Goal: Contribute content: Contribute content

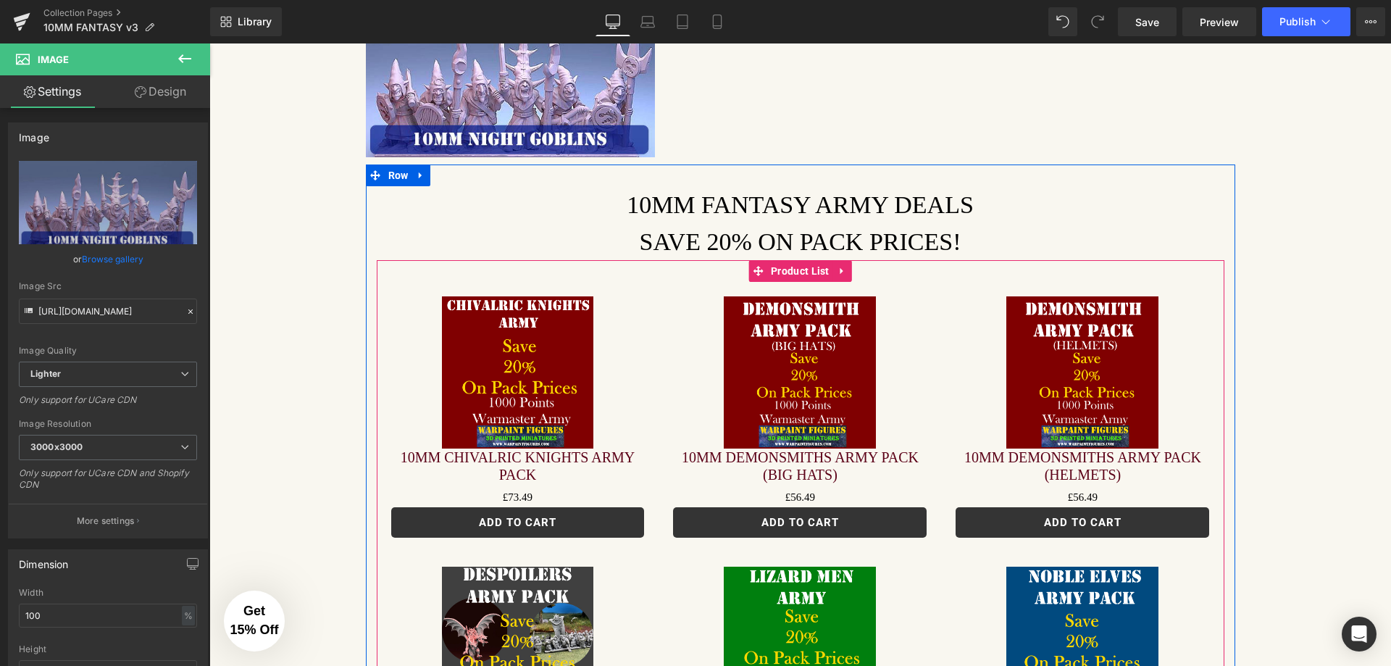
scroll to position [435, 0]
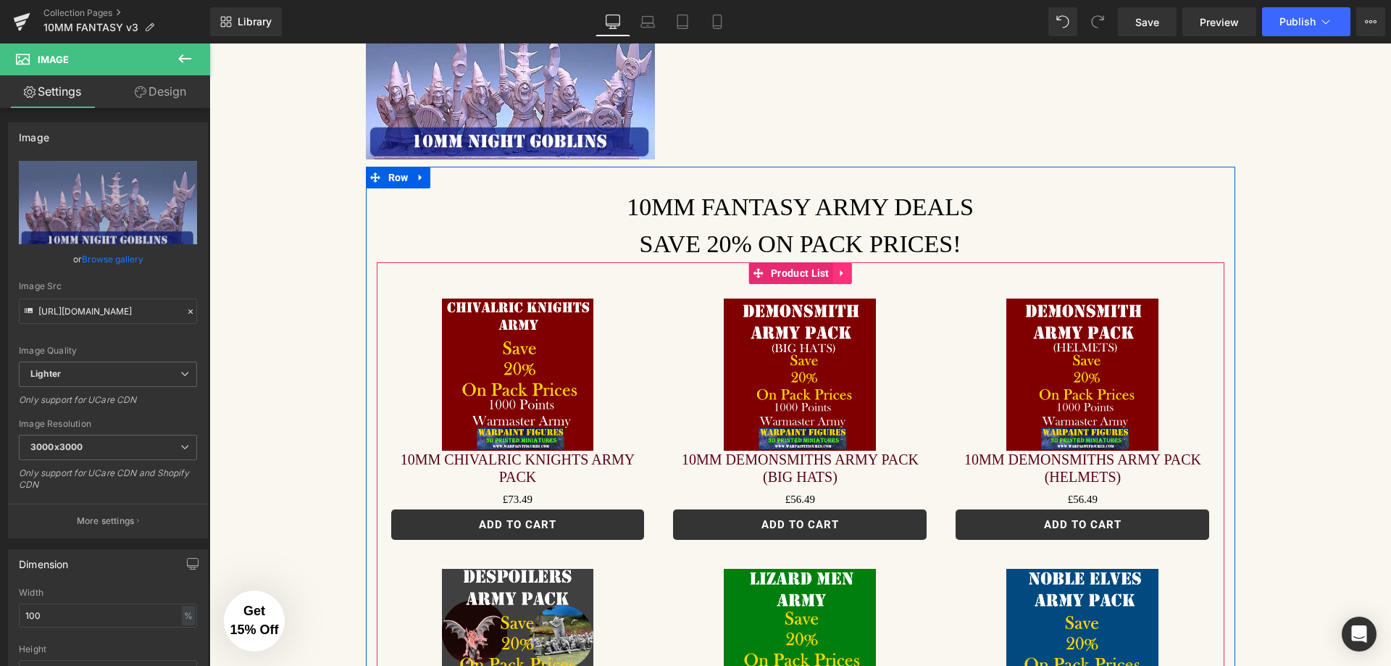
click at [840, 268] on icon at bounding box center [843, 273] width 10 height 11
click at [847, 268] on icon at bounding box center [852, 273] width 10 height 11
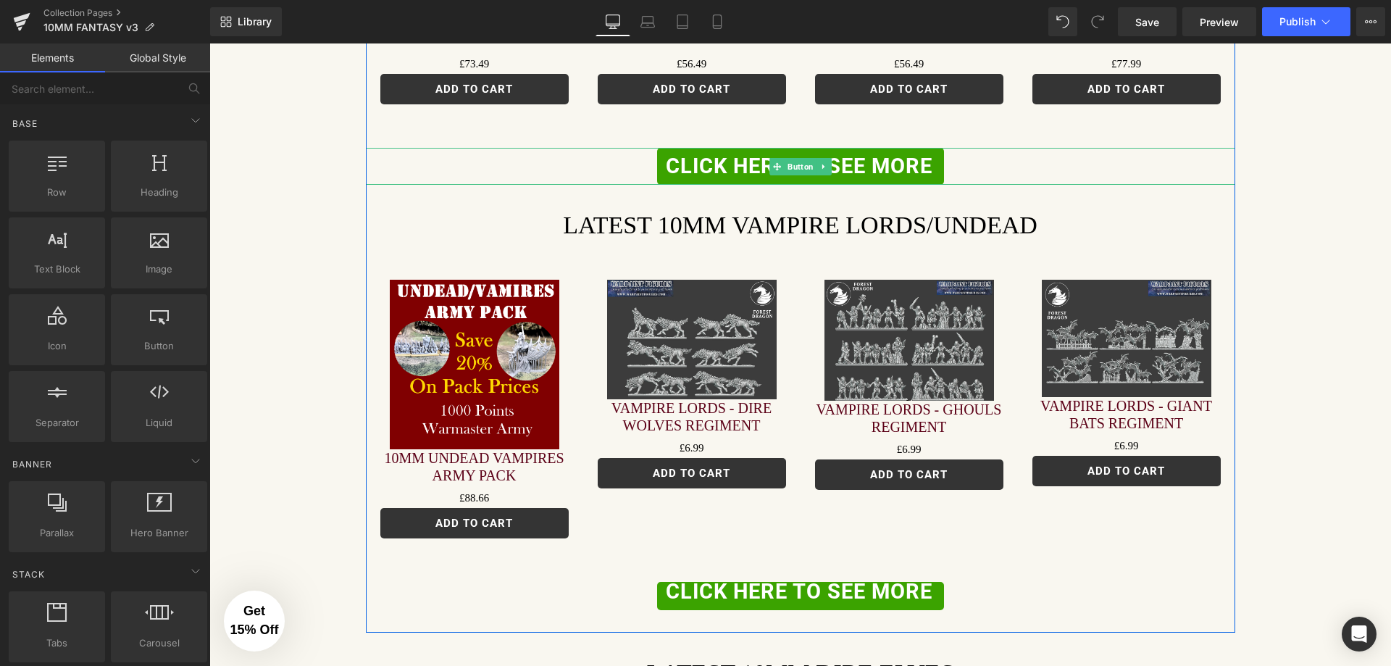
scroll to position [1232, 0]
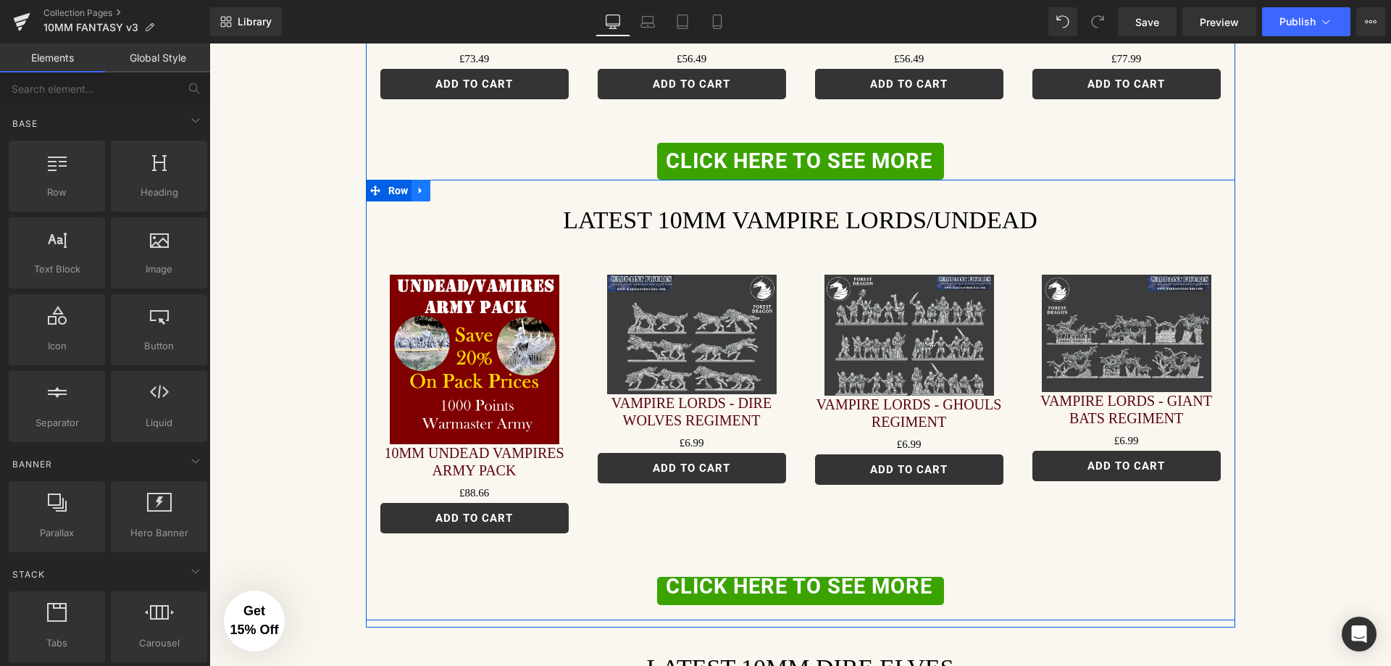
click at [416, 186] on icon at bounding box center [421, 191] width 10 height 11
click at [454, 186] on icon at bounding box center [459, 191] width 10 height 10
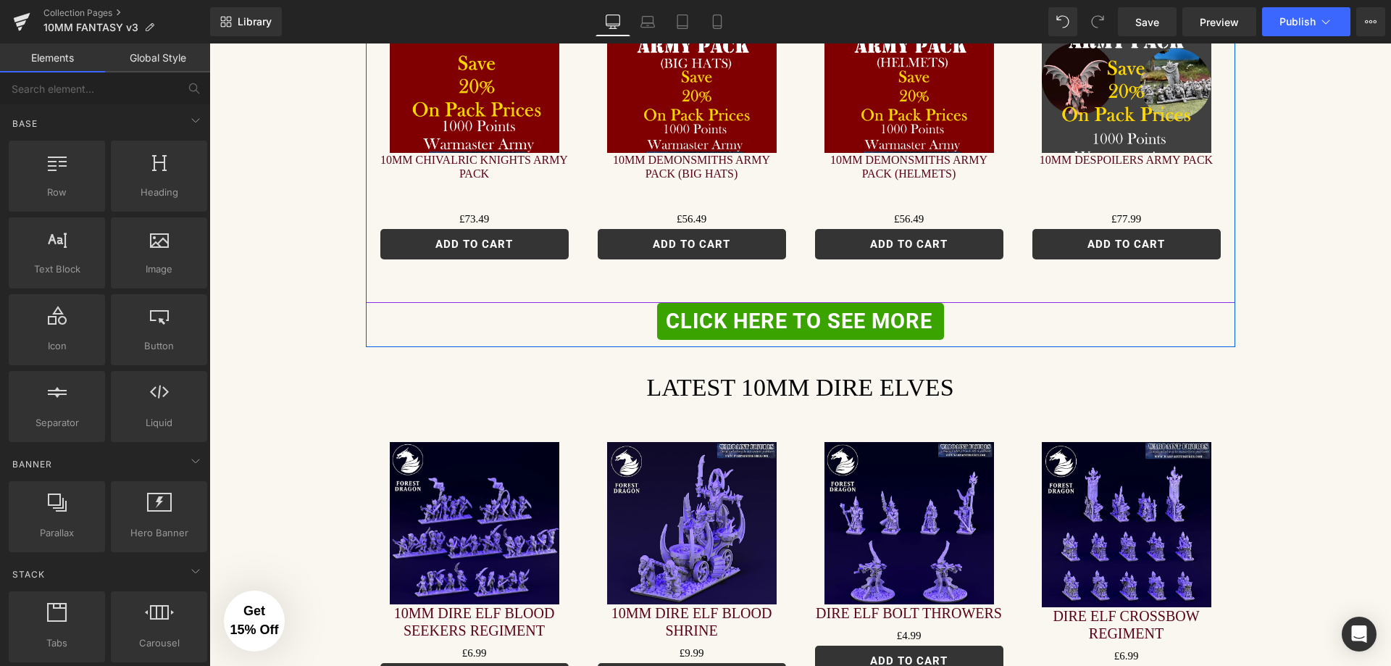
scroll to position [1087, 0]
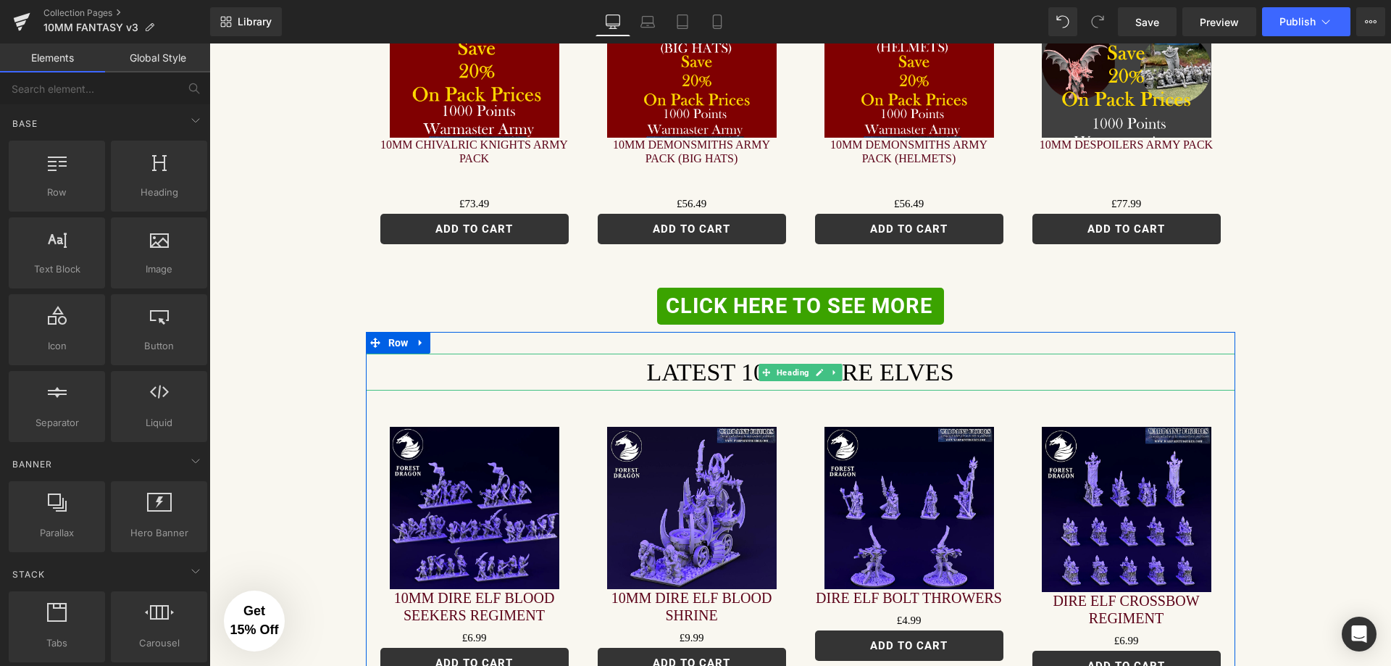
click at [959, 354] on h1 "LATEST 10MM DIRE ELVES" at bounding box center [801, 372] width 870 height 37
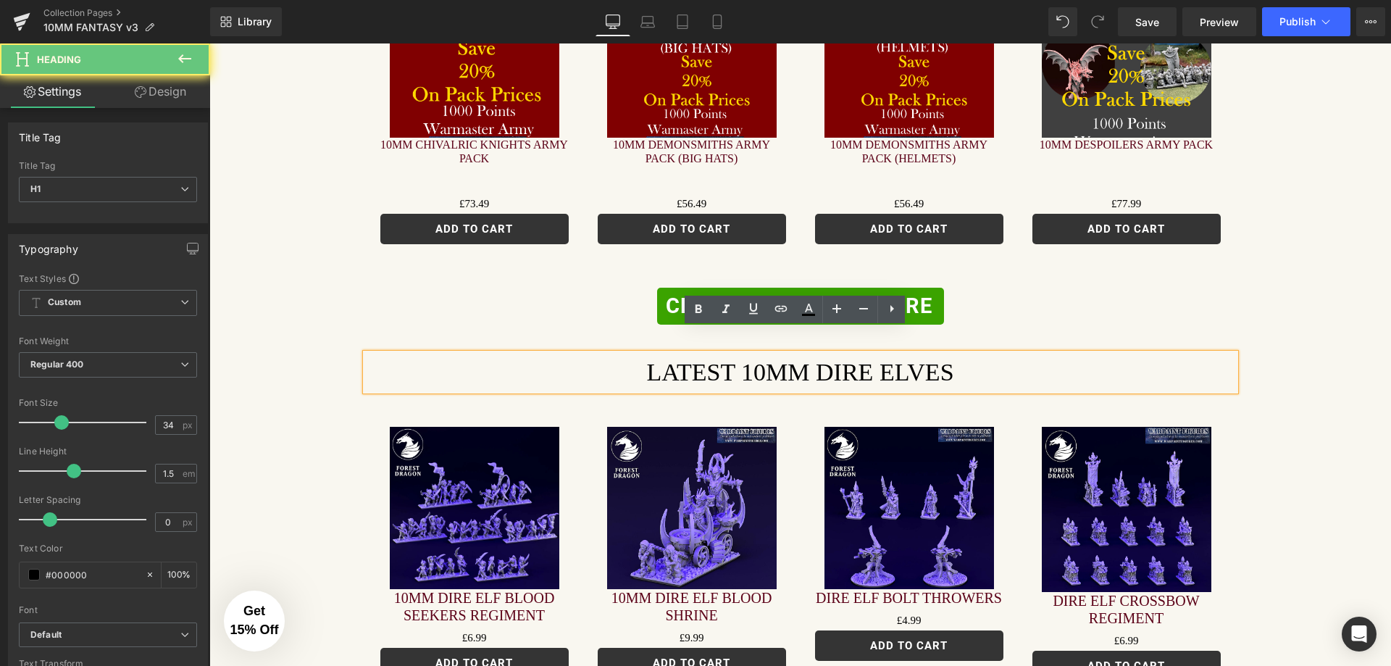
click at [944, 354] on h1 "LATEST 10MM DIRE ELVES" at bounding box center [801, 372] width 870 height 37
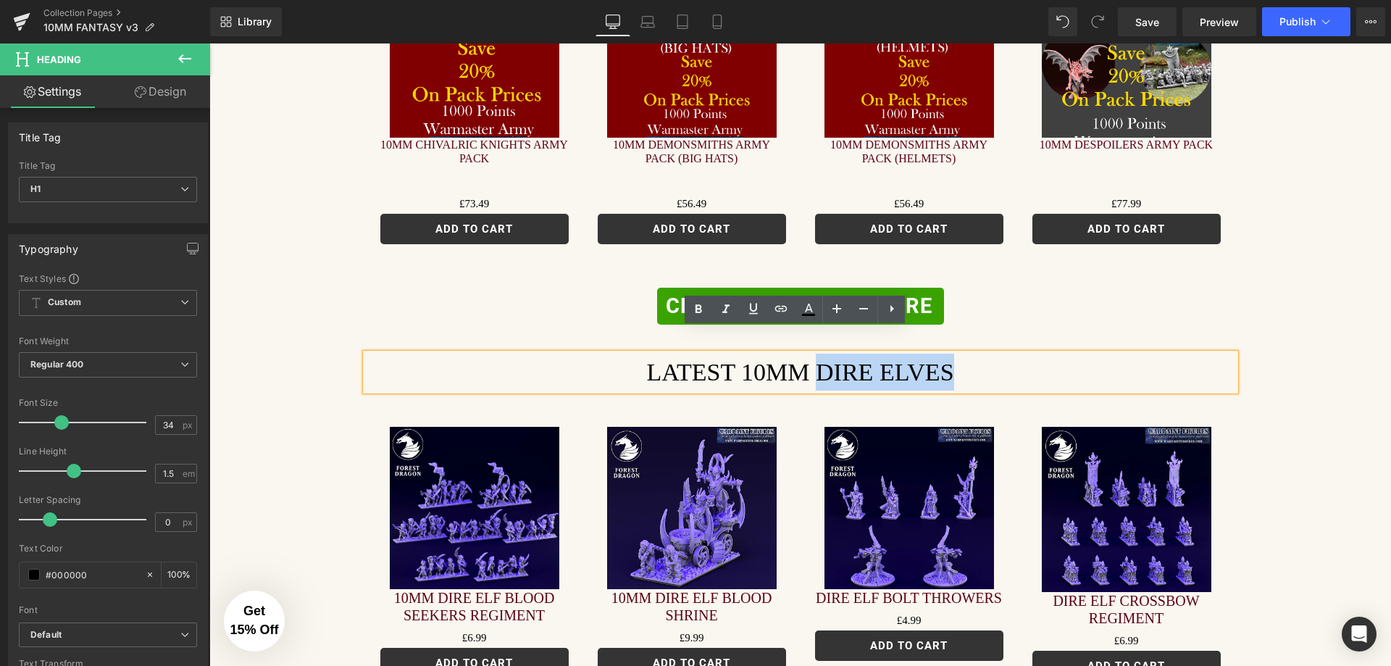
drag, startPoint x: 938, startPoint y: 353, endPoint x: 809, endPoint y: 347, distance: 129.1
click at [809, 354] on h1 "LATEST 10MM DIRE ELVES" at bounding box center [801, 372] width 870 height 37
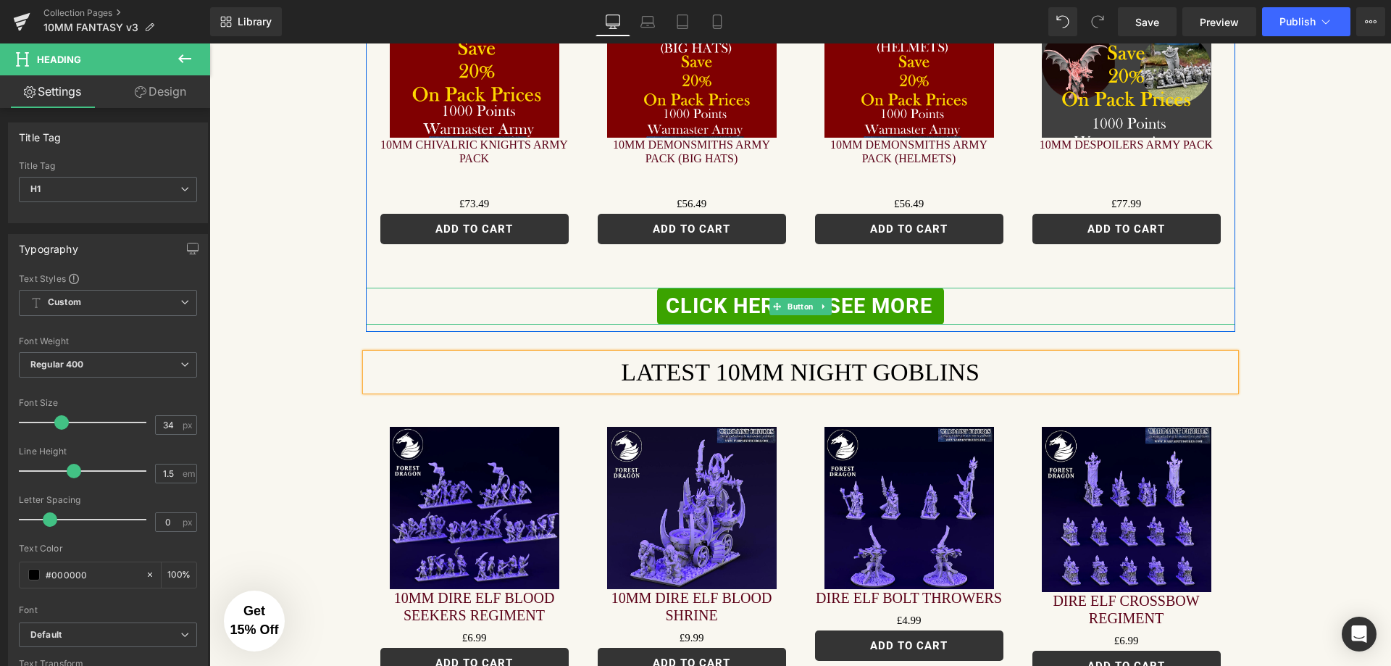
click at [1198, 288] on div "CLICK HERE TO SEE MORE" at bounding box center [801, 306] width 870 height 37
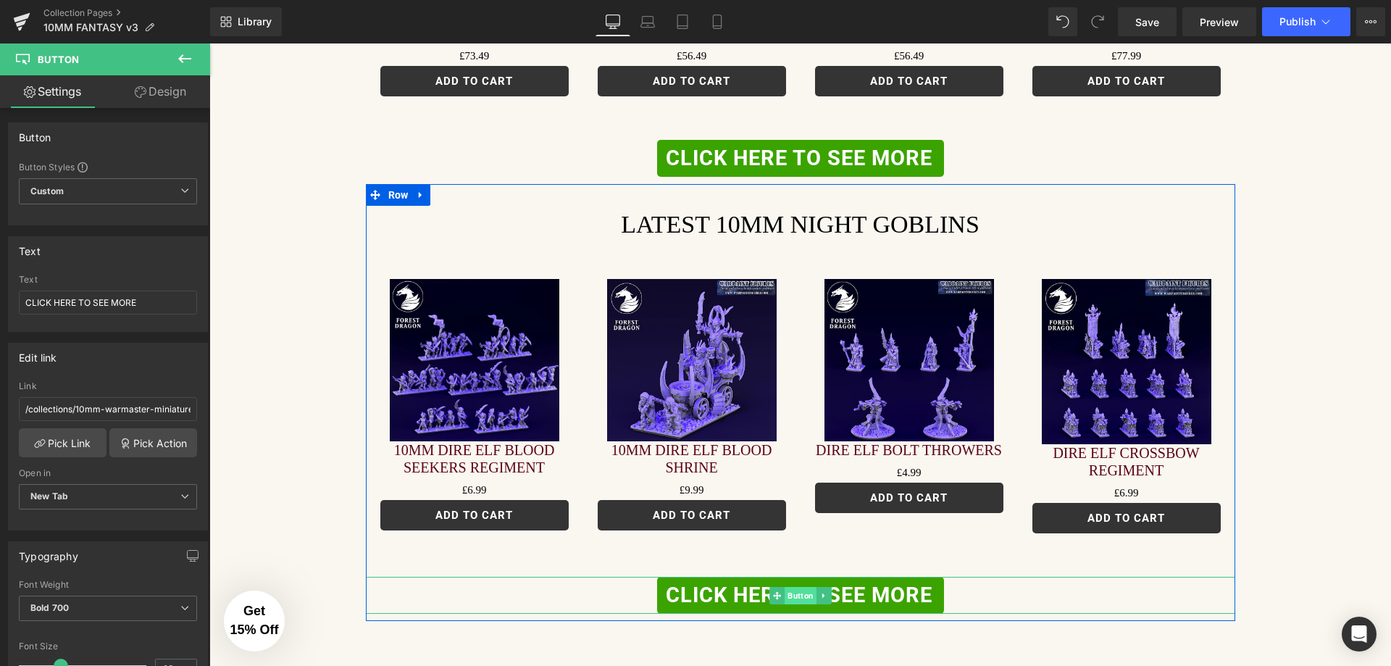
scroll to position [1232, 0]
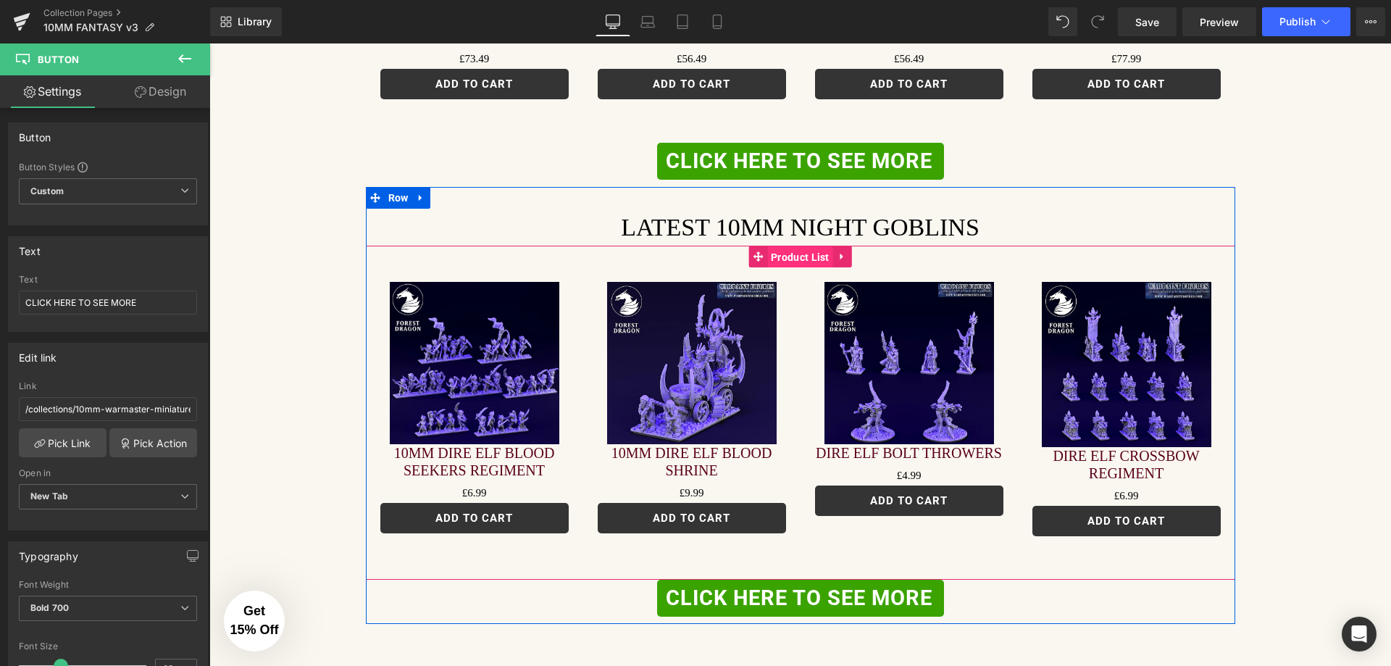
click at [789, 246] on span "Product List" at bounding box center [800, 257] width 66 height 22
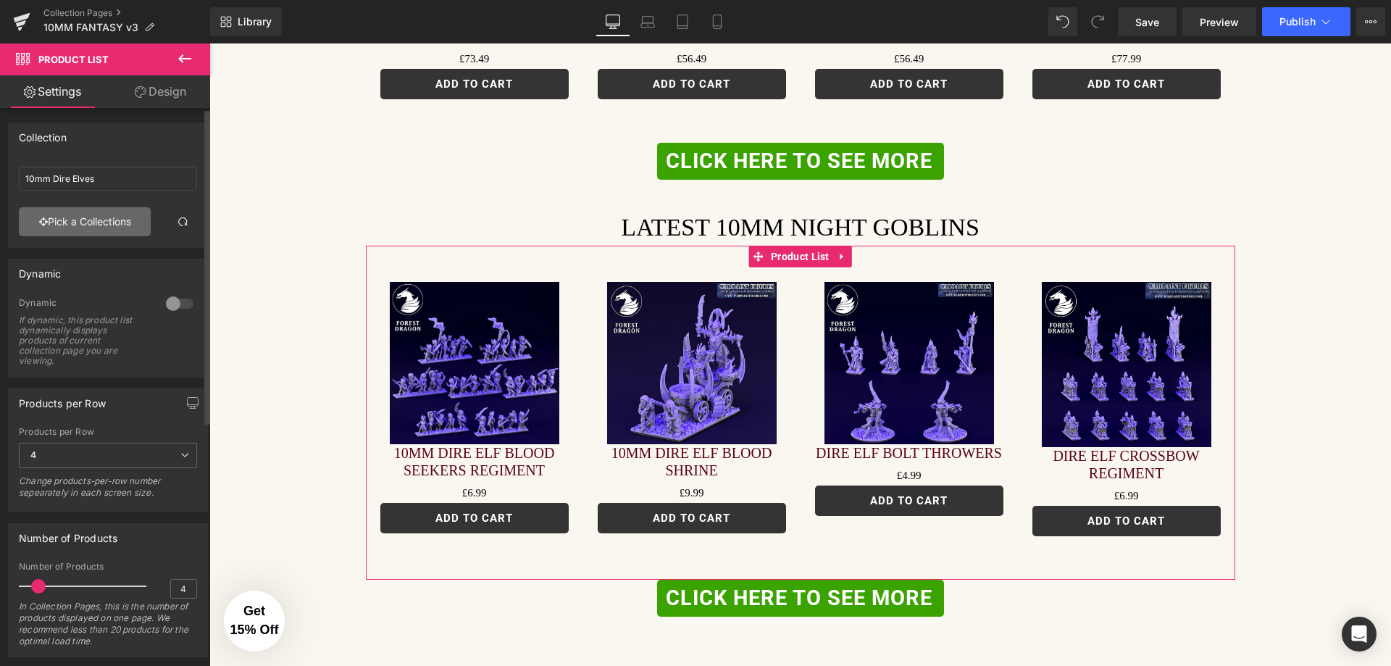
click at [101, 229] on link "Pick a Collections" at bounding box center [85, 221] width 132 height 29
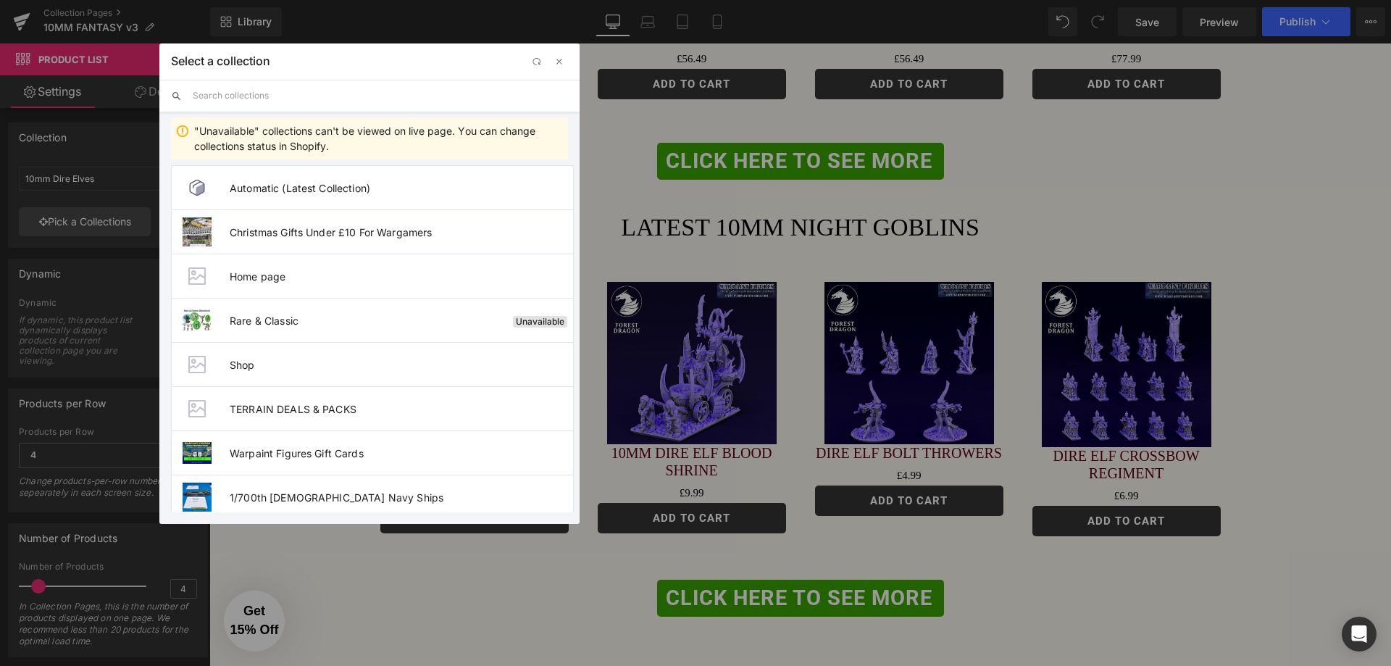
click at [291, 92] on input "text" at bounding box center [380, 96] width 375 height 32
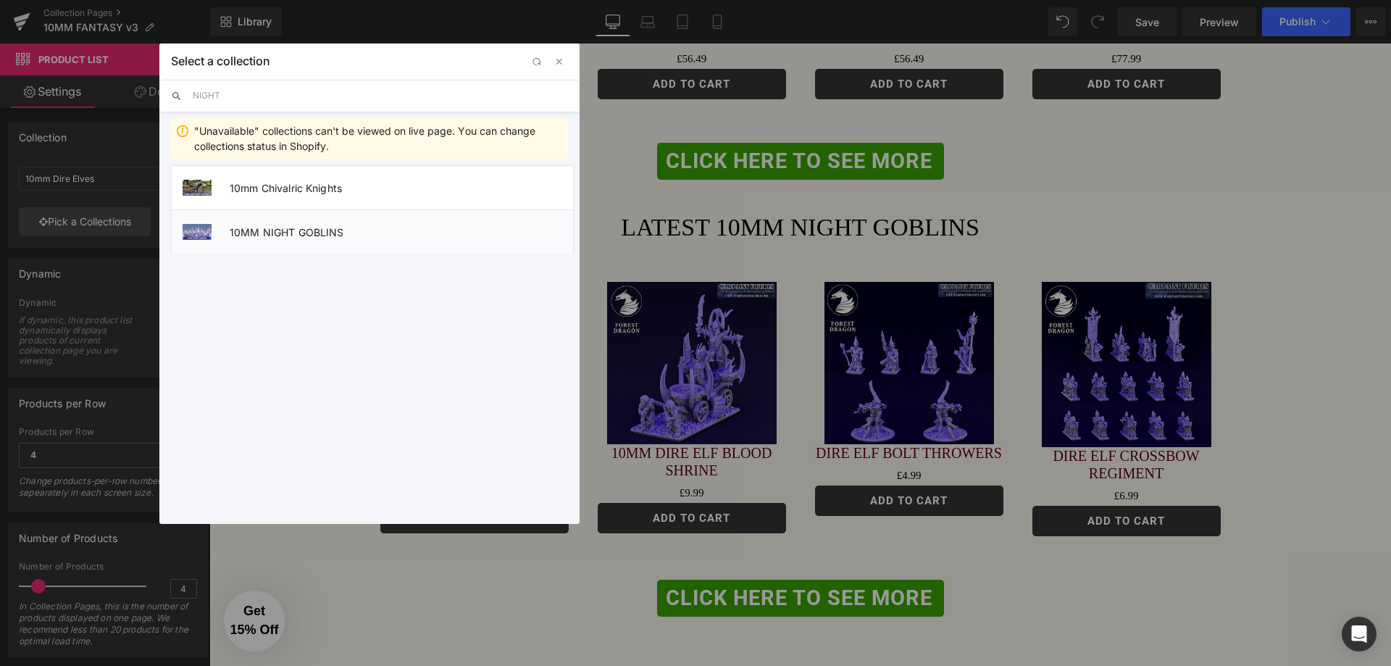
type input "NIGHT"
drag, startPoint x: 288, startPoint y: 233, endPoint x: 775, endPoint y: 438, distance: 528.8
click at [288, 233] on span "10MM NIGHT GOBLINS" at bounding box center [401, 232] width 343 height 12
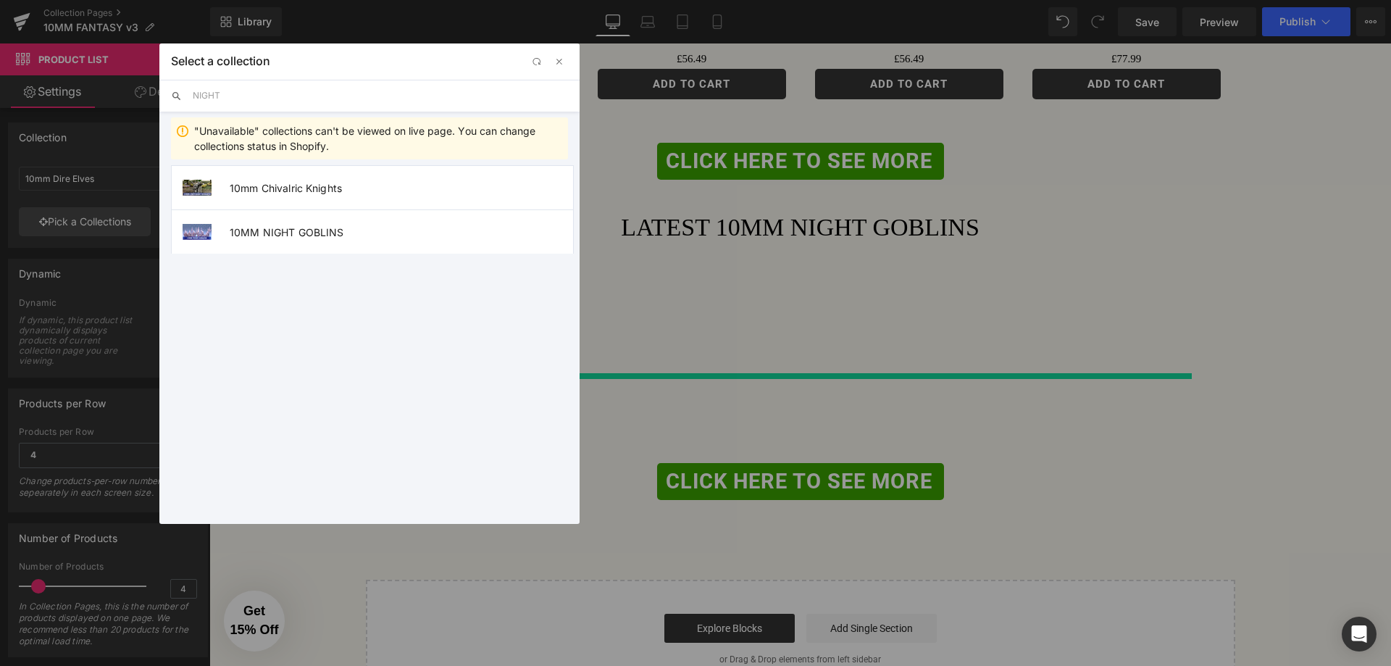
type input "10MM NIGHT GOBLINS"
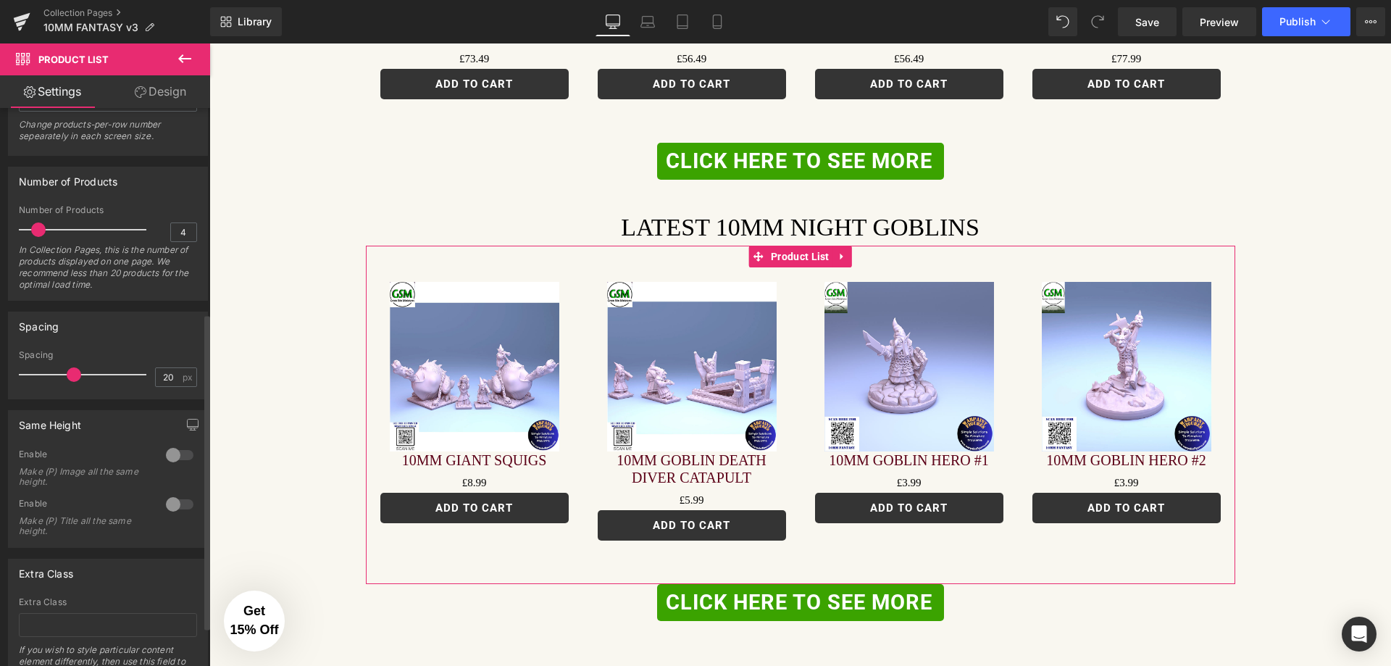
scroll to position [362, 0]
drag, startPoint x: 180, startPoint y: 225, endPoint x: 158, endPoint y: 229, distance: 22.2
click at [158, 229] on div "Number of Products 4 In Collection Pages, this is the number of products displa…" at bounding box center [108, 246] width 178 height 95
click at [178, 230] on input "4" at bounding box center [183, 226] width 25 height 18
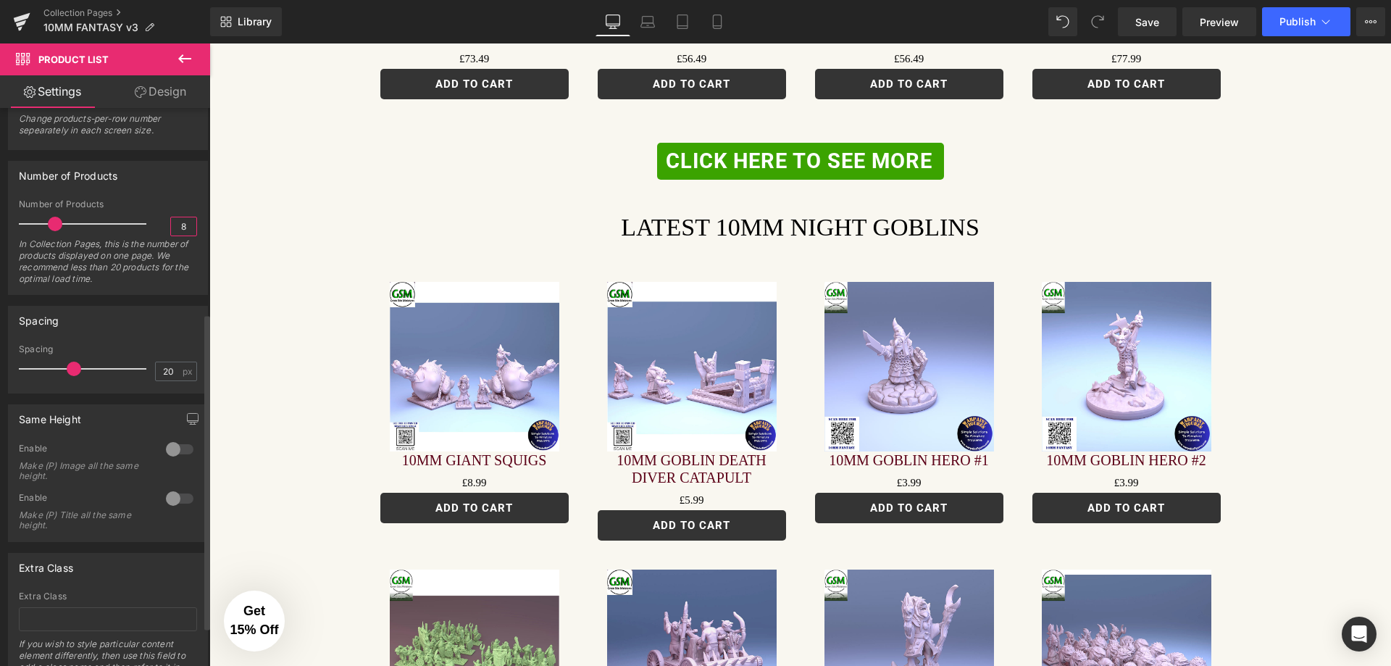
type input "8"
click at [180, 498] on div at bounding box center [179, 498] width 35 height 23
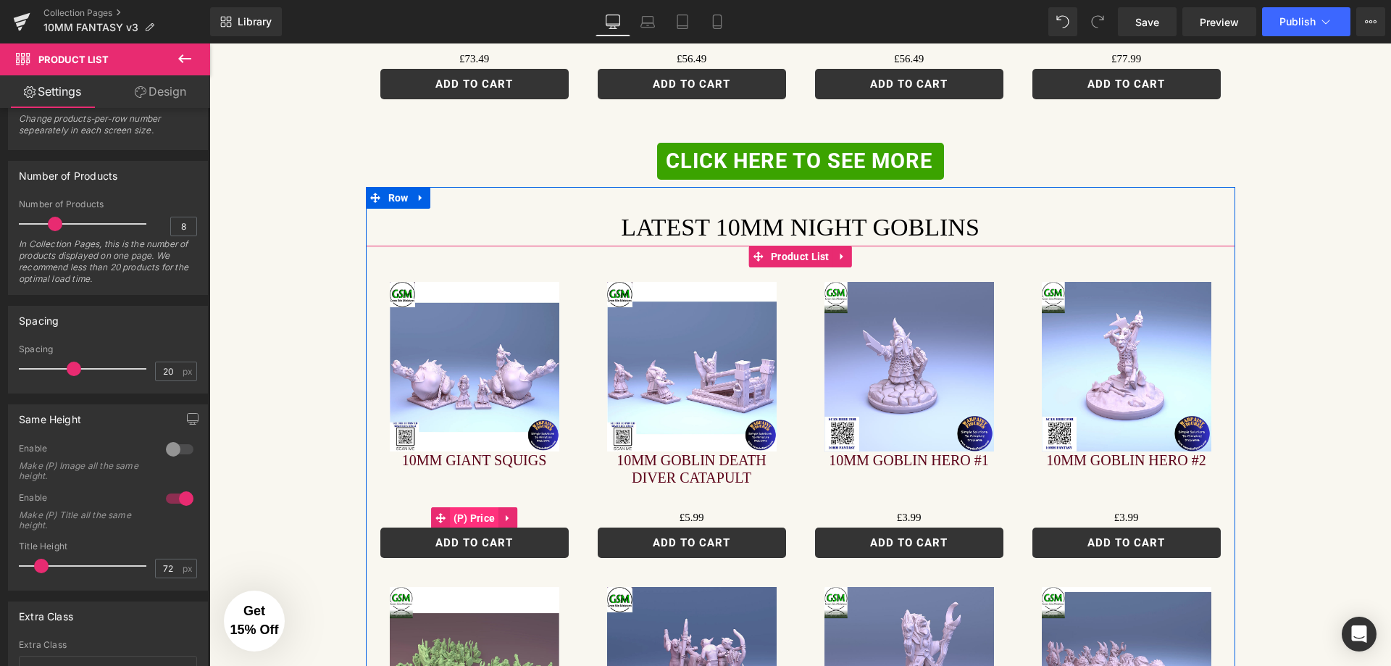
click at [470, 507] on span "(P) Price" at bounding box center [474, 518] width 49 height 22
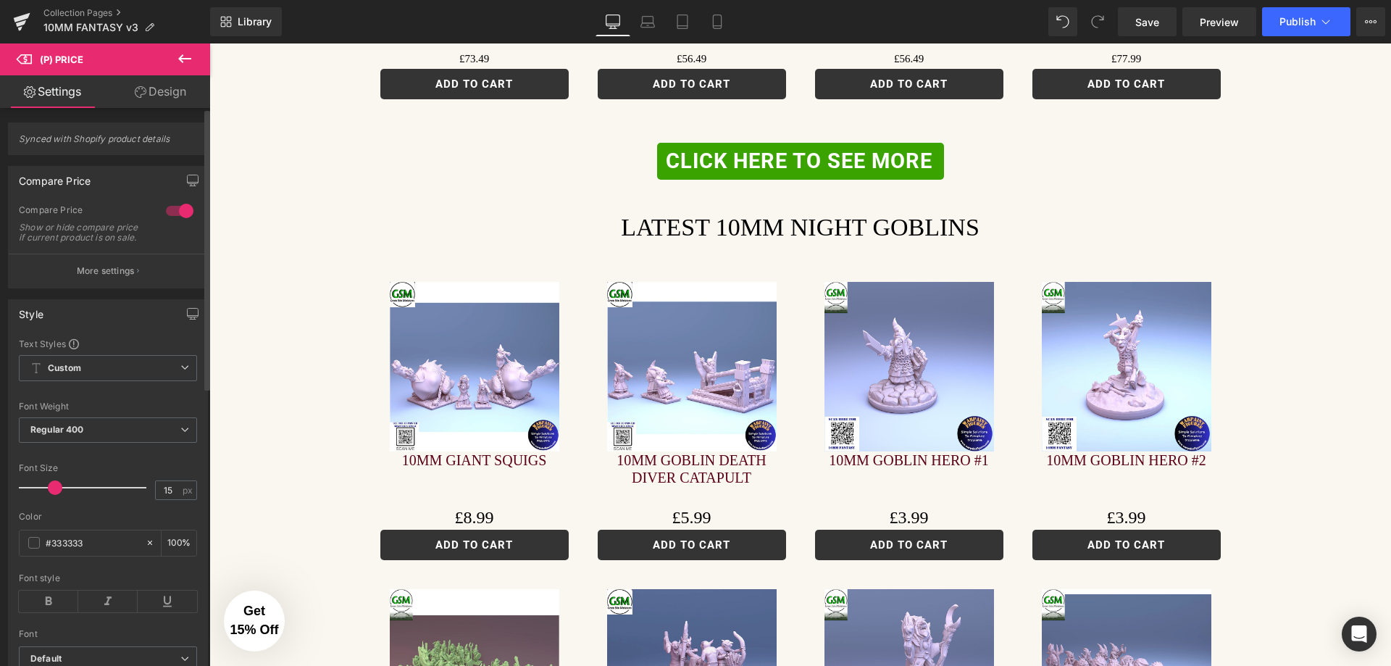
drag, startPoint x: 45, startPoint y: 498, endPoint x: 55, endPoint y: 501, distance: 10.6
click at [55, 495] on span at bounding box center [55, 487] width 14 height 14
click at [46, 607] on icon at bounding box center [48, 602] width 59 height 22
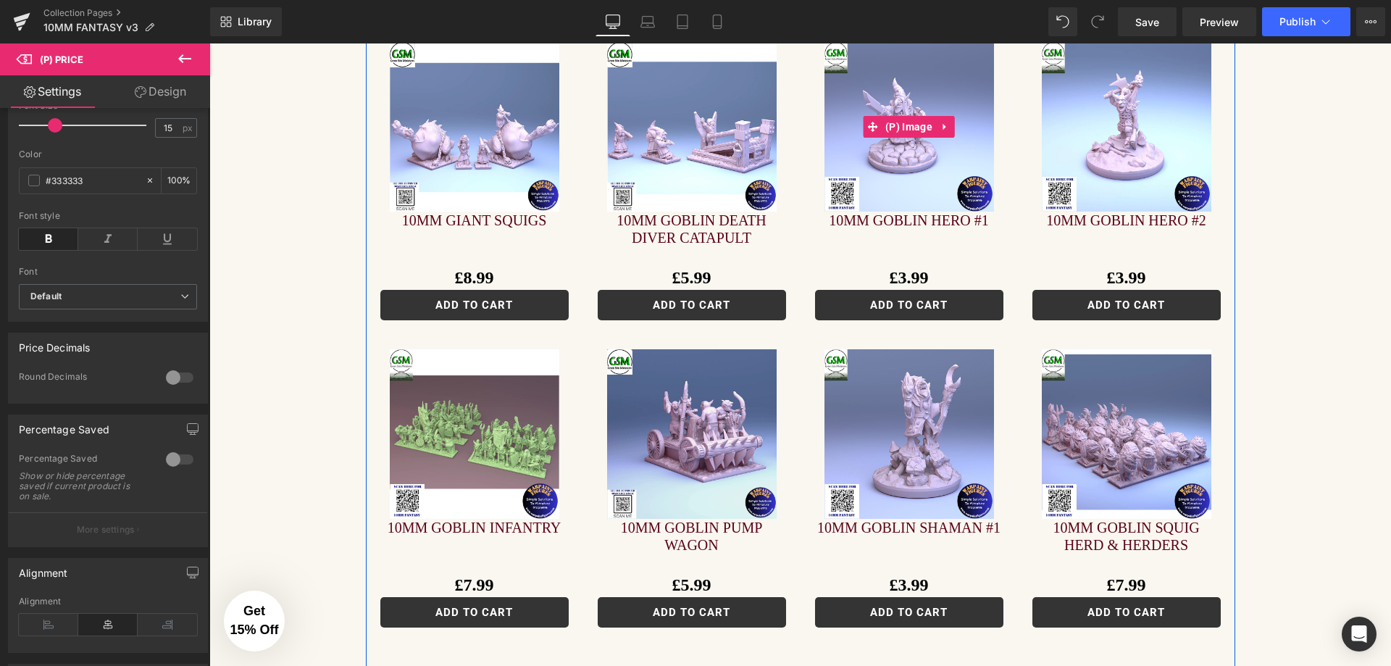
scroll to position [1667, 0]
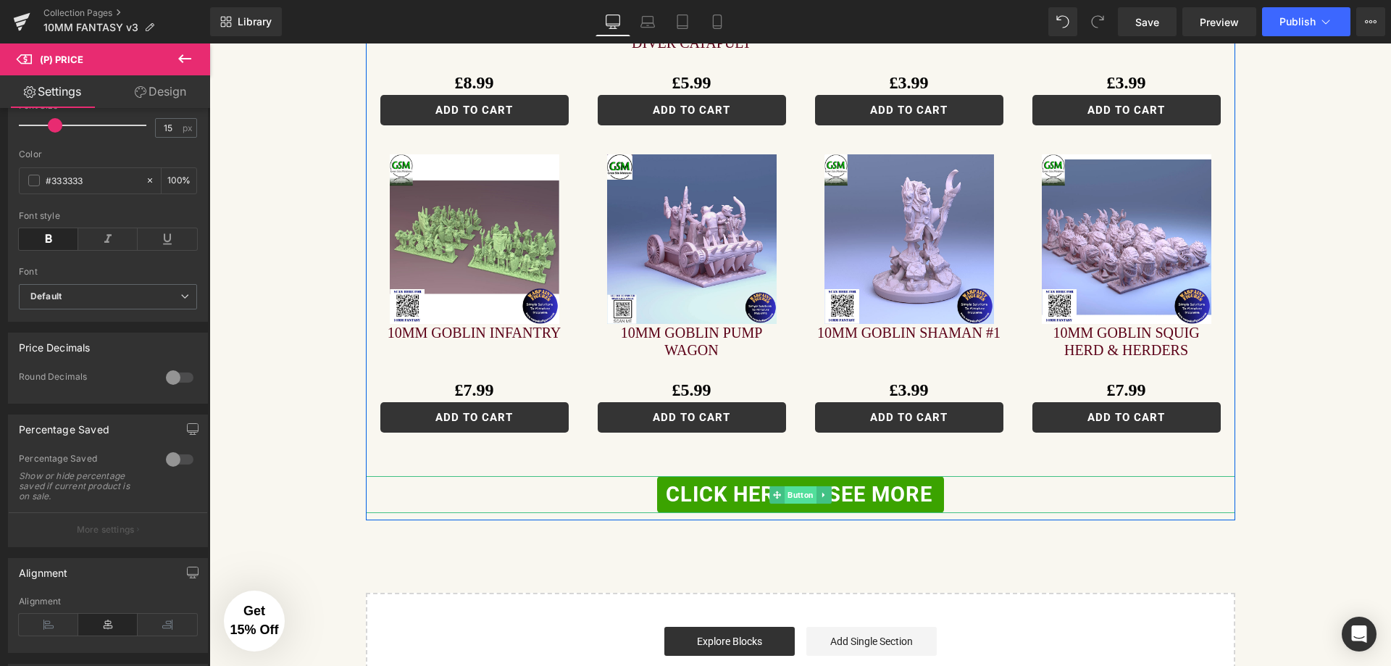
click at [785, 486] on span "Button" at bounding box center [801, 494] width 32 height 17
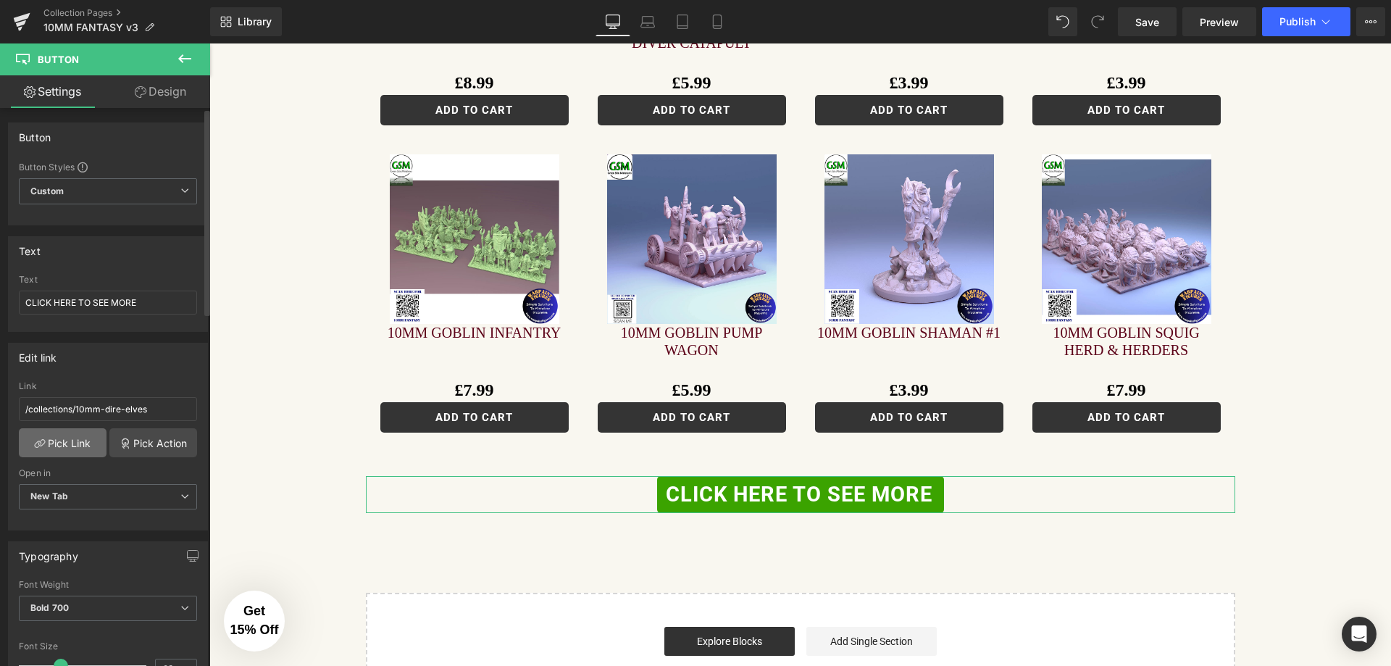
click at [68, 448] on link "Pick Link" at bounding box center [63, 442] width 88 height 29
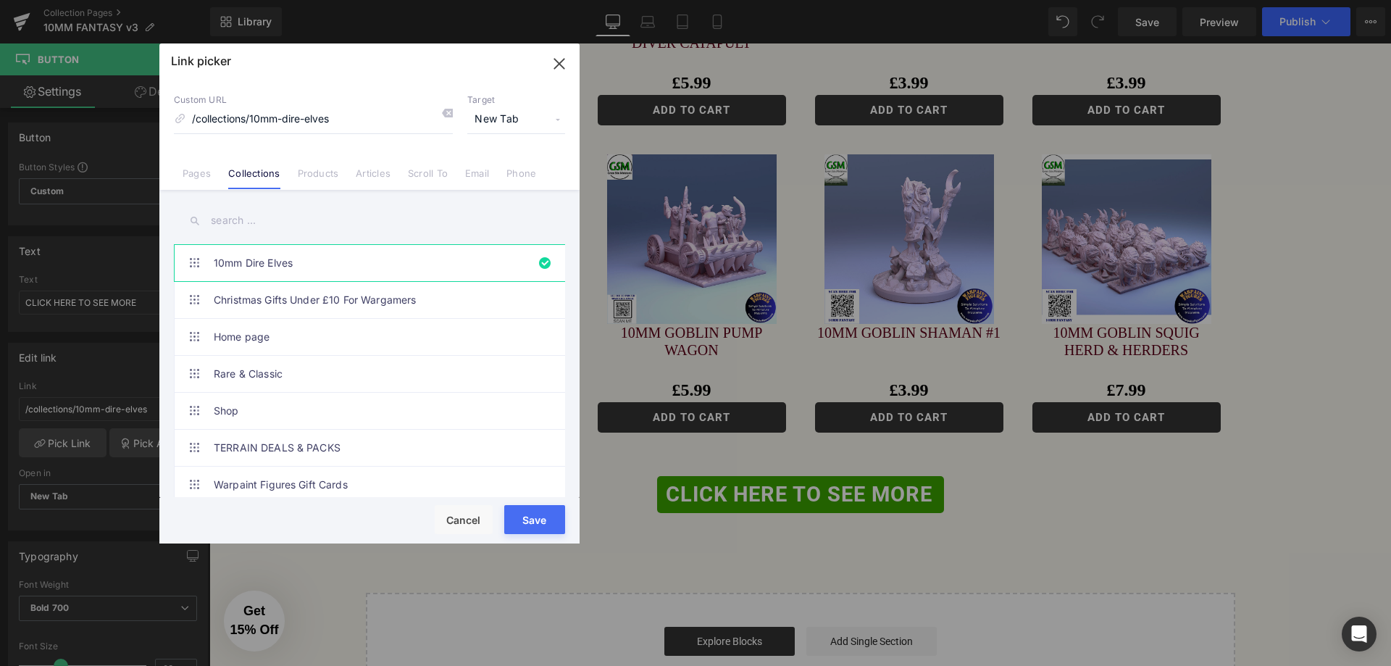
click at [239, 225] on input "text" at bounding box center [369, 220] width 391 height 33
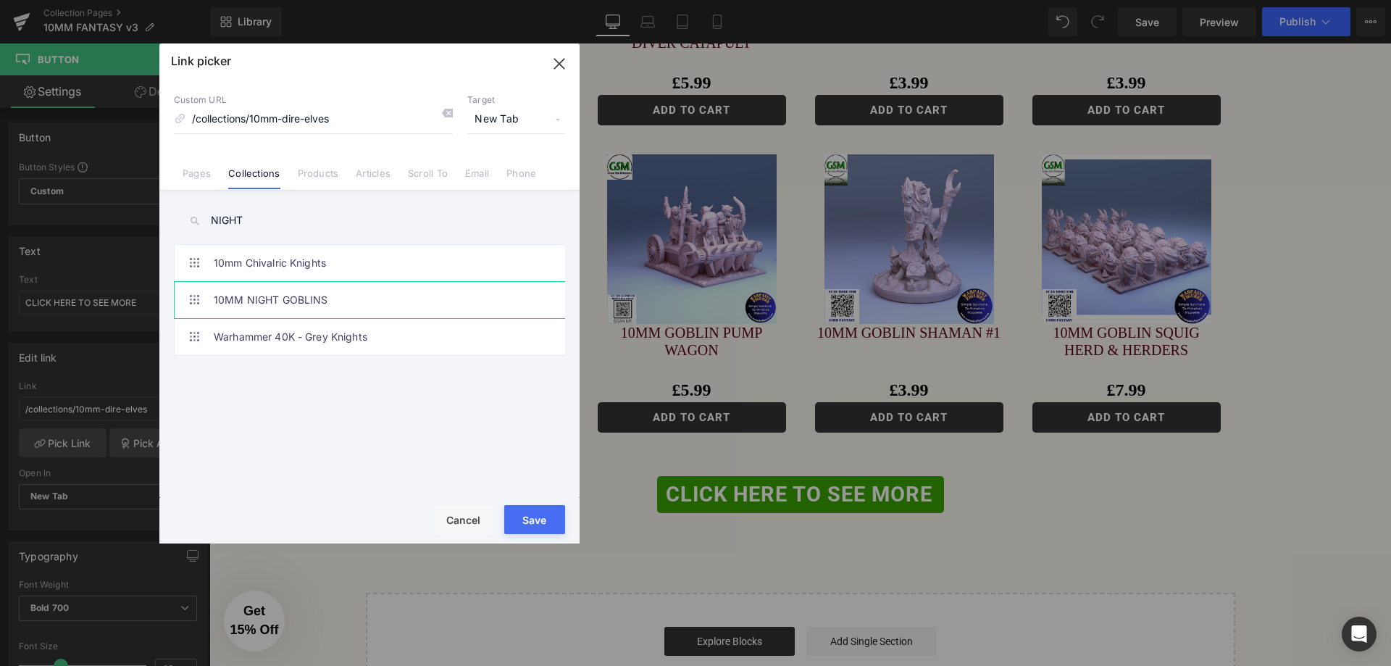
type input "NIGHT"
click at [241, 304] on link "10MM NIGHT GOBLINS" at bounding box center [373, 300] width 319 height 36
click at [540, 520] on button "Save" at bounding box center [534, 519] width 61 height 29
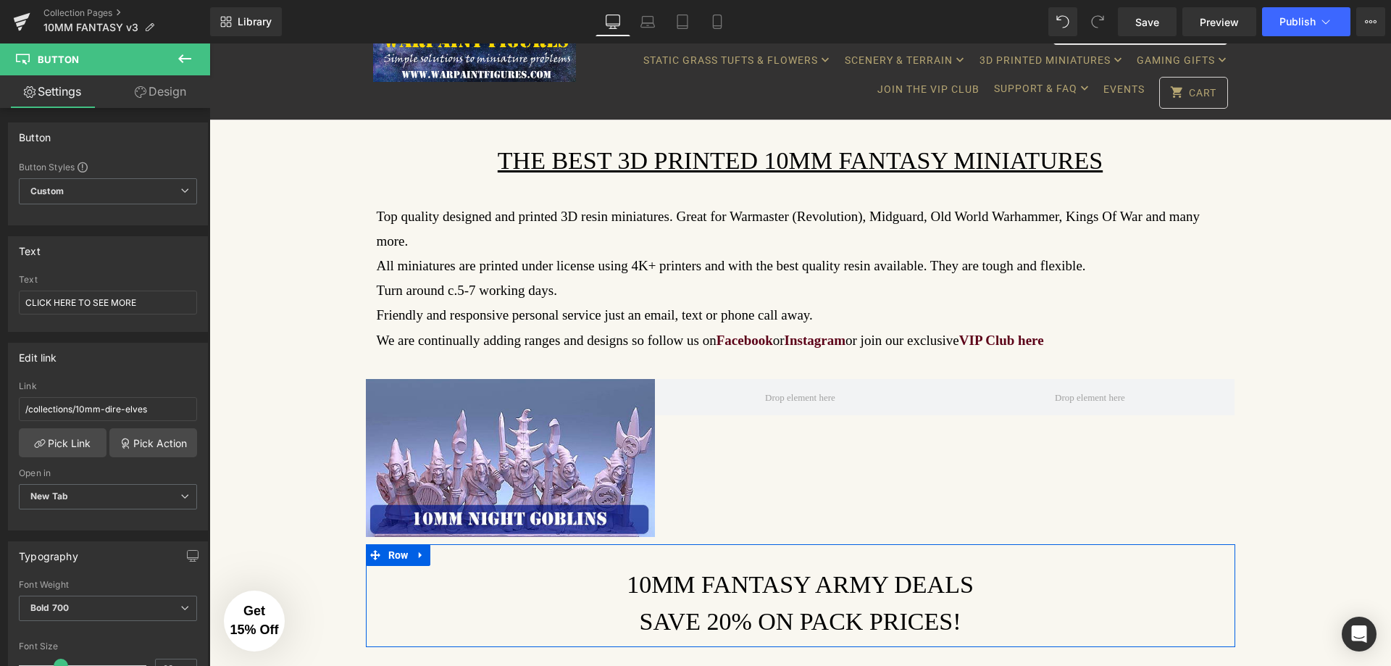
scroll to position [0, 0]
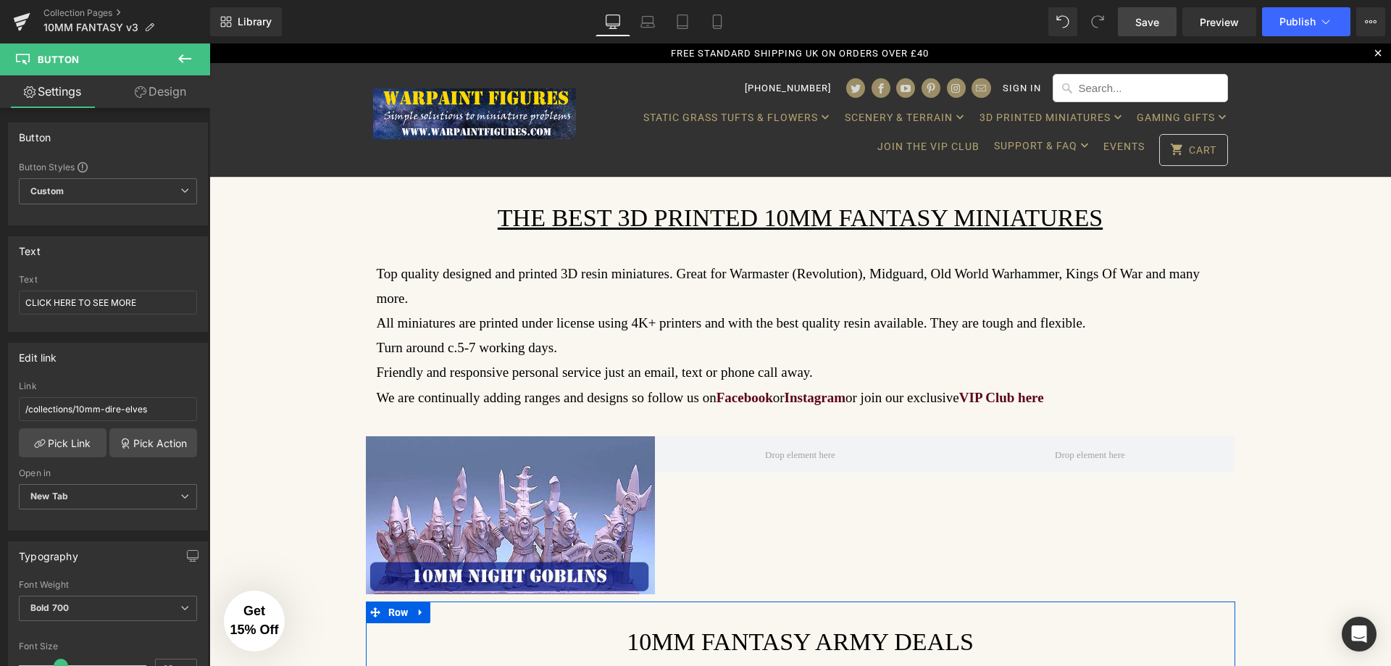
drag, startPoint x: 1156, startPoint y: 20, endPoint x: 552, endPoint y: 482, distance: 759.9
click at [1156, 20] on span "Save" at bounding box center [1148, 21] width 24 height 15
click at [1336, 22] on button "Publish" at bounding box center [1306, 21] width 88 height 29
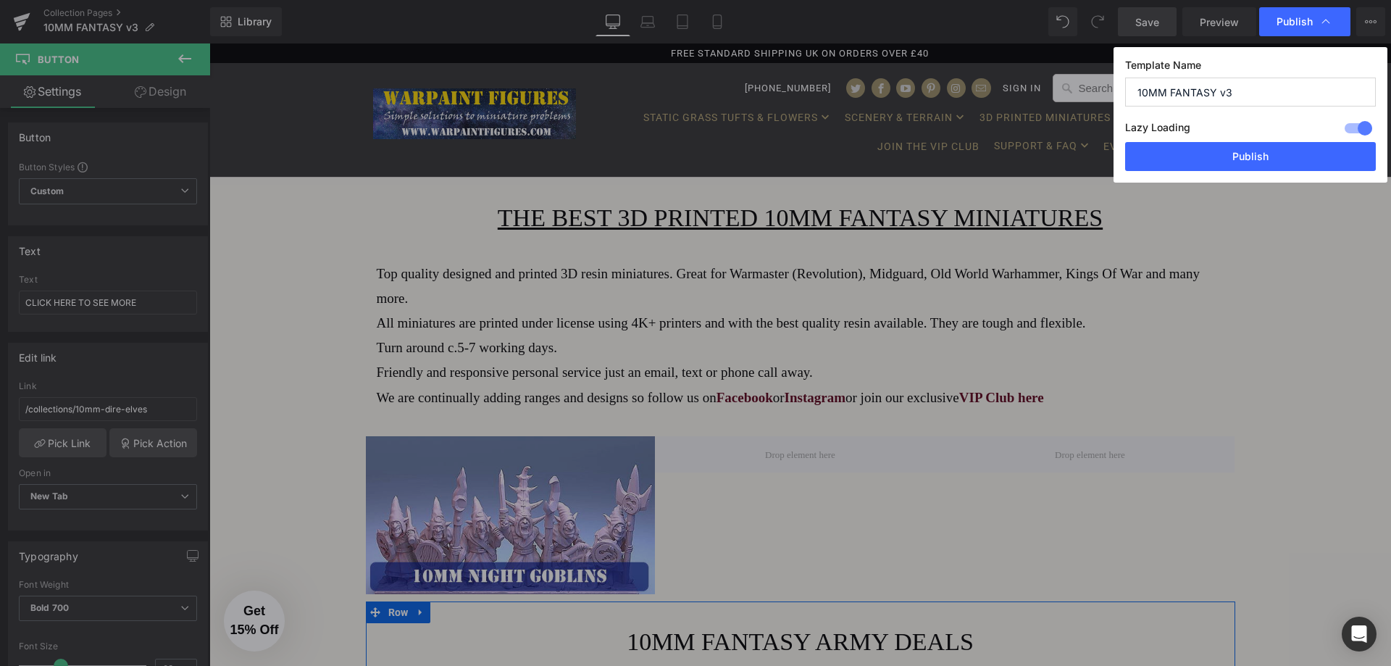
click at [1249, 104] on input "10MM FANTASY v3" at bounding box center [1250, 92] width 251 height 29
type input "10MM FANTASY v4"
click at [1240, 159] on button "Publish" at bounding box center [1250, 156] width 251 height 29
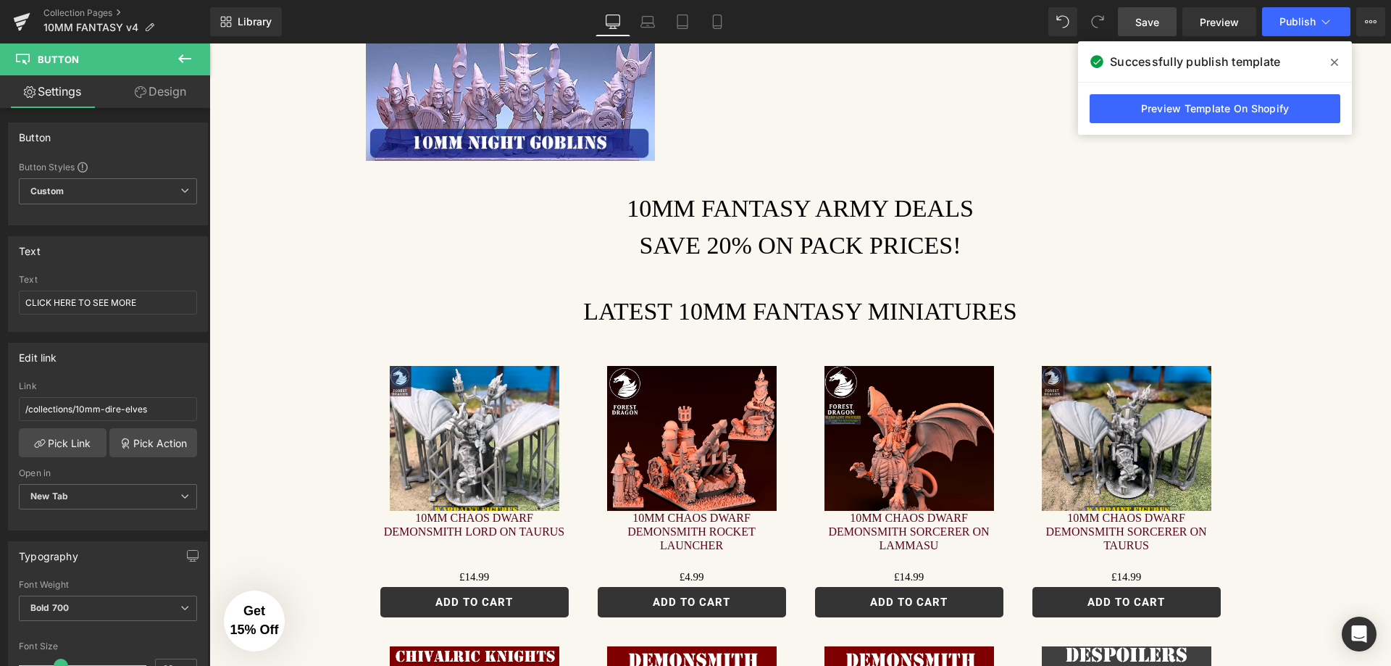
scroll to position [435, 0]
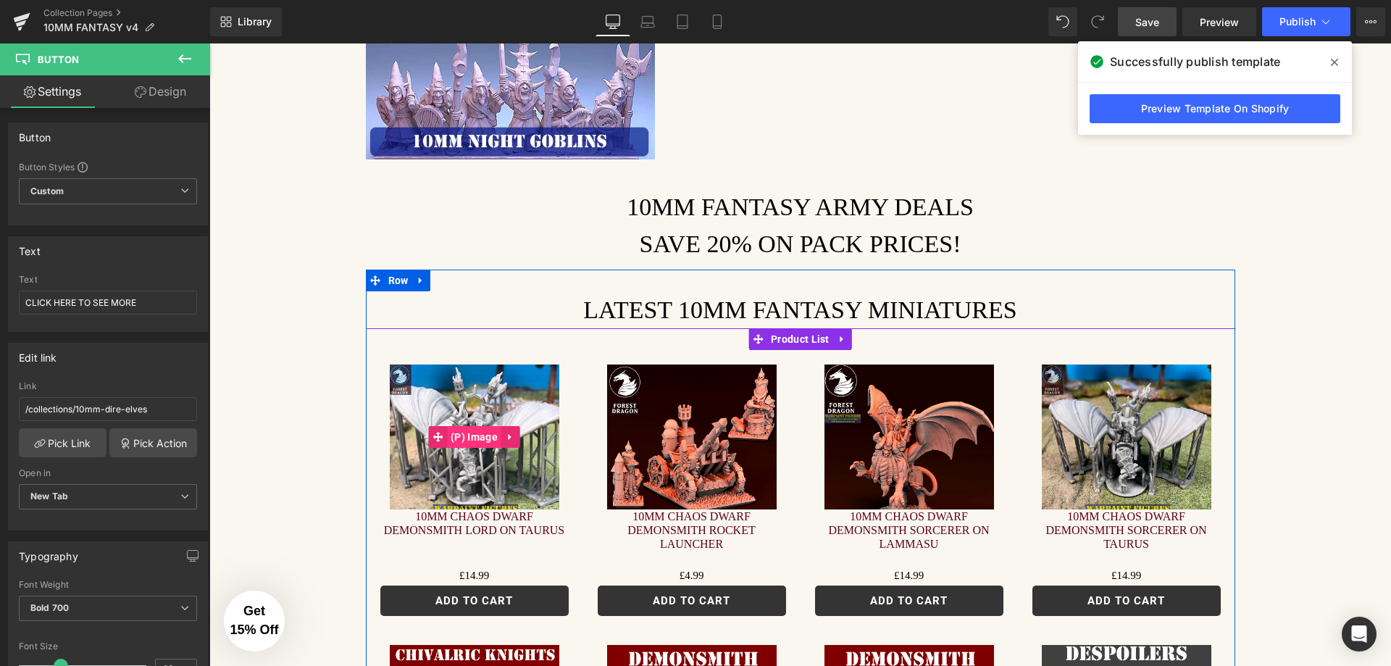
click at [469, 426] on span "(P) Image" at bounding box center [474, 437] width 54 height 22
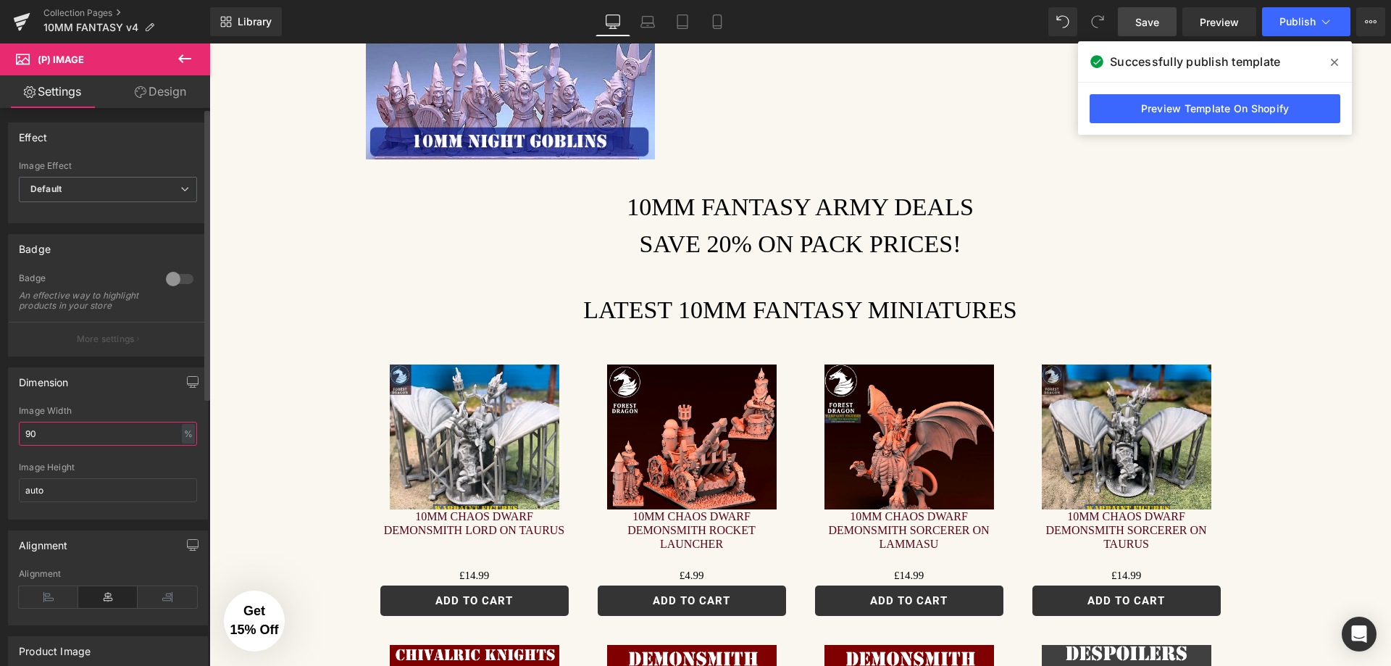
drag, startPoint x: 14, startPoint y: 444, endPoint x: 1, endPoint y: 441, distance: 14.1
click at [1, 441] on div "Dimension 90% Image Width 90 % % px auto Image Height auto" at bounding box center [108, 438] width 217 height 163
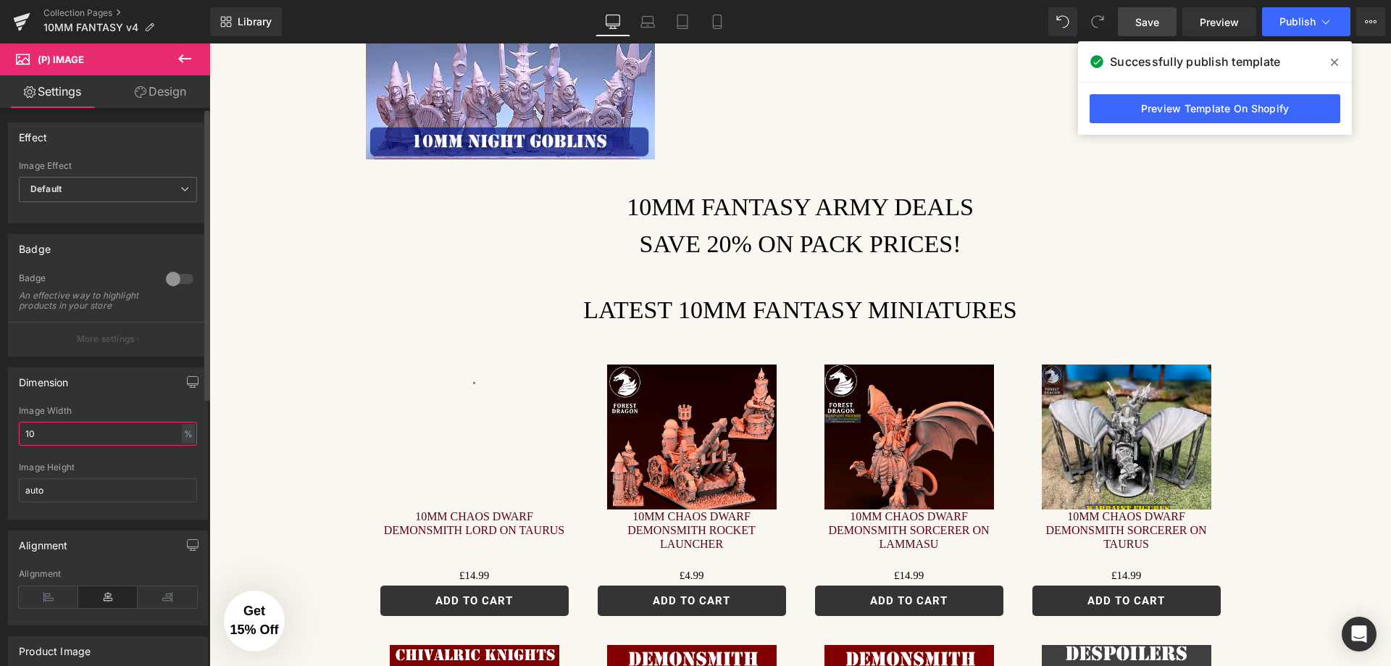
type input "100"
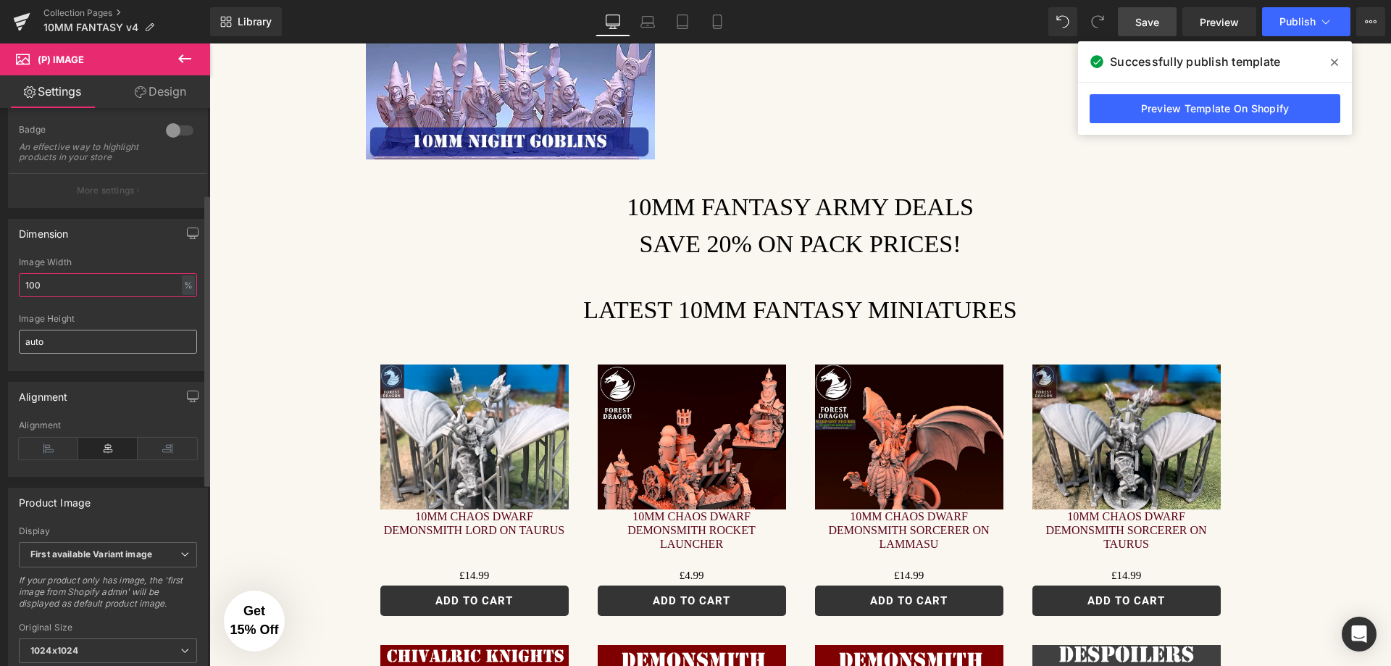
scroll to position [217, 0]
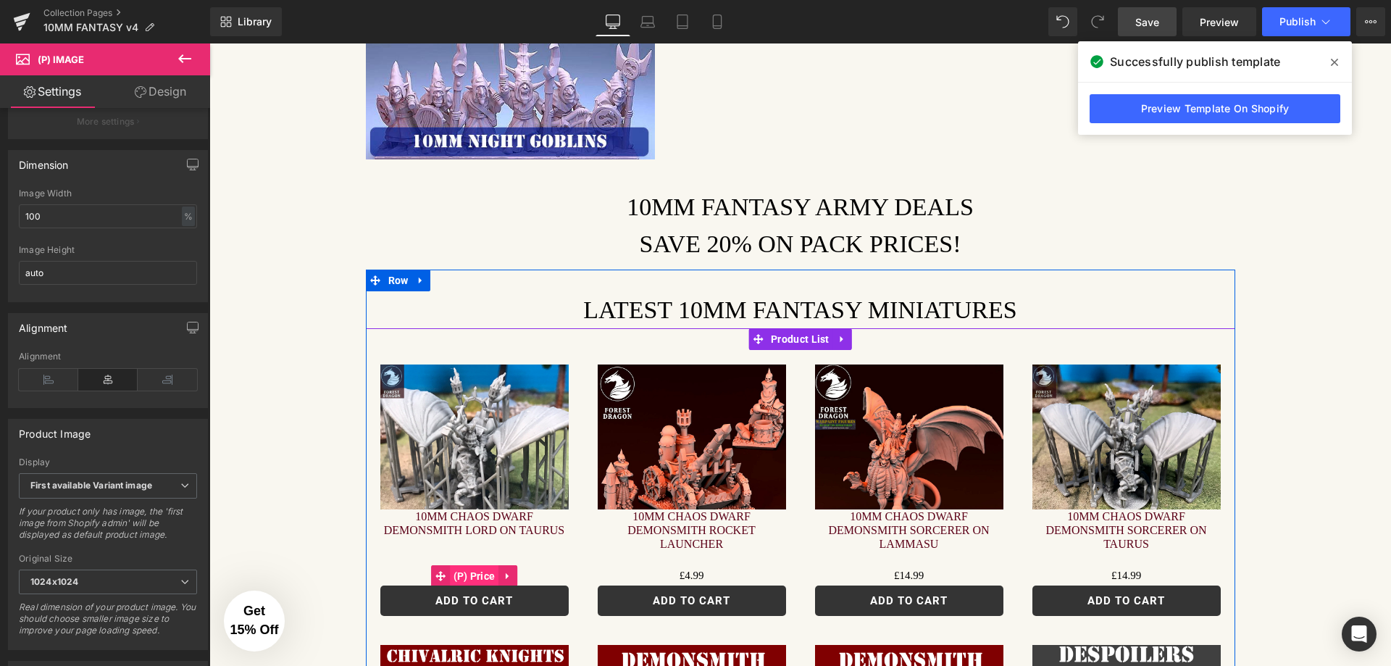
click at [478, 565] on span "(P) Price" at bounding box center [474, 576] width 49 height 22
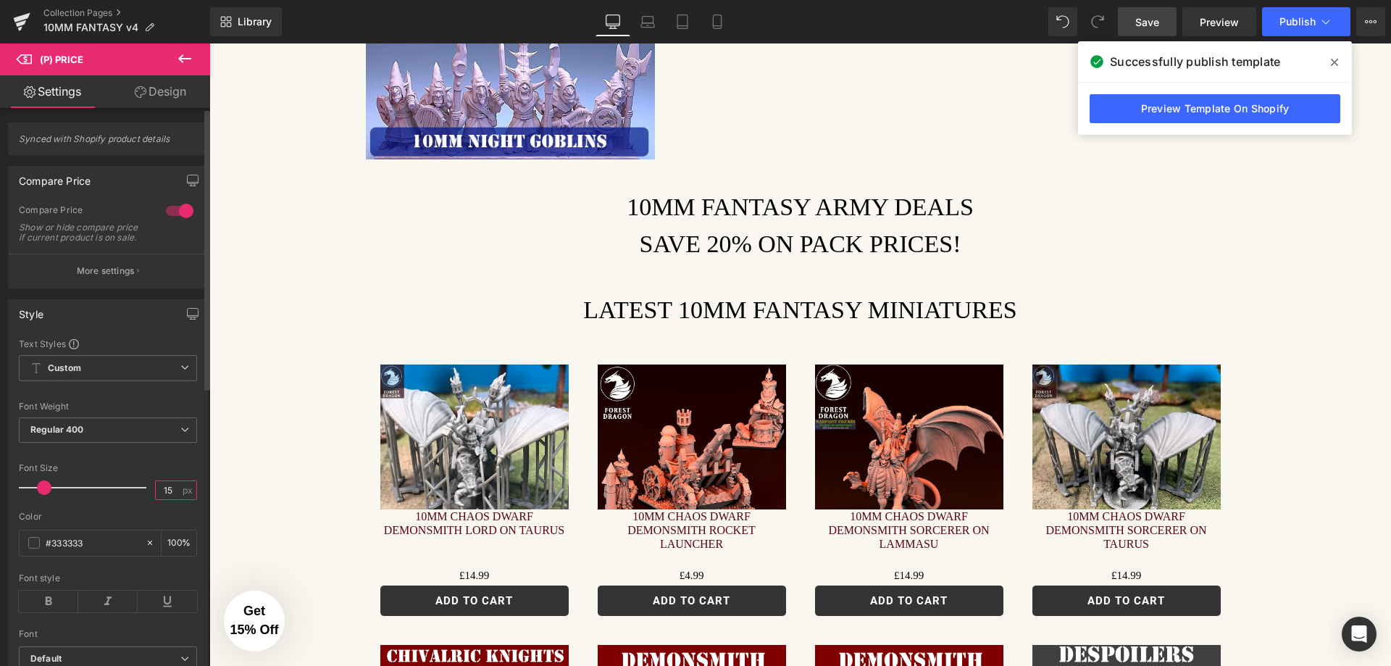
drag, startPoint x: 170, startPoint y: 501, endPoint x: 124, endPoint y: 499, distance: 45.7
click at [124, 499] on div "Font Size 15 px" at bounding box center [108, 487] width 178 height 49
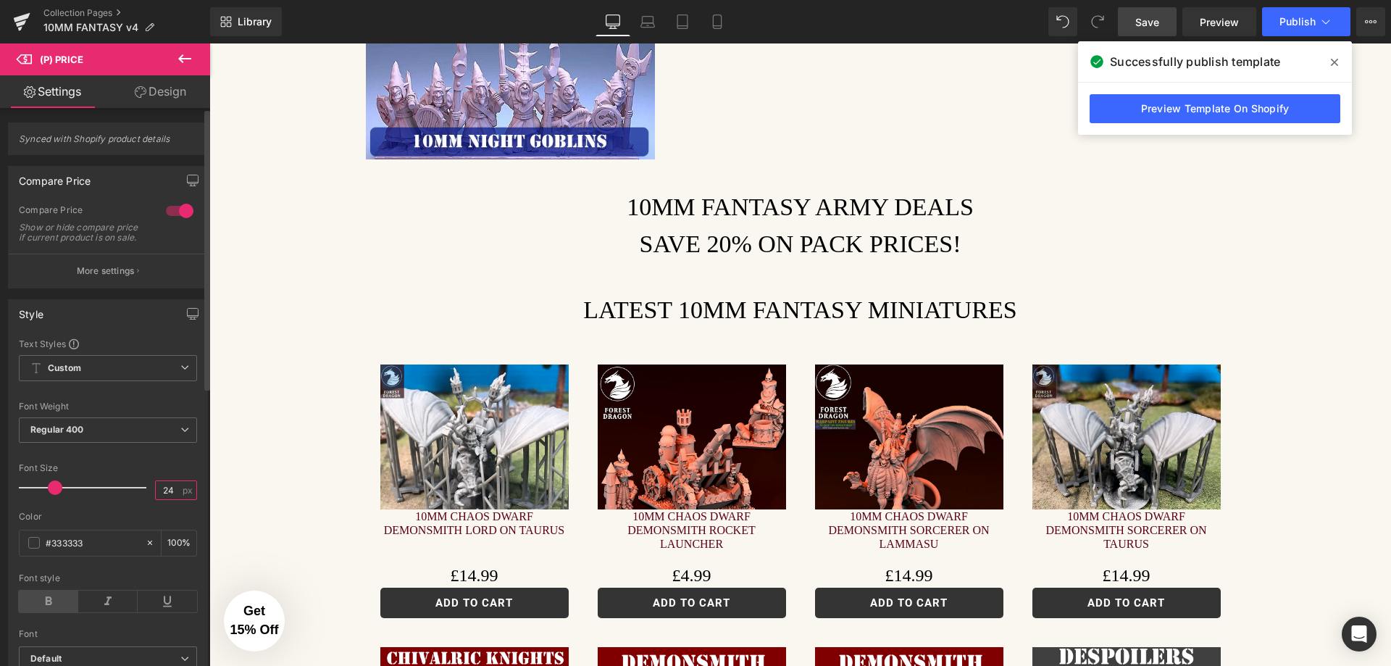
type input "24"
click at [46, 609] on icon at bounding box center [48, 602] width 59 height 22
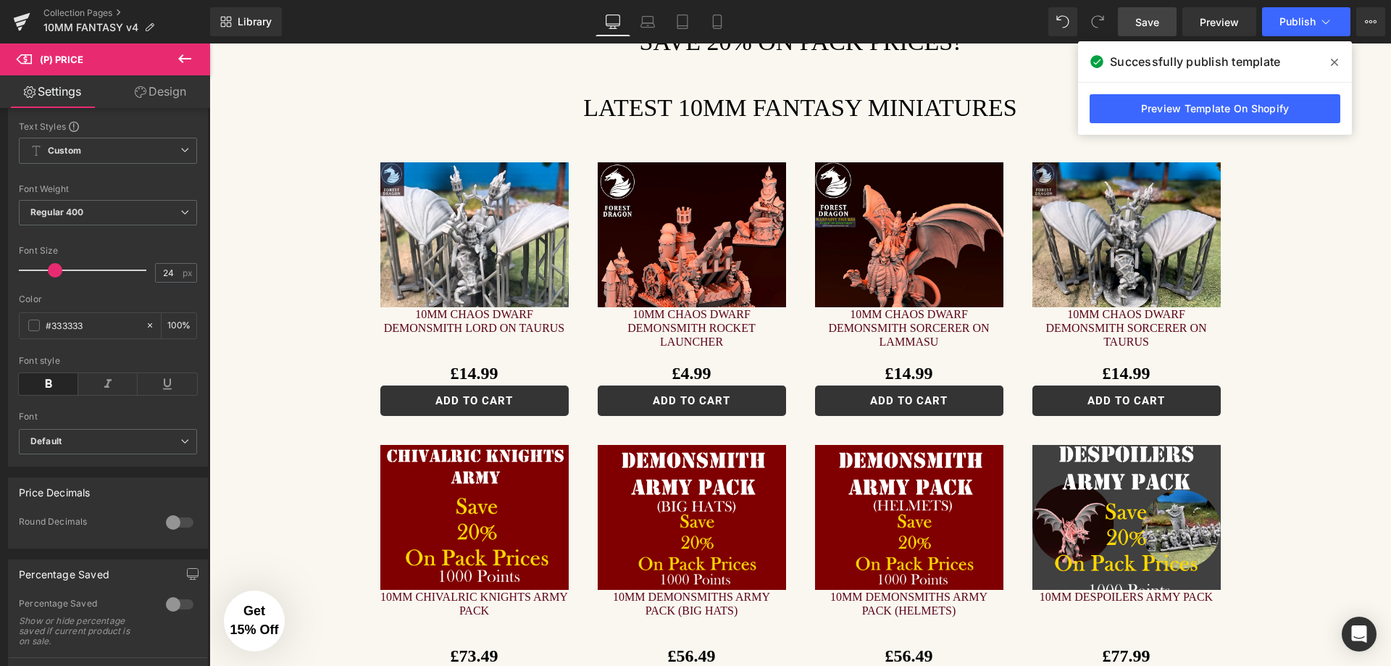
scroll to position [725, 0]
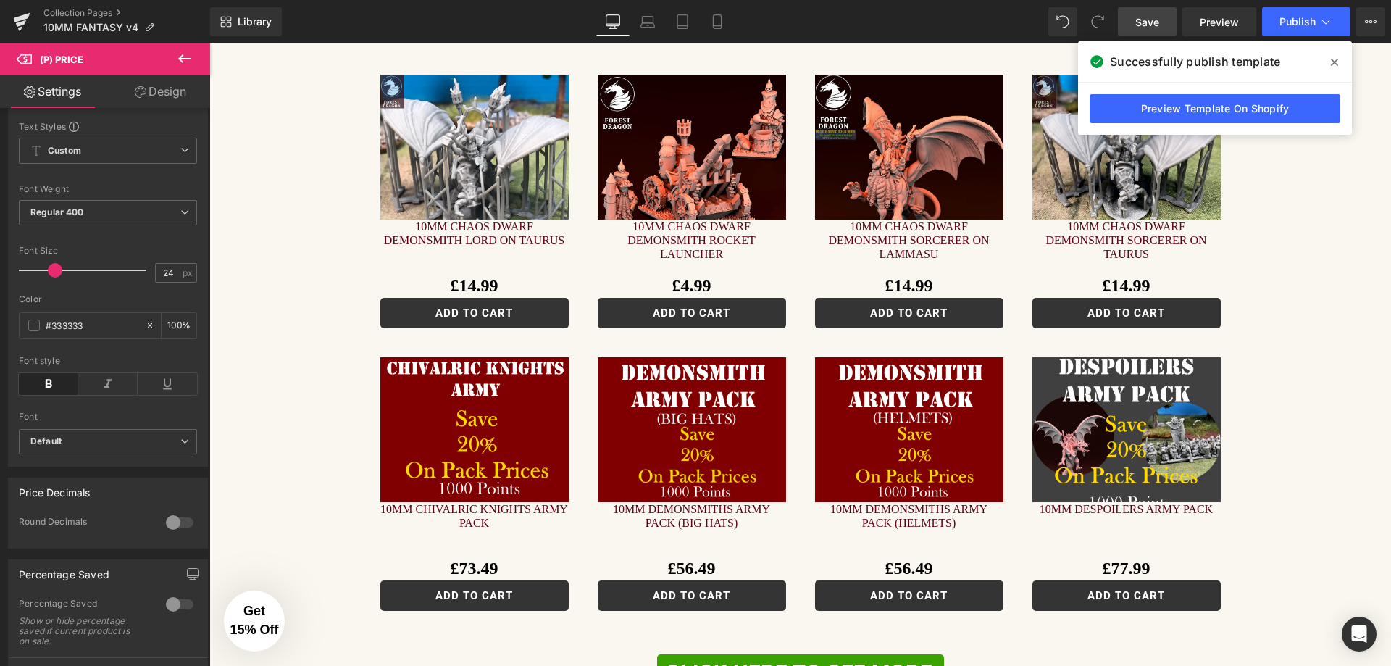
drag, startPoint x: 1335, startPoint y: 63, endPoint x: 1095, endPoint y: 29, distance: 243.0
click at [1335, 63] on icon at bounding box center [1334, 62] width 7 height 7
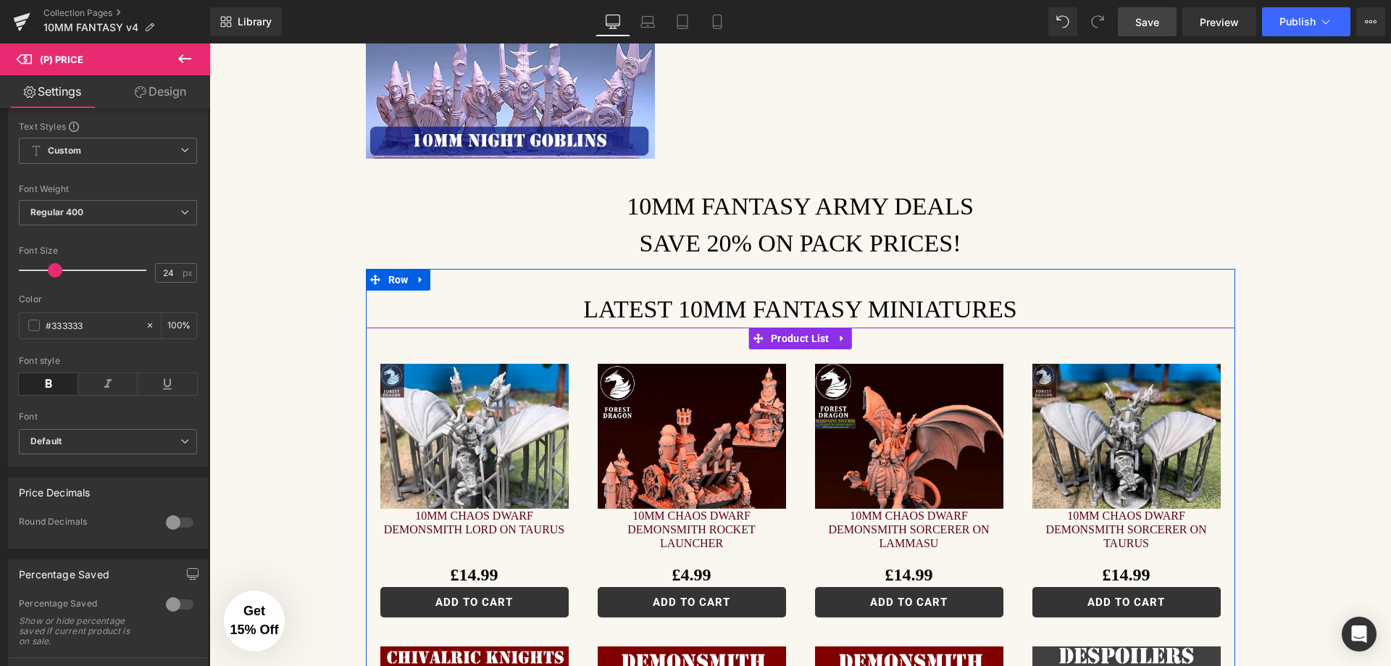
scroll to position [435, 0]
click at [642, 383] on img at bounding box center [692, 458] width 188 height 188
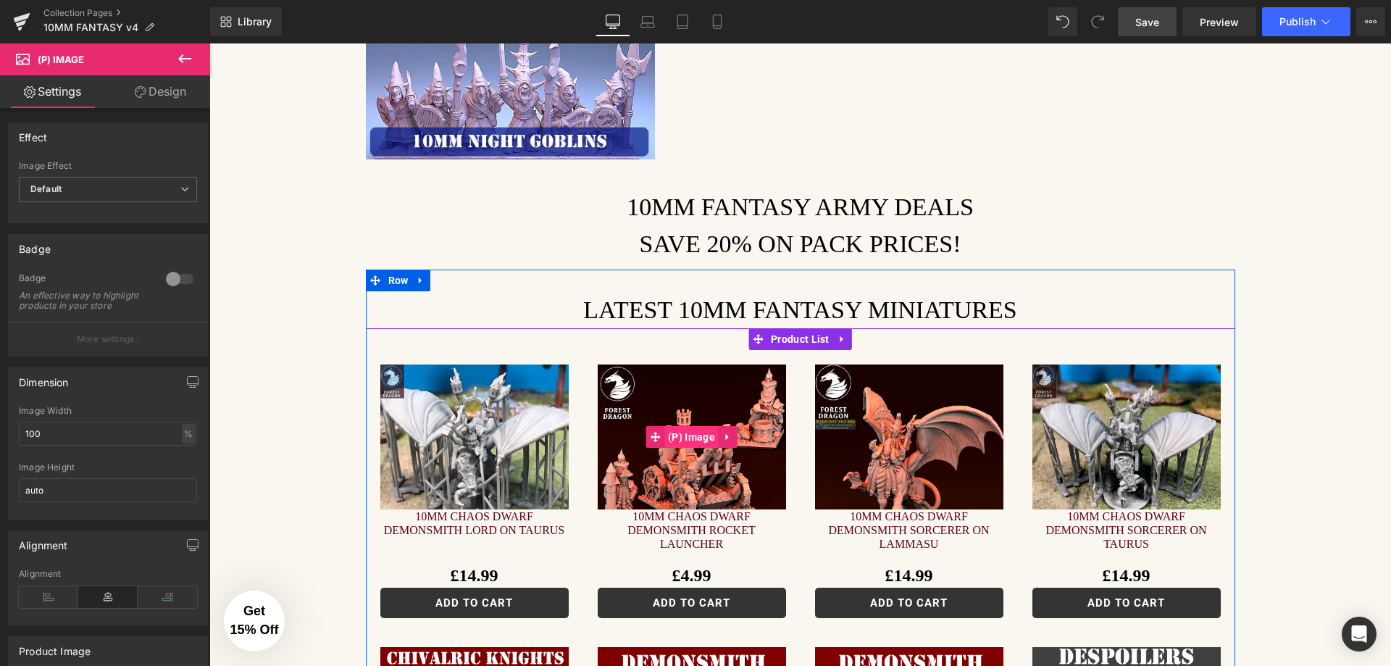
click at [699, 426] on span "(P) Image" at bounding box center [691, 437] width 54 height 22
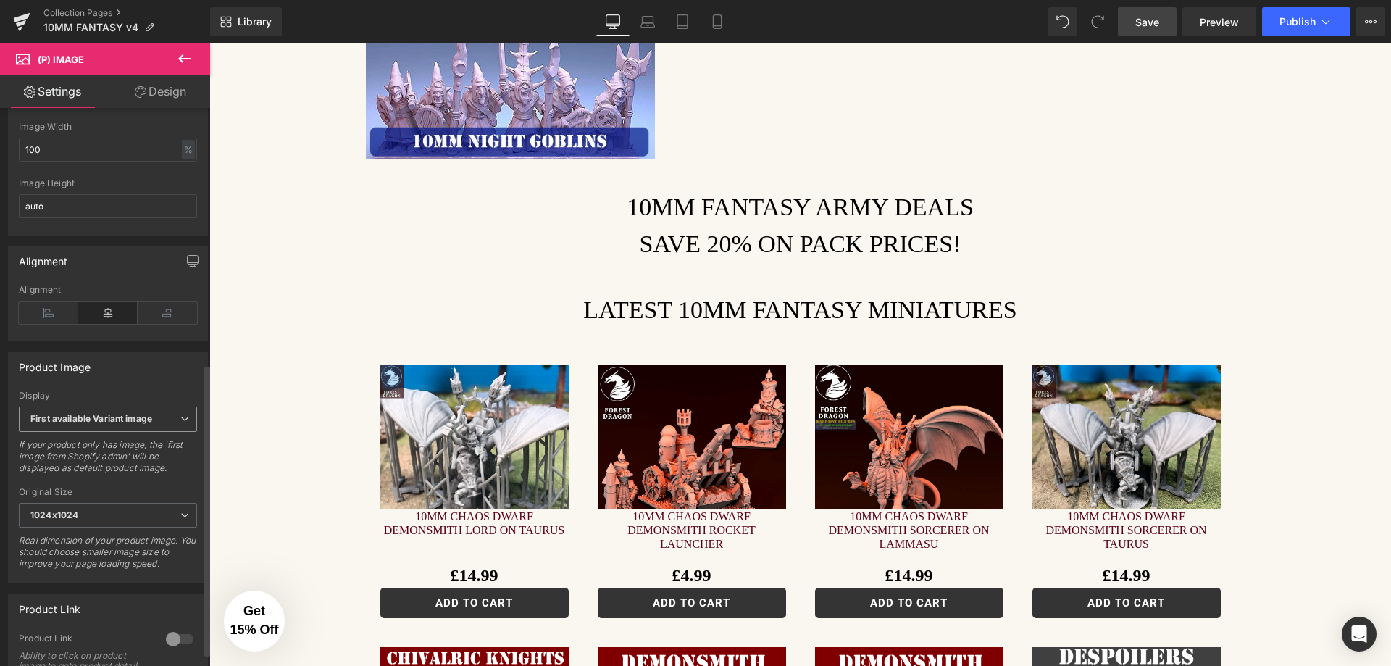
scroll to position [507, 0]
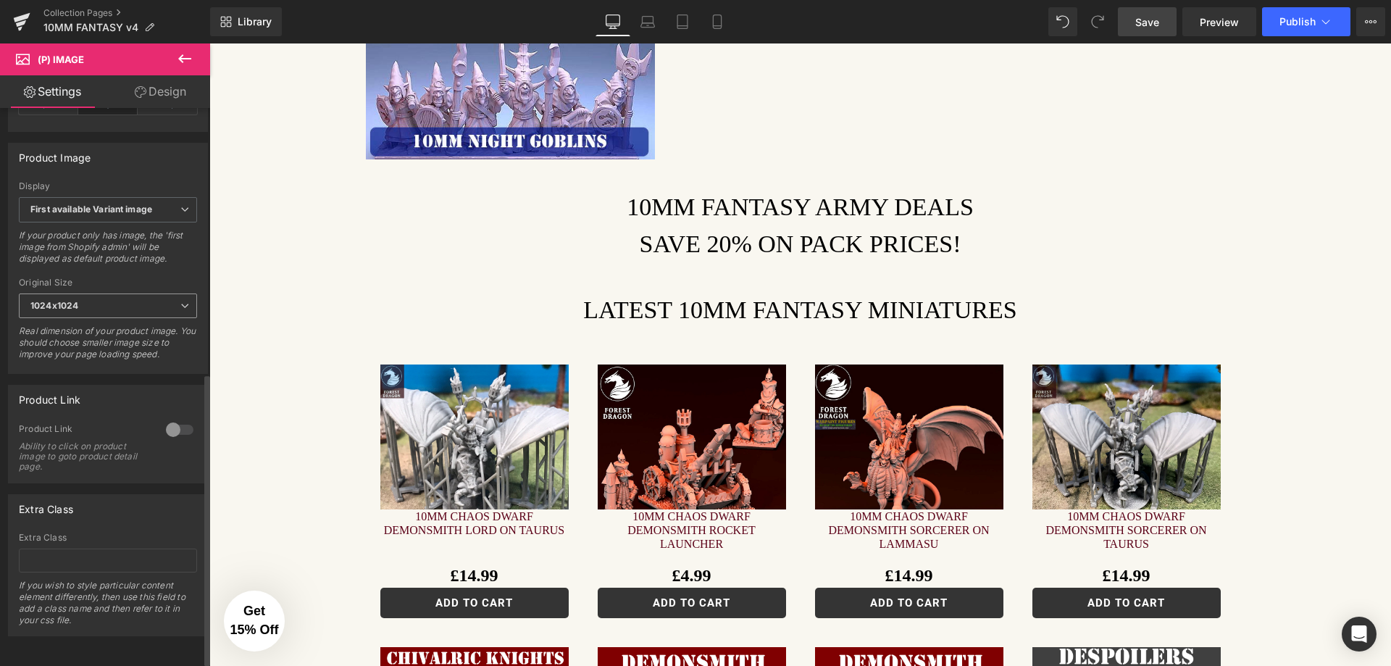
click at [103, 304] on span "1024x1024" at bounding box center [108, 305] width 178 height 25
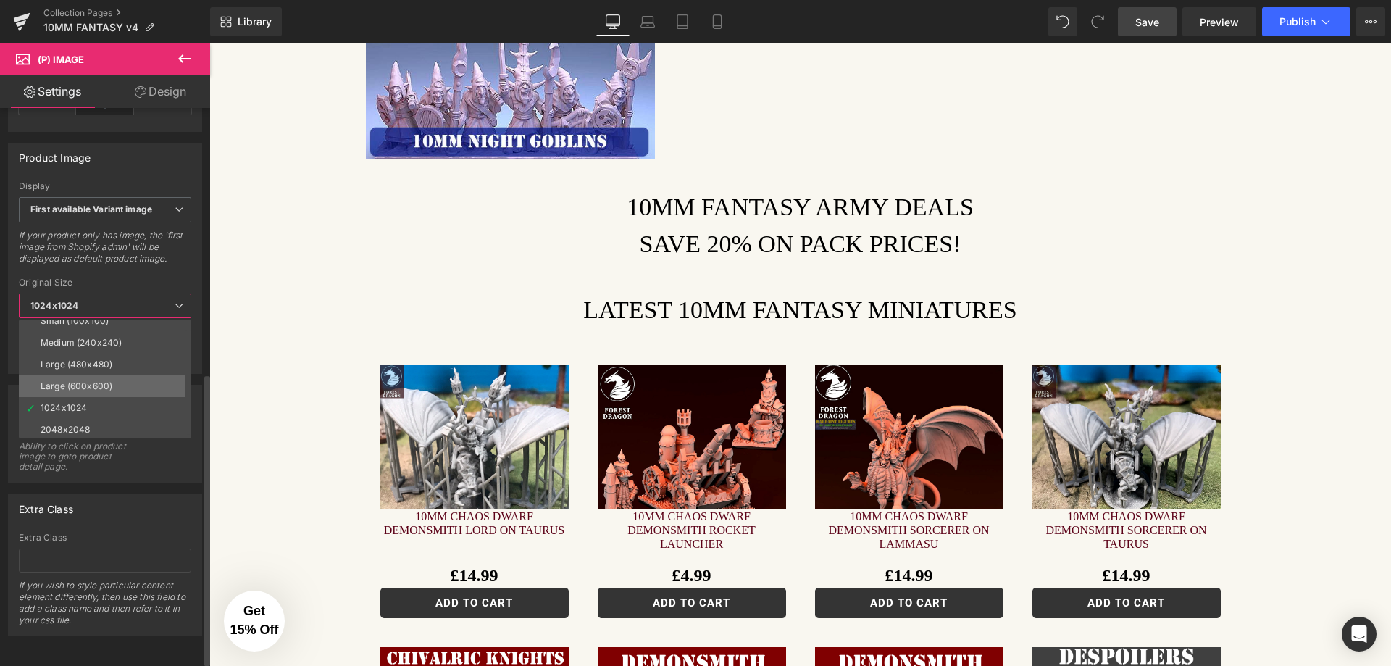
scroll to position [12, 0]
click at [96, 379] on div "Large (600x600)" at bounding box center [77, 384] width 72 height 10
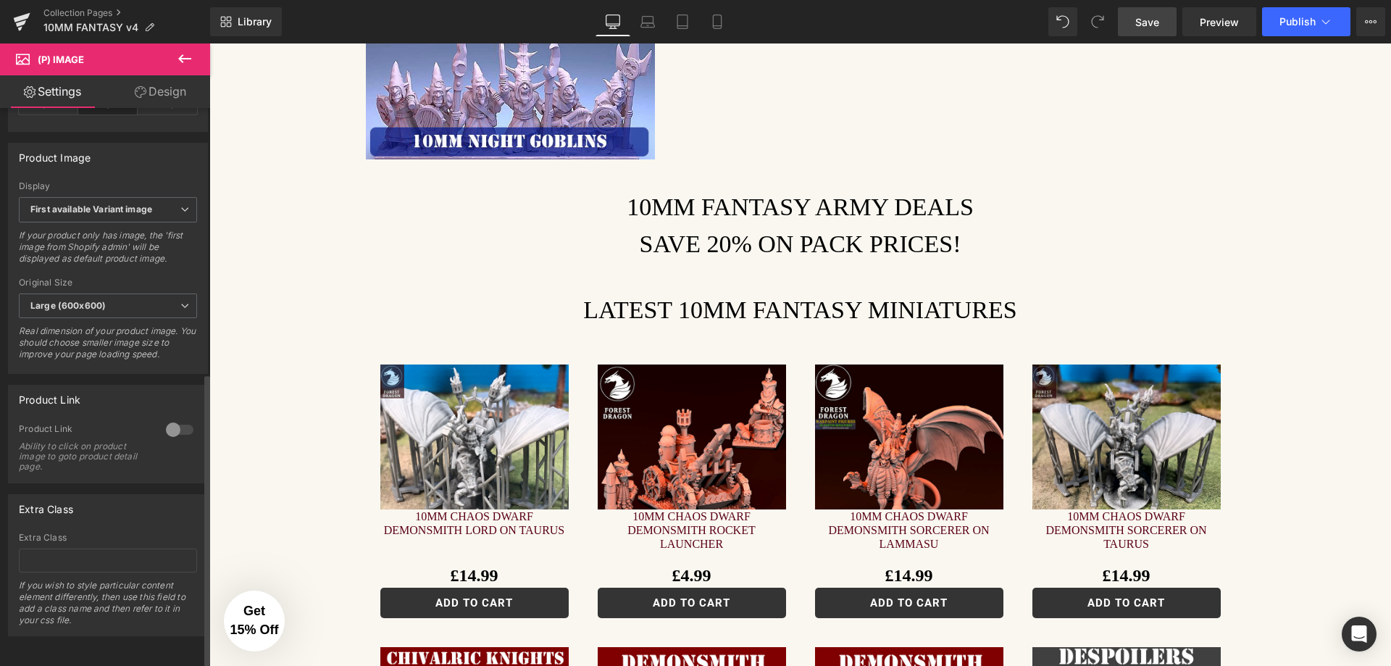
click at [186, 425] on div at bounding box center [179, 429] width 35 height 23
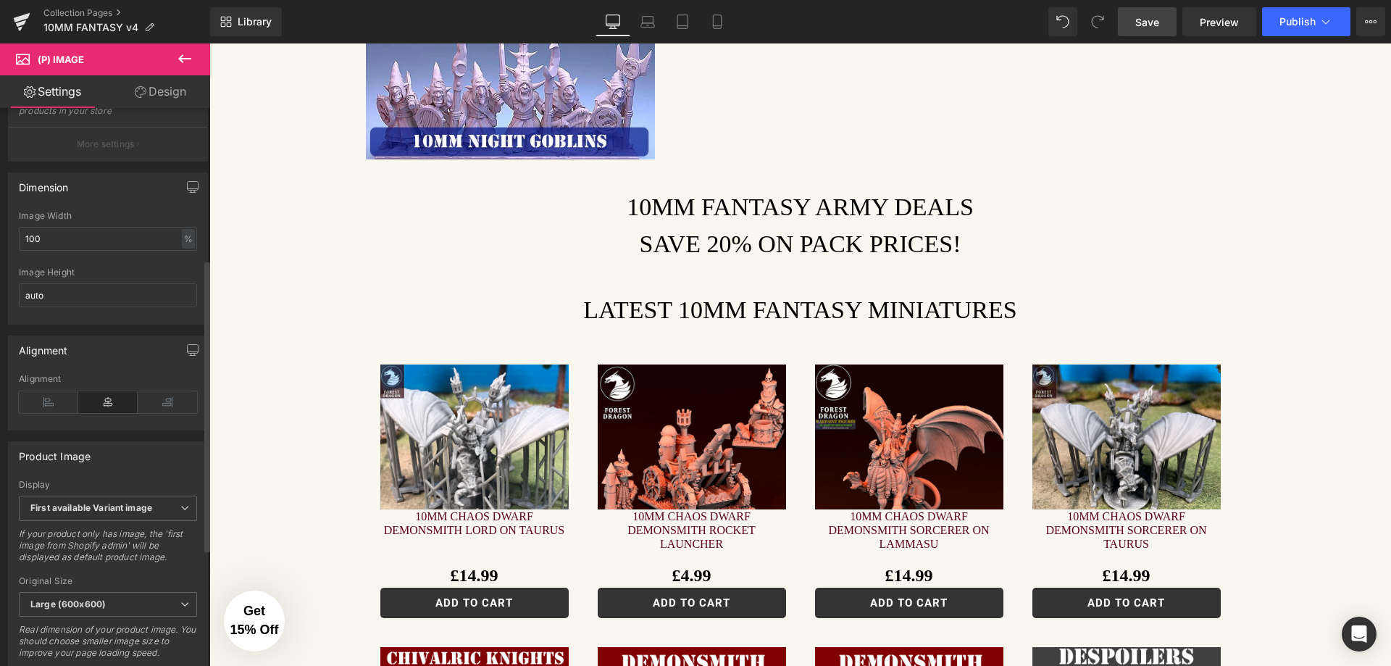
scroll to position [152, 0]
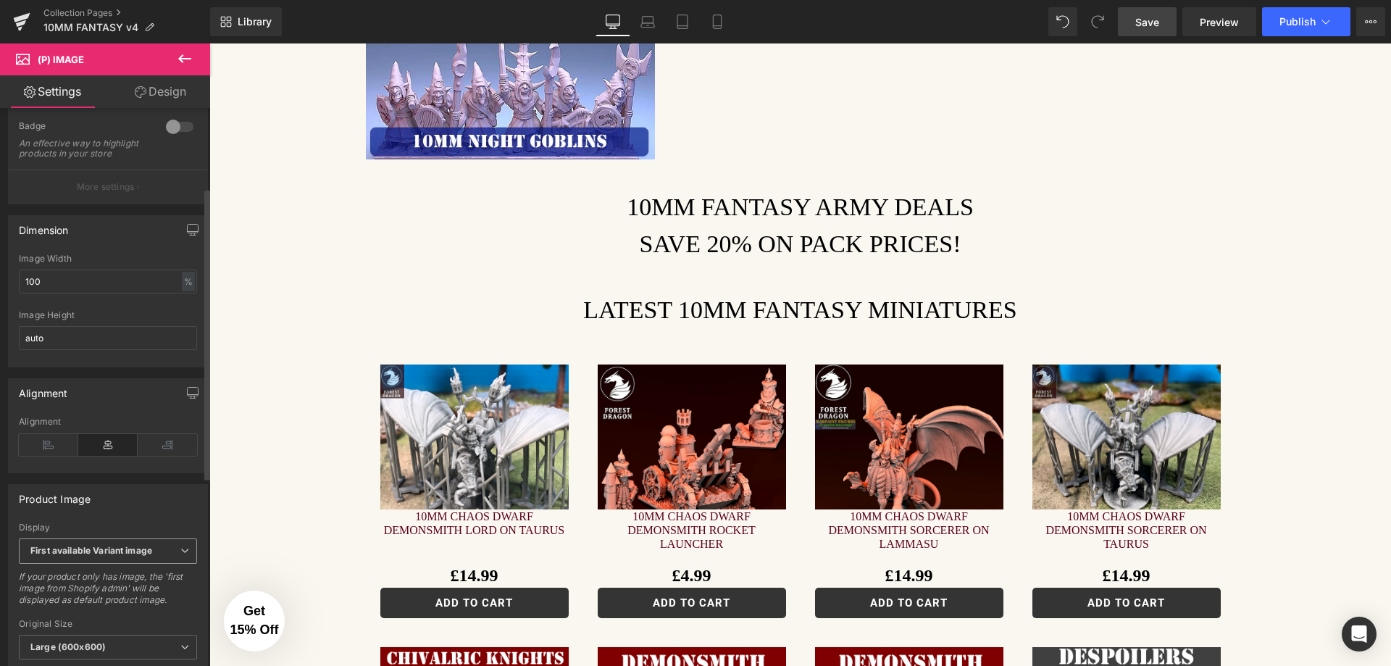
click at [76, 554] on b "First available Variant image" at bounding box center [91, 550] width 122 height 11
click at [136, 493] on div "Product Image First available Variant image First image from Shopify admin Firs…" at bounding box center [108, 594] width 217 height 243
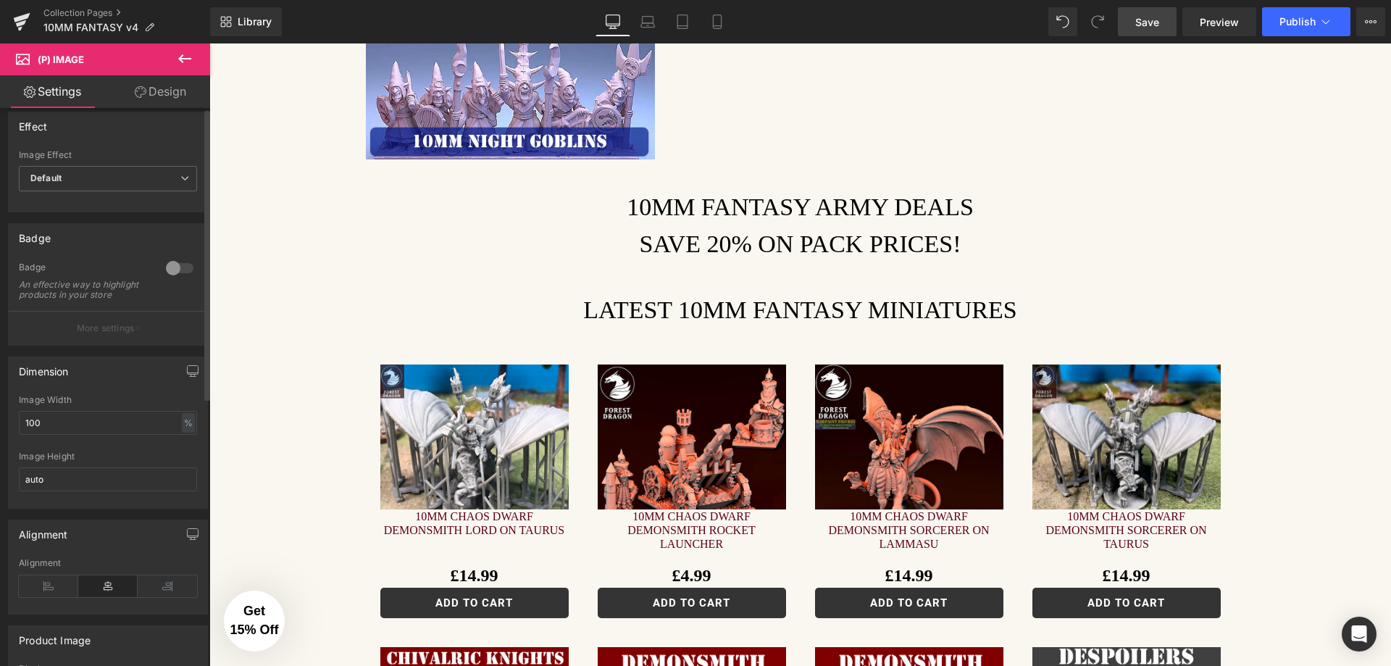
scroll to position [0, 0]
click at [176, 279] on div at bounding box center [179, 278] width 35 height 23
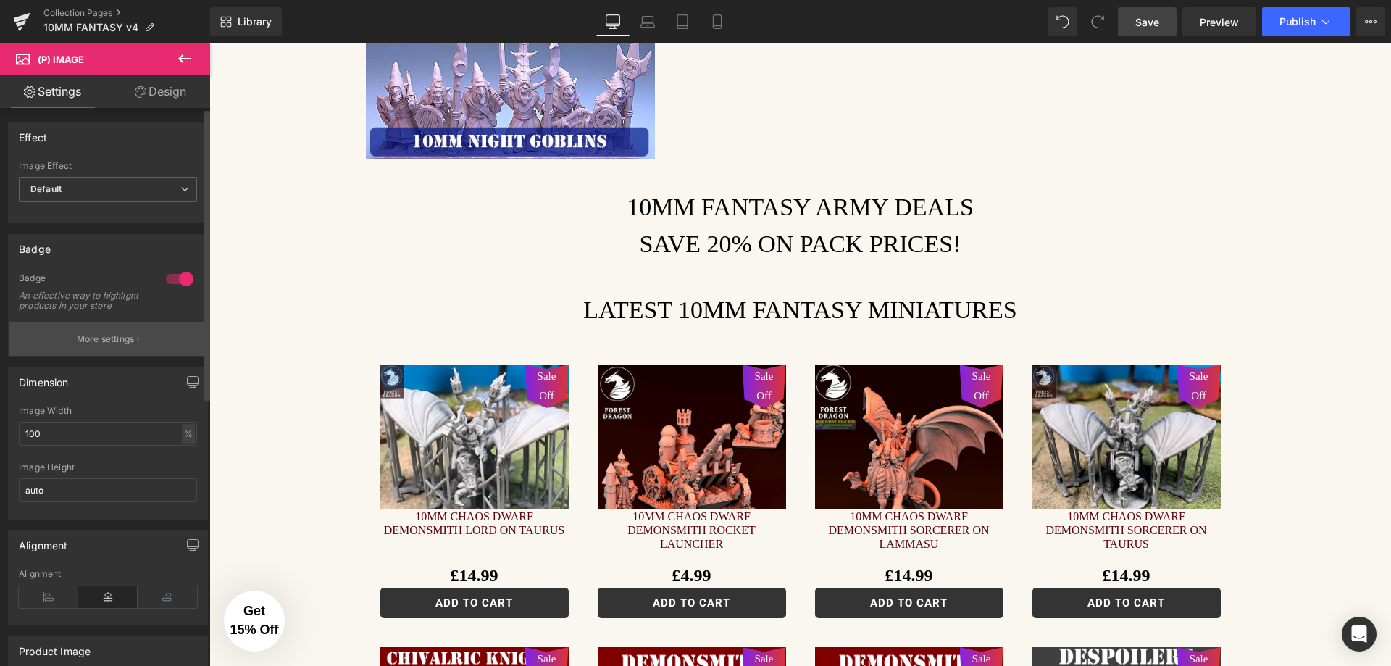
click at [125, 346] on p "More settings" at bounding box center [106, 339] width 58 height 13
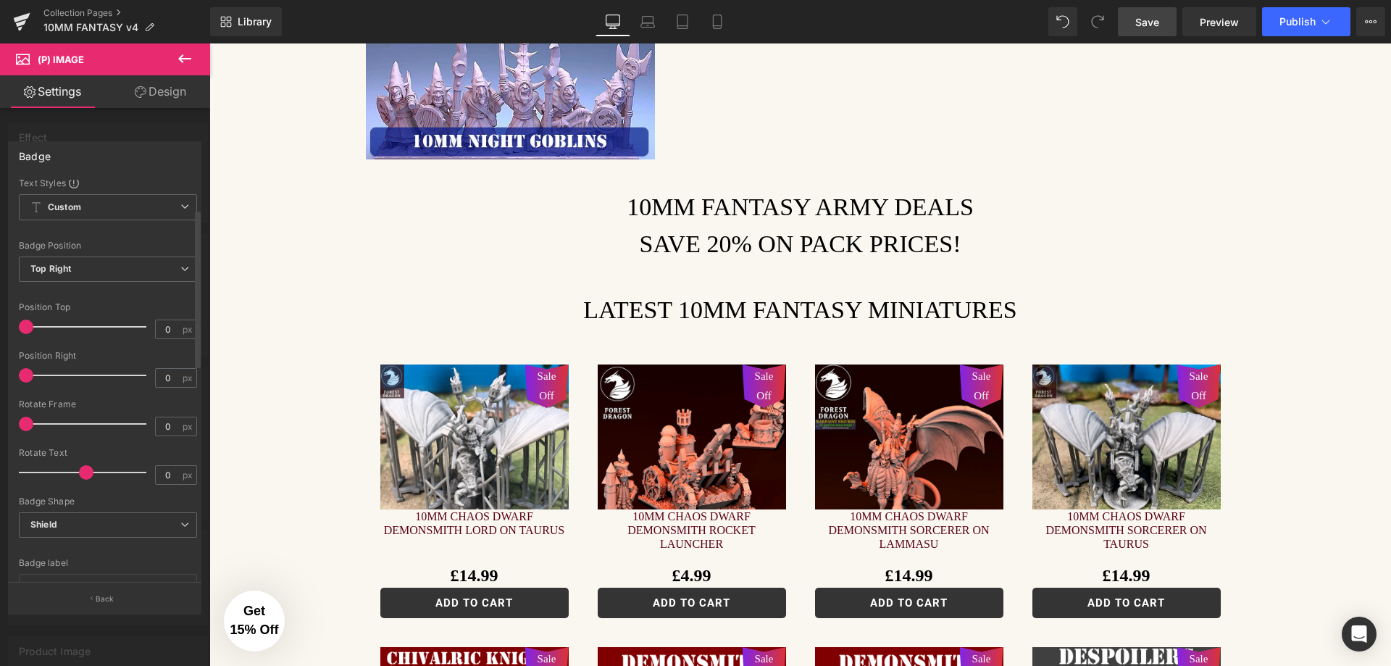
scroll to position [72, 0]
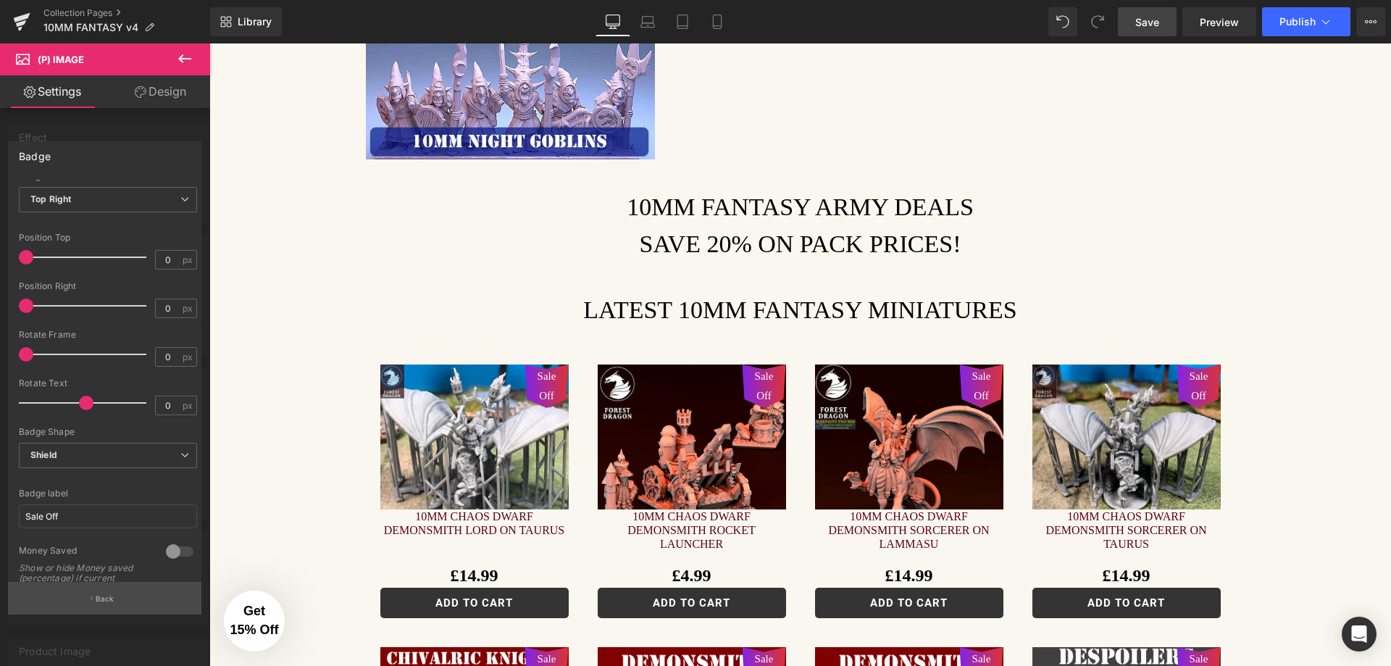
click at [109, 599] on p "Back" at bounding box center [105, 598] width 19 height 11
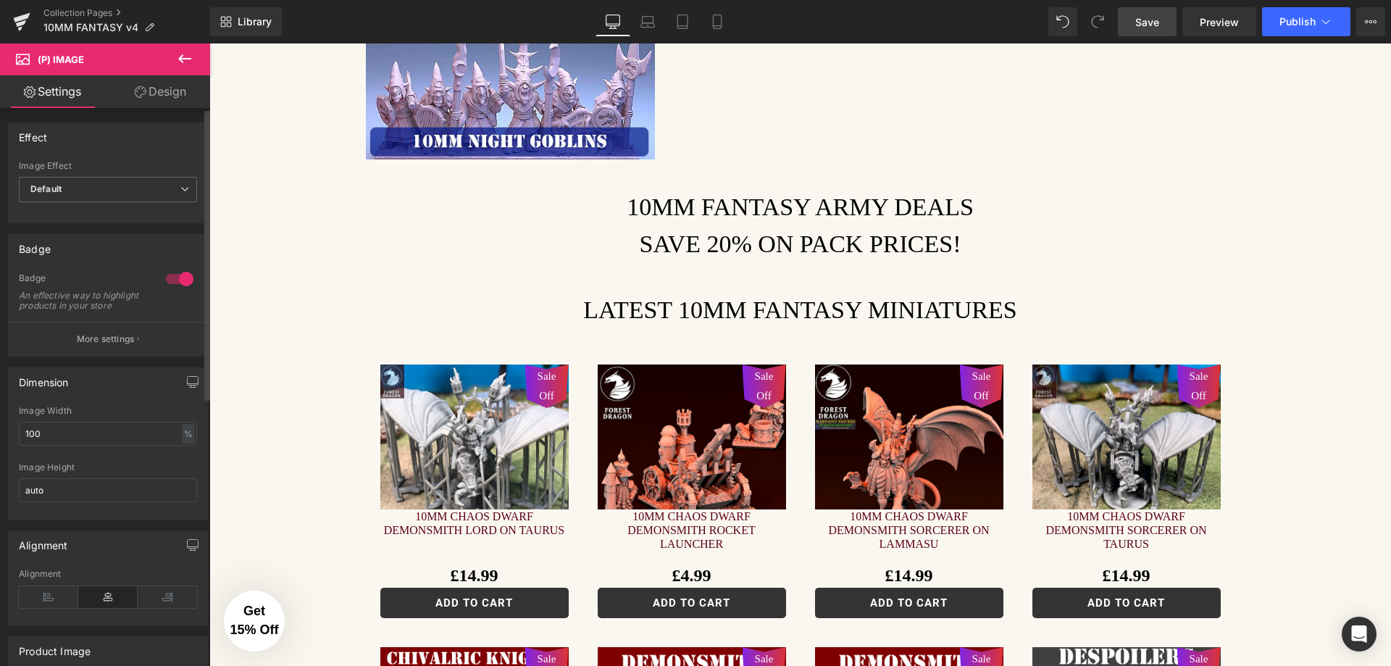
click at [163, 277] on div at bounding box center [179, 278] width 35 height 23
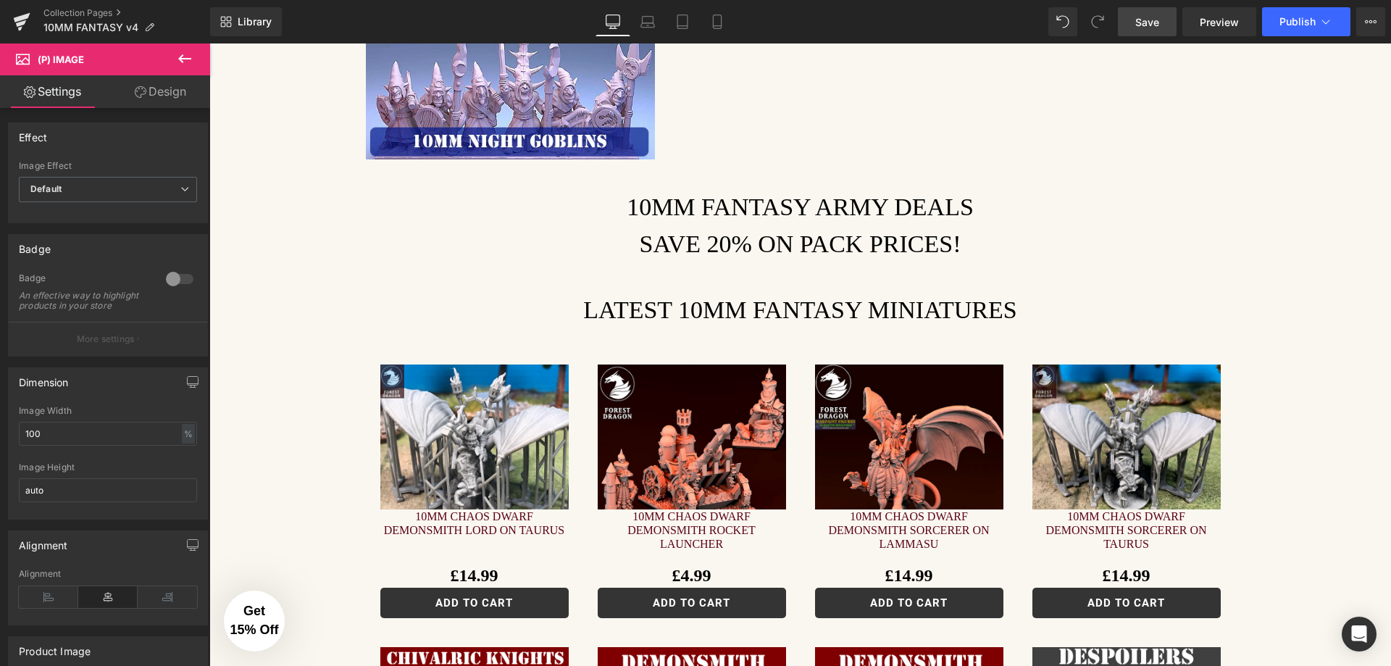
click at [167, 85] on link "Design" at bounding box center [160, 91] width 105 height 33
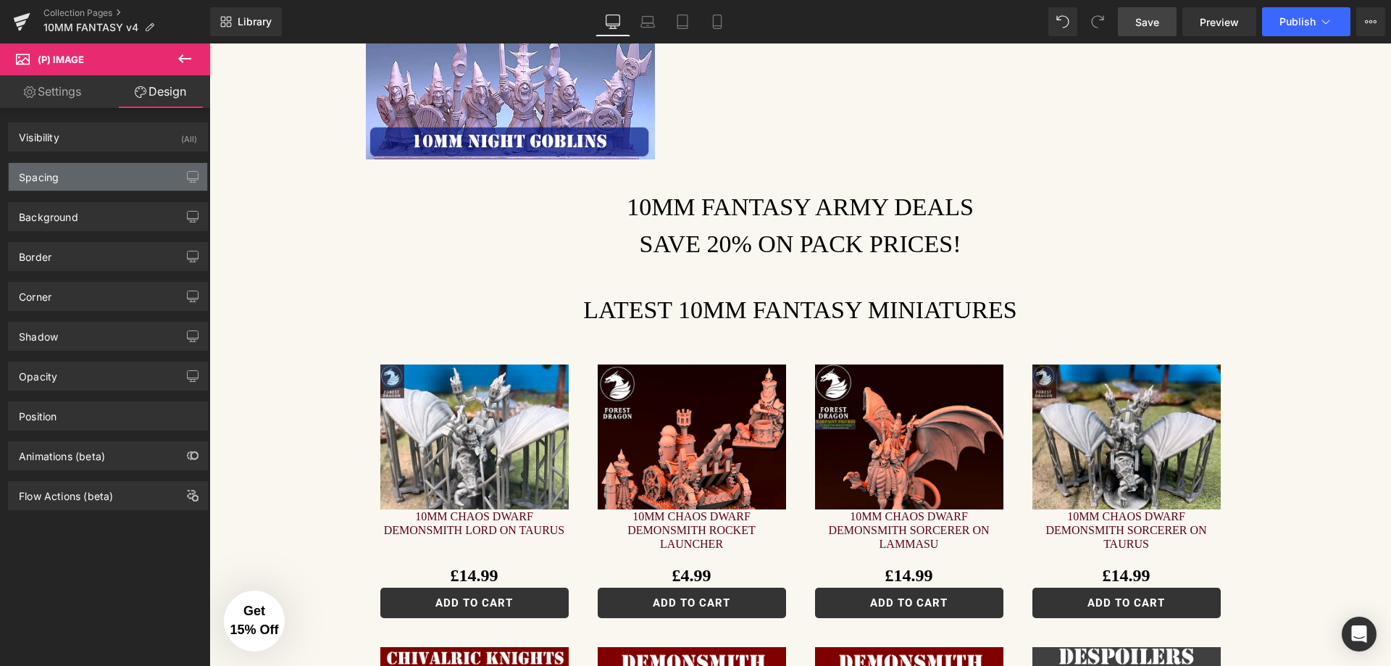
click at [125, 183] on div "Spacing" at bounding box center [108, 177] width 199 height 28
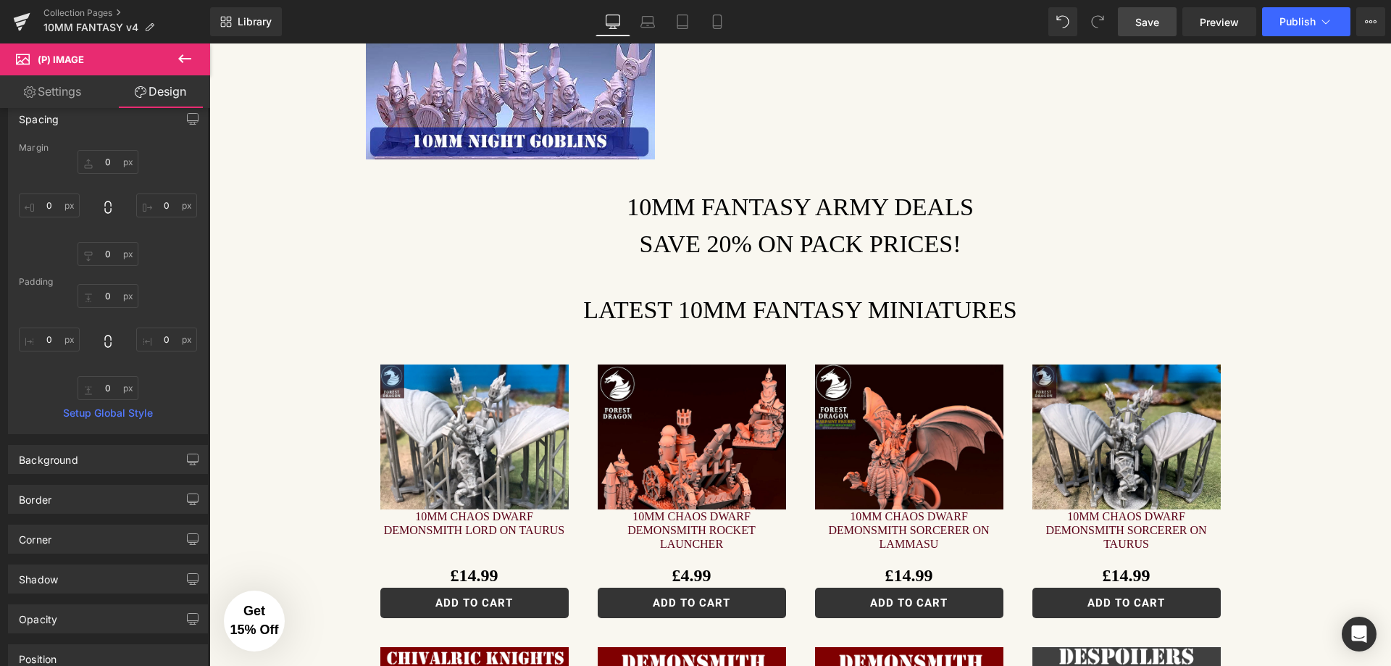
scroll to position [186, 0]
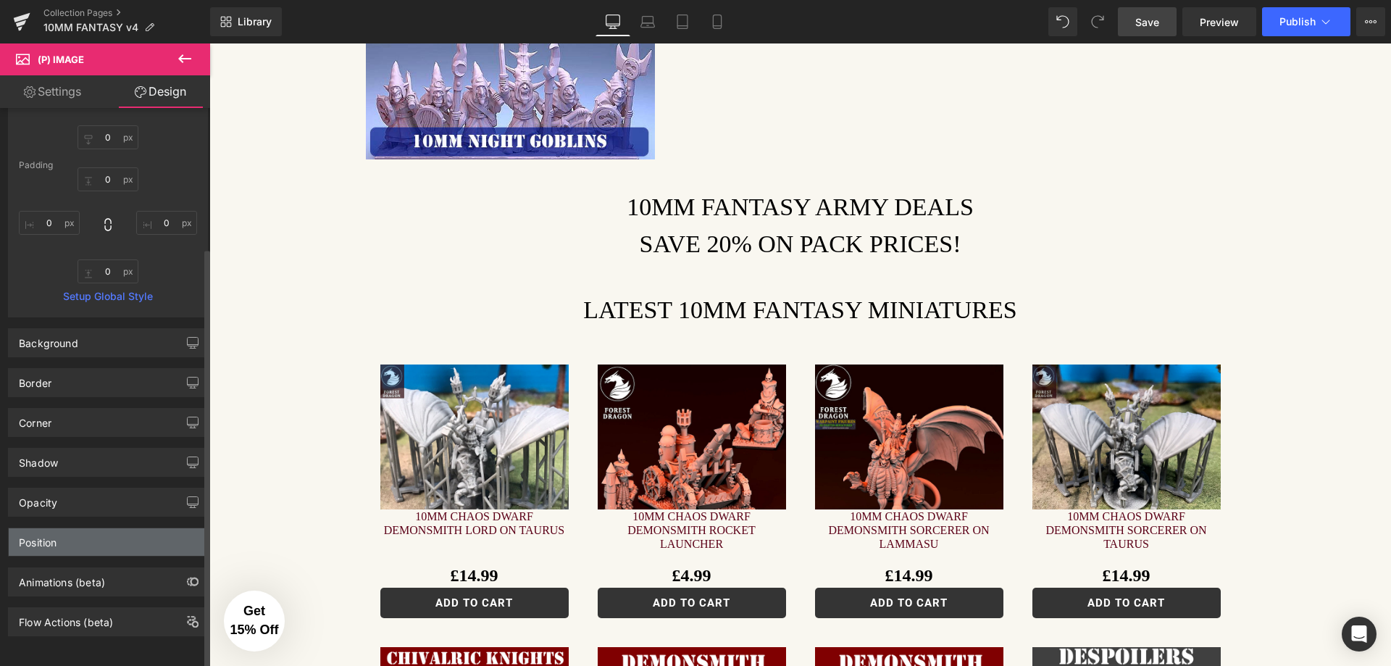
click at [64, 530] on div "Position" at bounding box center [108, 542] width 199 height 28
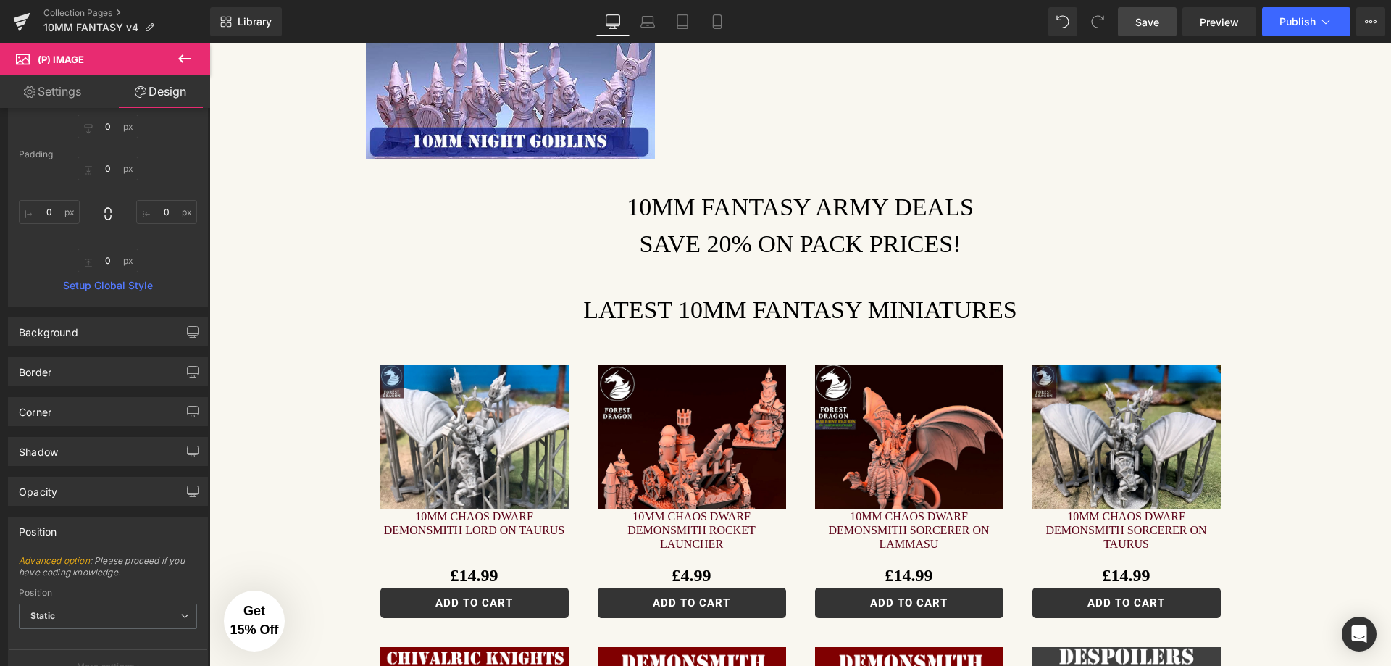
click at [62, 96] on link "Settings" at bounding box center [52, 91] width 105 height 33
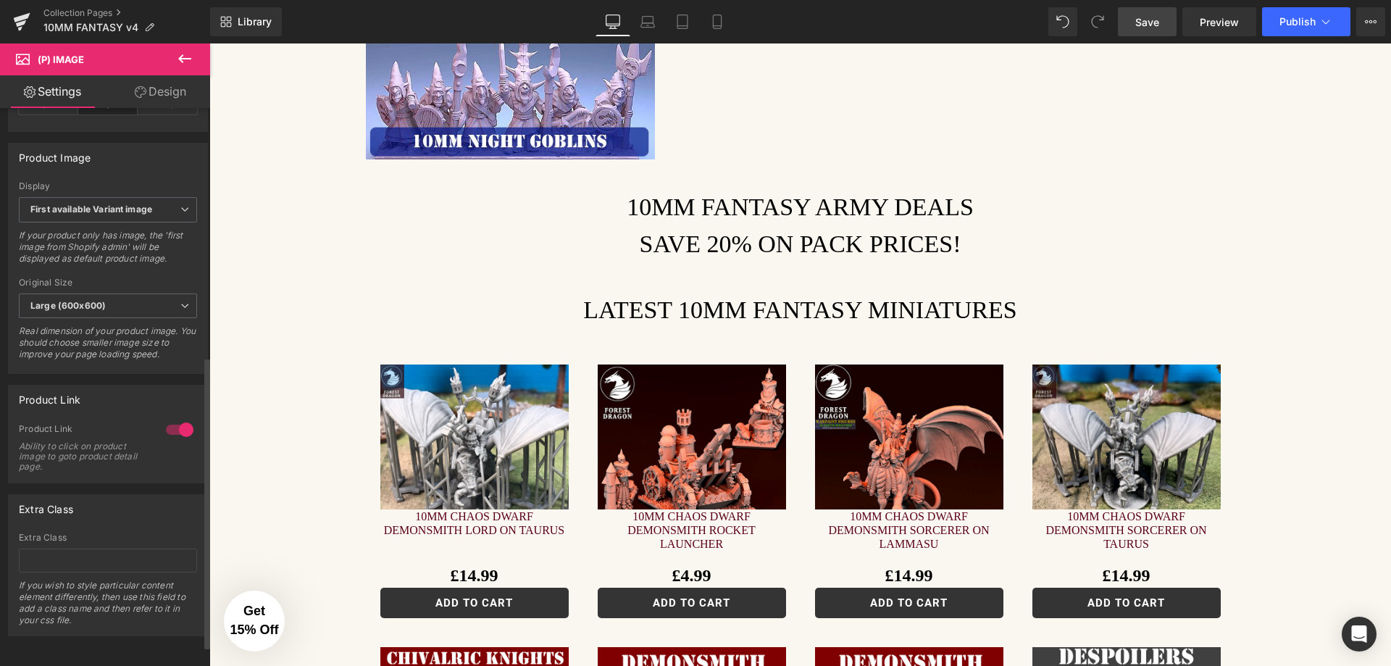
scroll to position [514, 0]
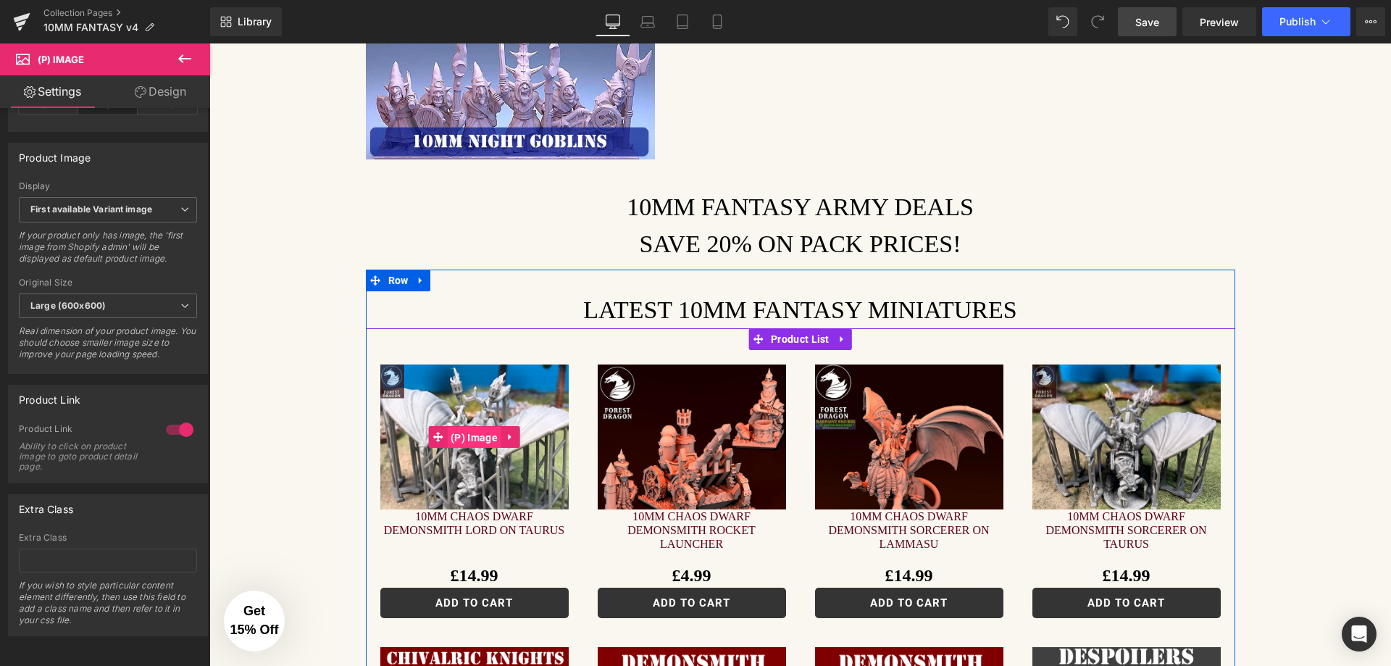
click at [482, 427] on span "(P) Image" at bounding box center [474, 438] width 54 height 22
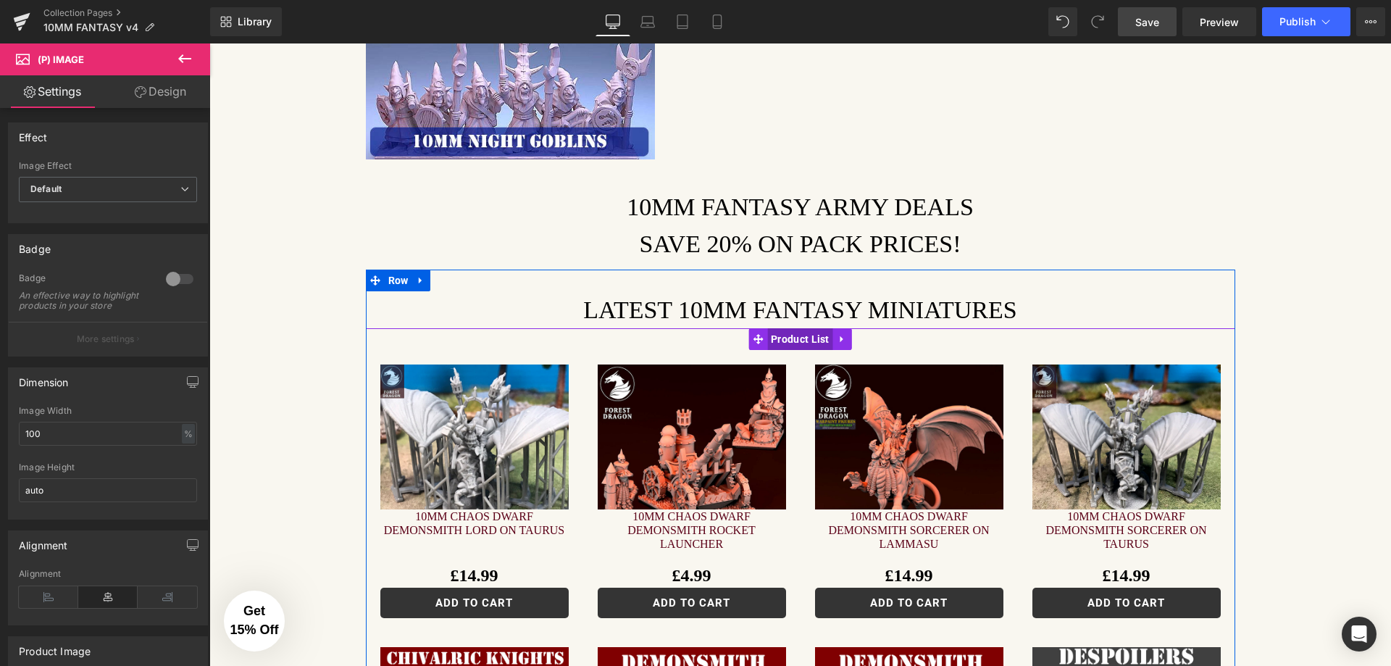
click at [791, 328] on span "Product List" at bounding box center [800, 339] width 66 height 22
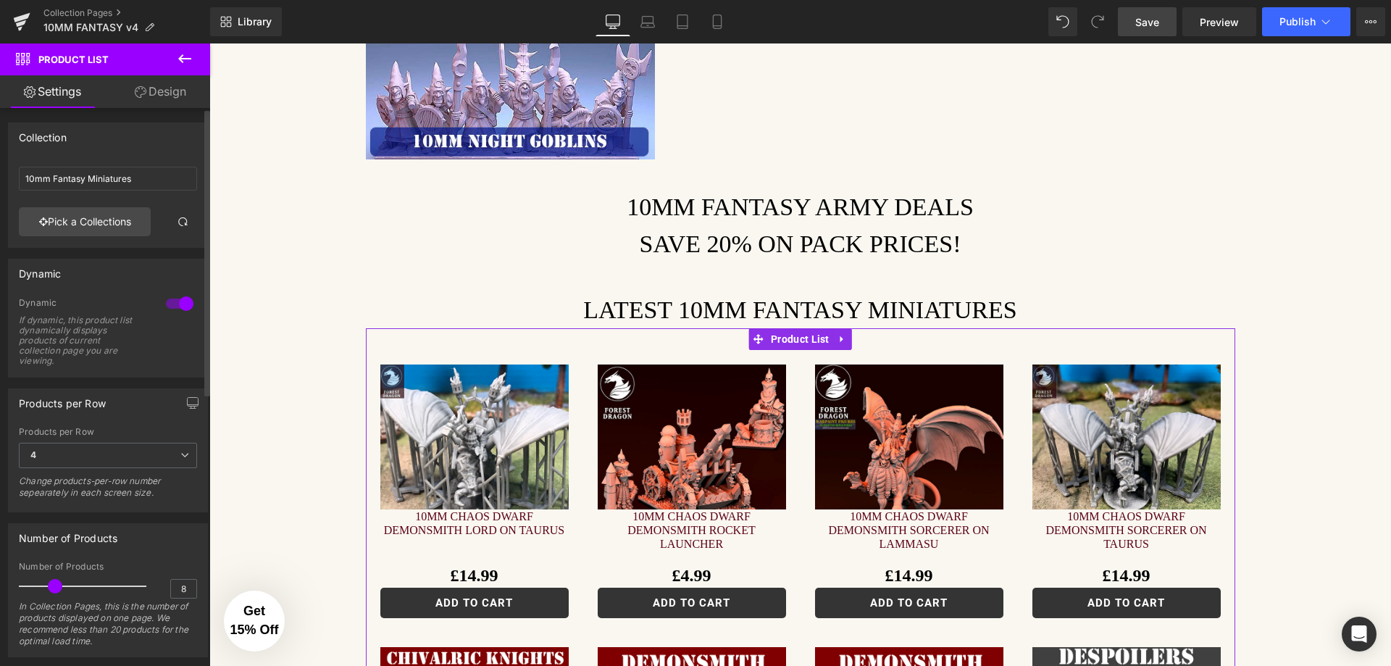
click at [162, 305] on div at bounding box center [179, 303] width 35 height 23
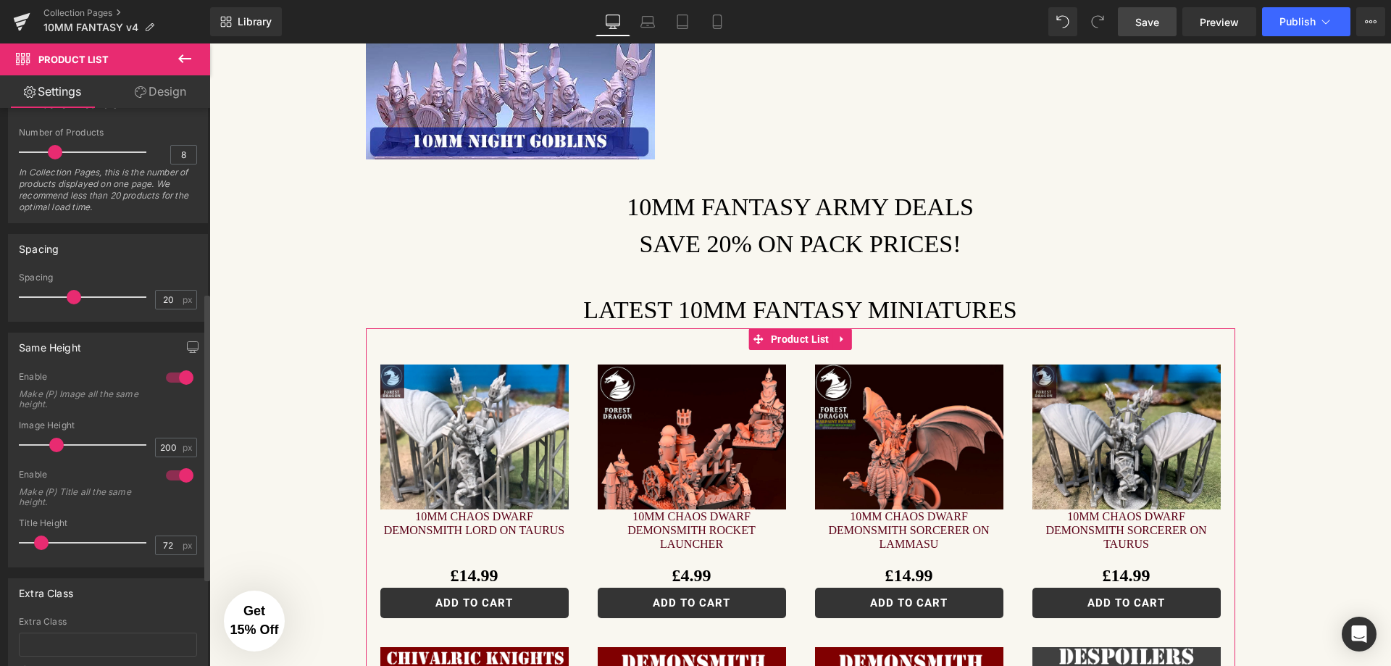
scroll to position [435, 0]
click at [169, 377] on div at bounding box center [179, 376] width 35 height 23
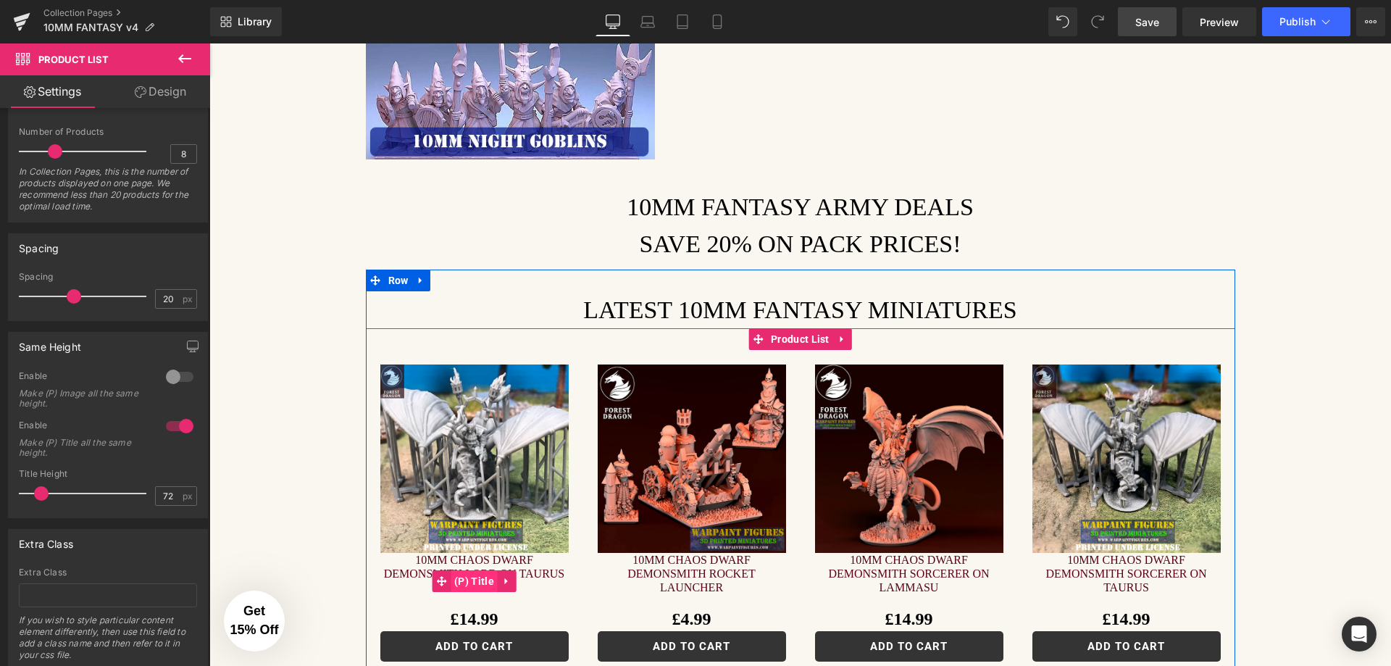
click at [472, 570] on span "(P) Title" at bounding box center [474, 581] width 47 height 22
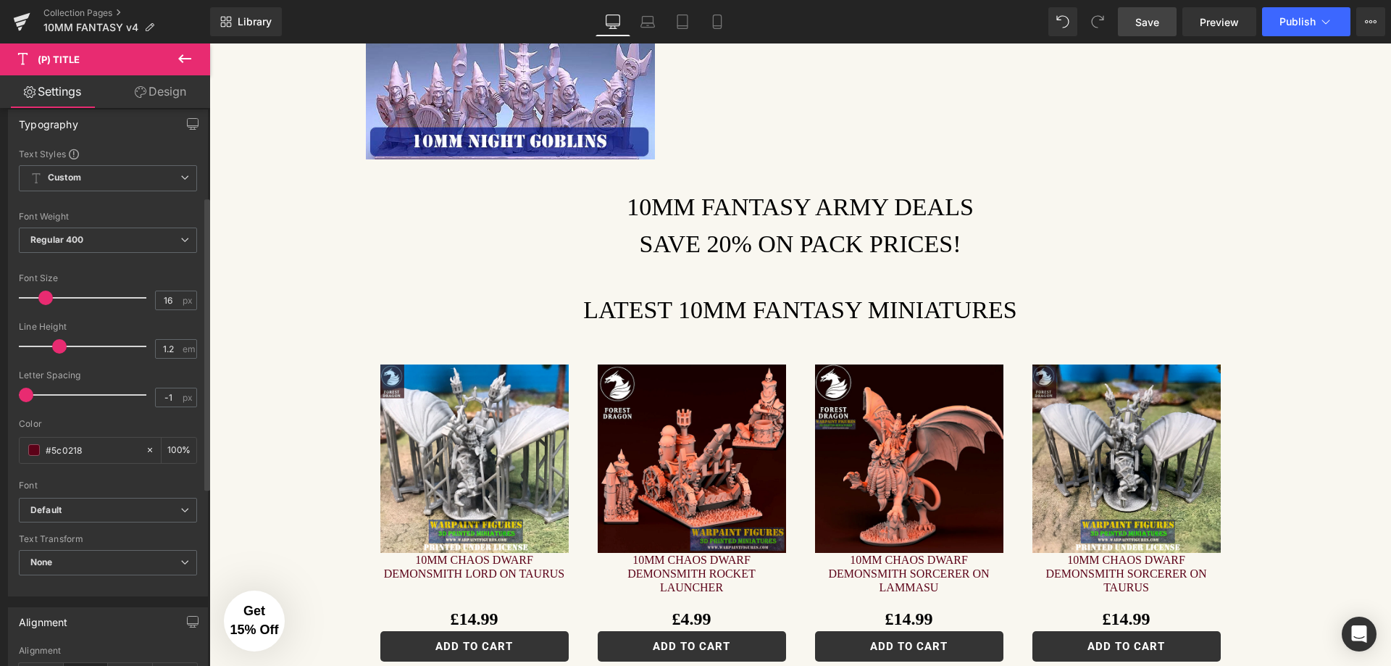
scroll to position [145, 0]
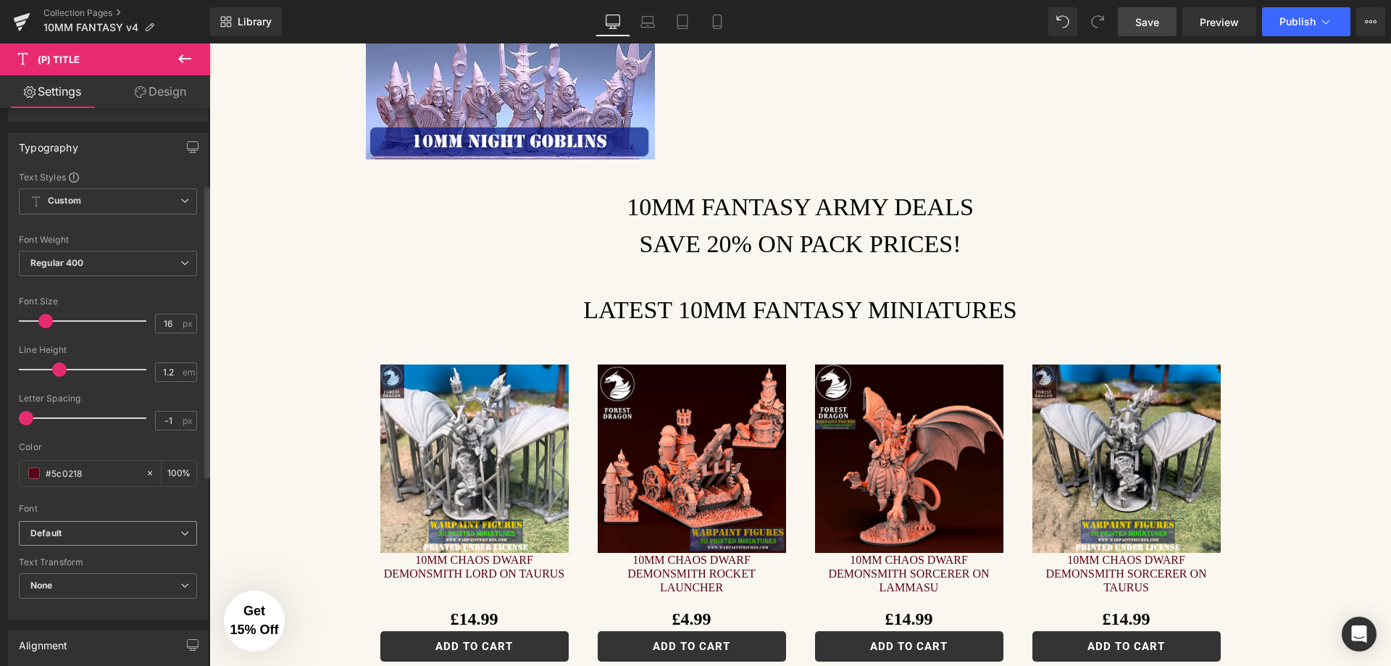
click at [88, 534] on b "Default" at bounding box center [105, 534] width 150 height 12
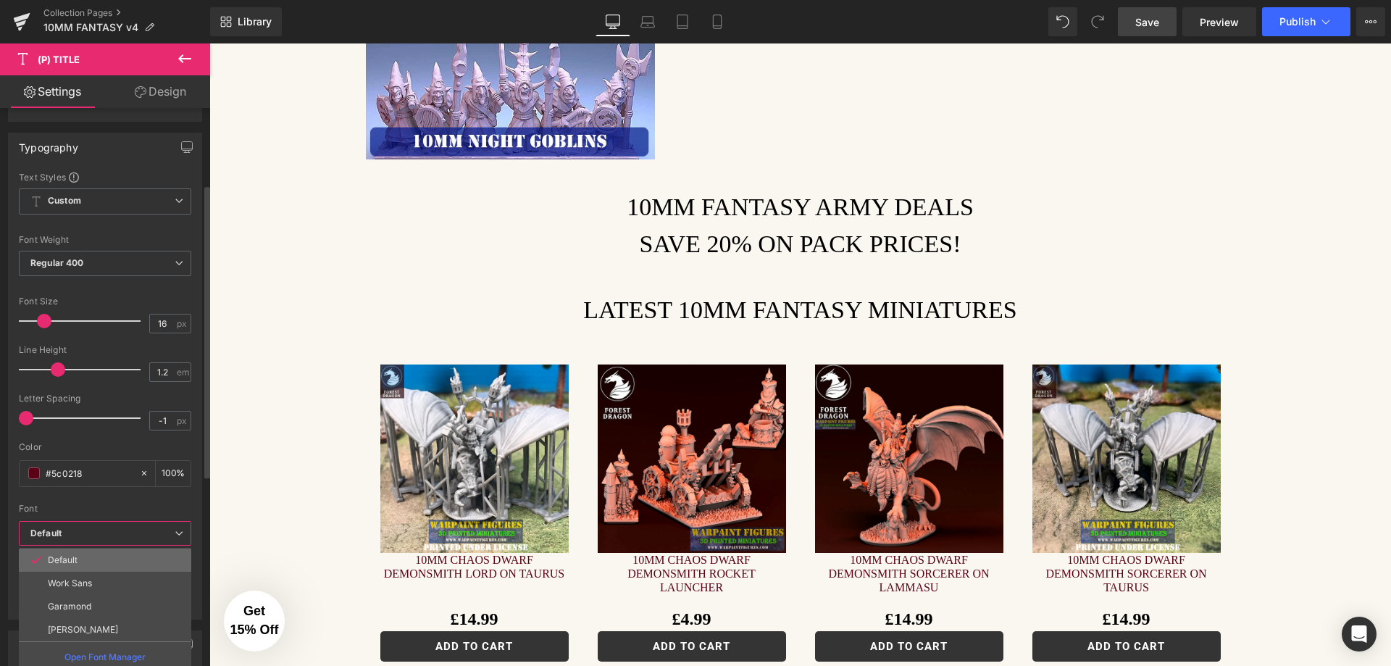
click at [91, 562] on li "Default" at bounding box center [105, 560] width 172 height 23
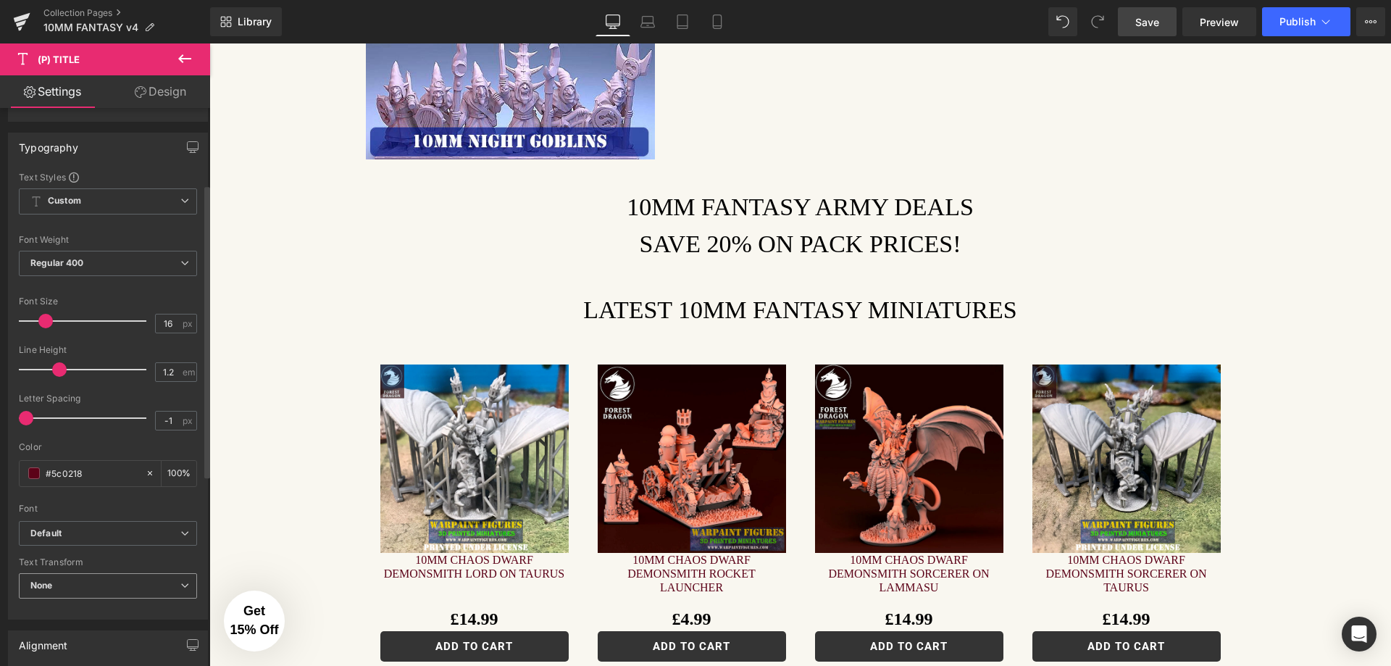
click at [89, 582] on span "None" at bounding box center [108, 585] width 178 height 25
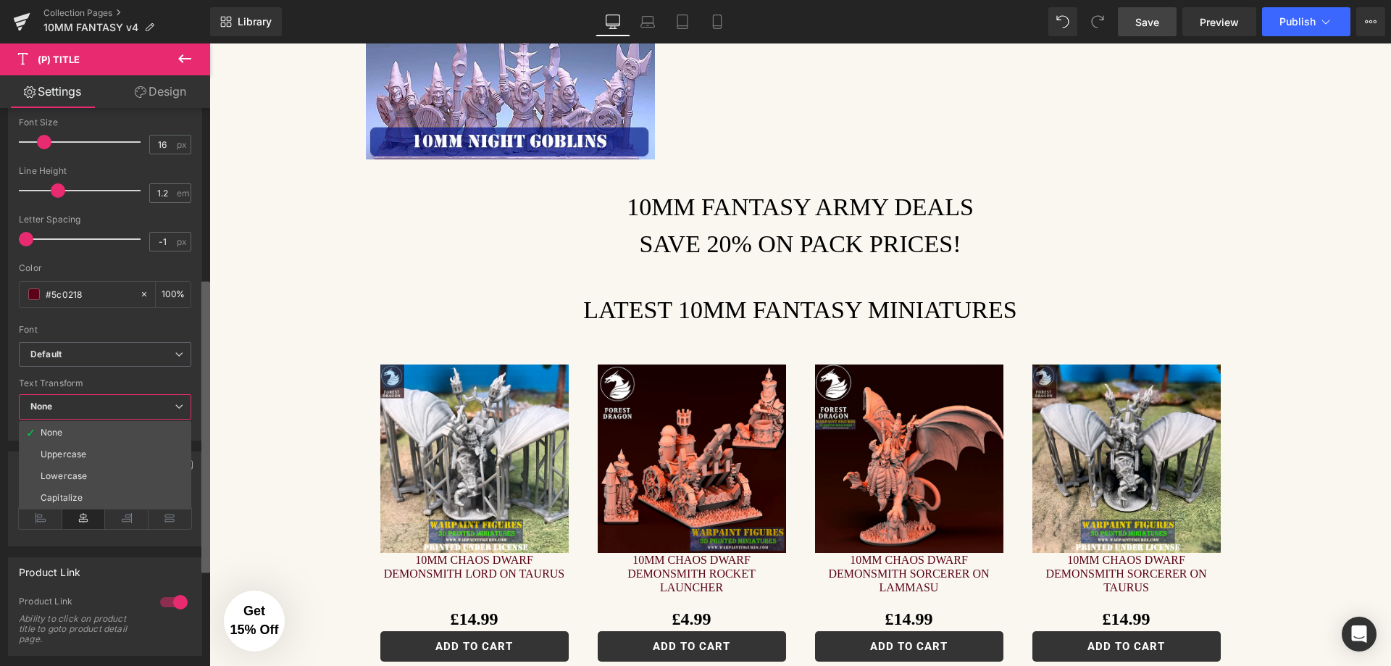
click at [196, 551] on div "Synced with Shopify product details Title Tag H1 H2 H3 H4 H5 H6 Paragraph Title…" at bounding box center [105, 390] width 210 height 564
click at [108, 384] on div "Text Transform" at bounding box center [105, 386] width 172 height 10
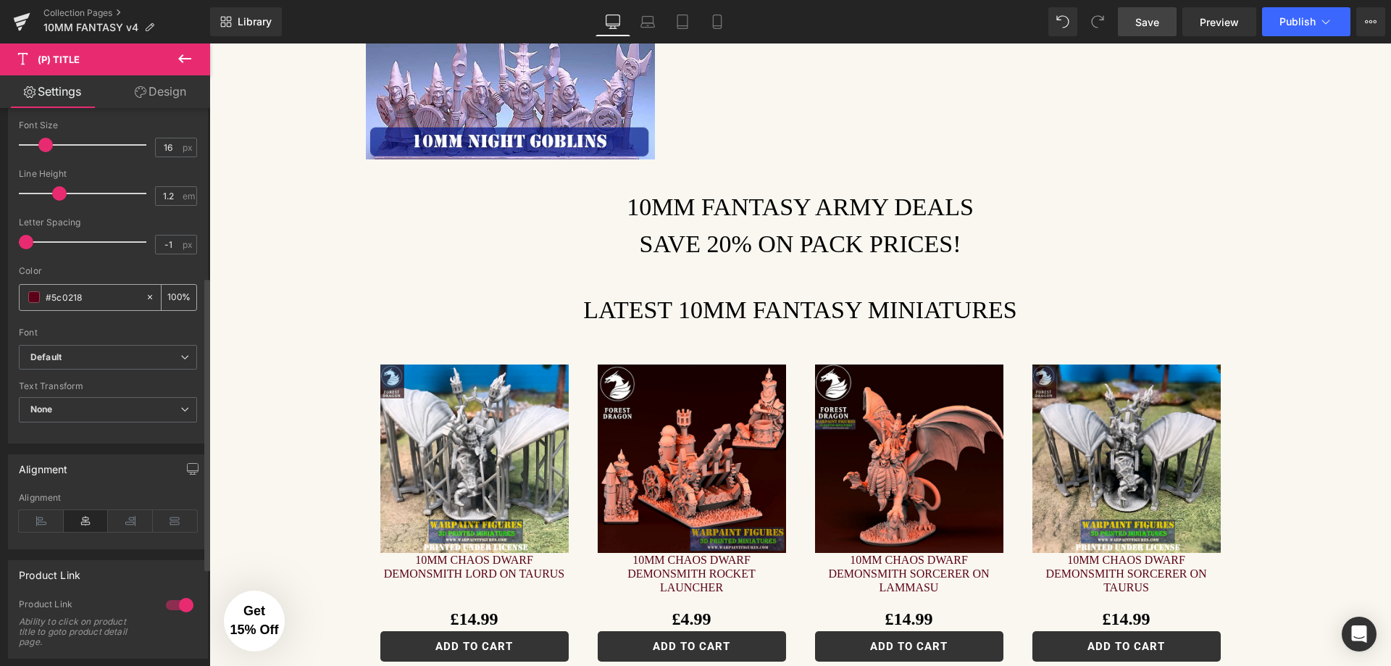
click at [30, 301] on span at bounding box center [34, 297] width 12 height 12
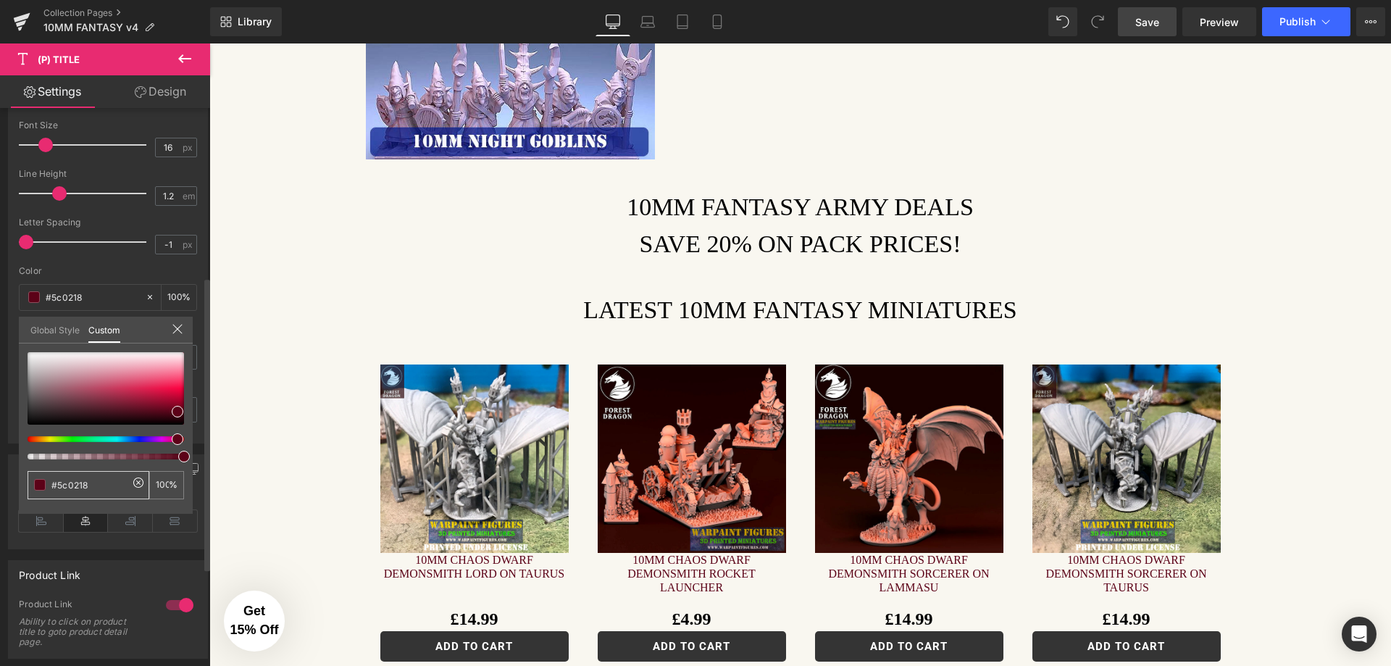
drag, startPoint x: 56, startPoint y: 484, endPoint x: 92, endPoint y: 486, distance: 36.3
click at [92, 486] on input "#5c0218" at bounding box center [89, 485] width 77 height 15
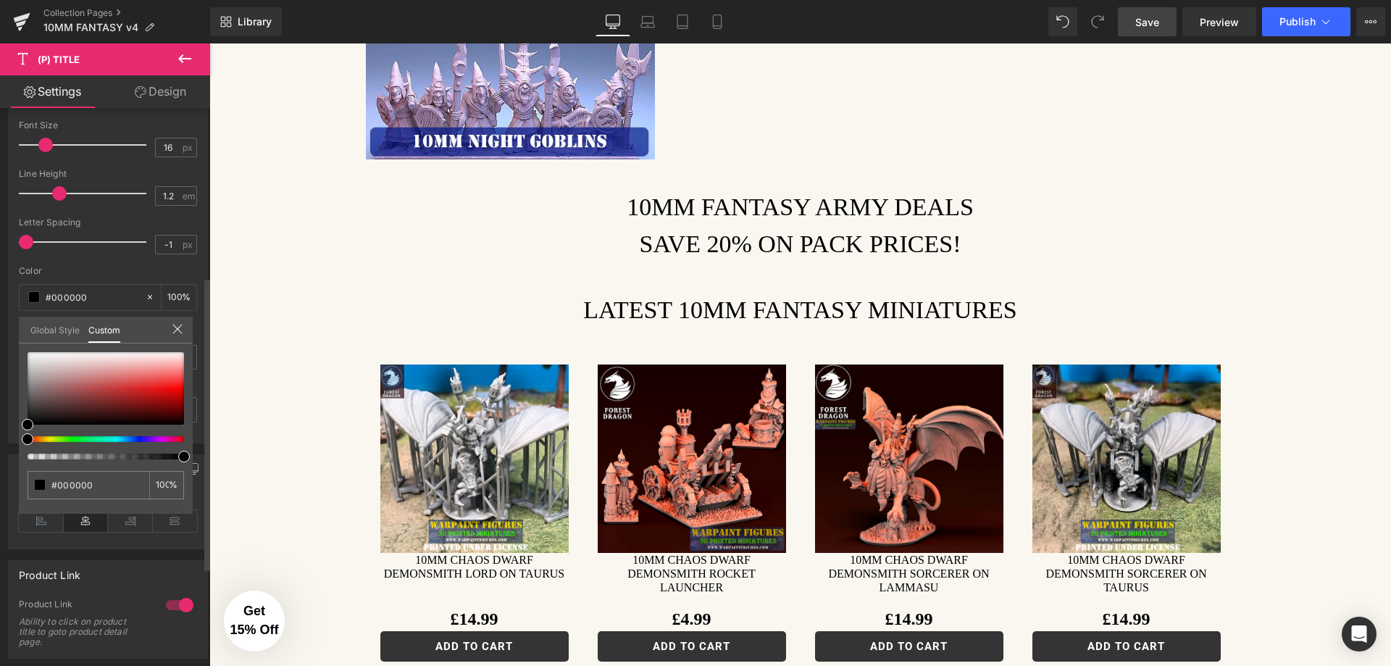
type input "#000000"
click at [182, 325] on icon at bounding box center [178, 329] width 12 height 12
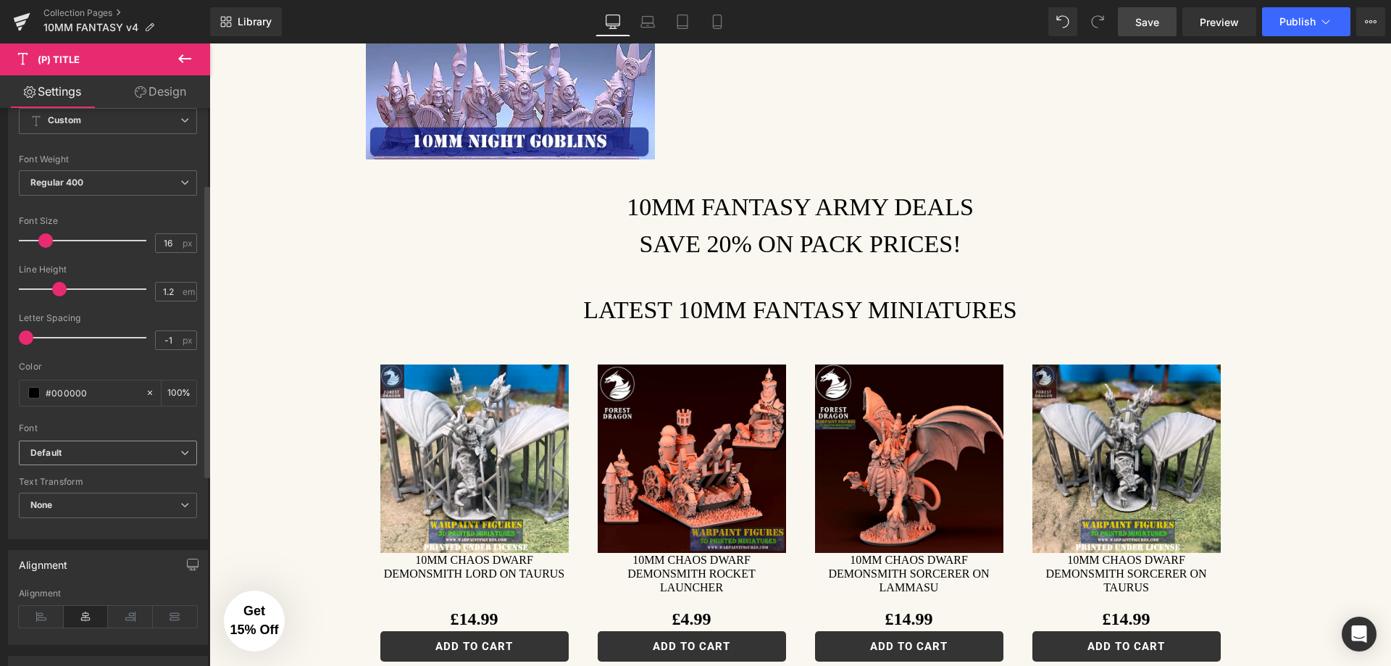
scroll to position [104, 0]
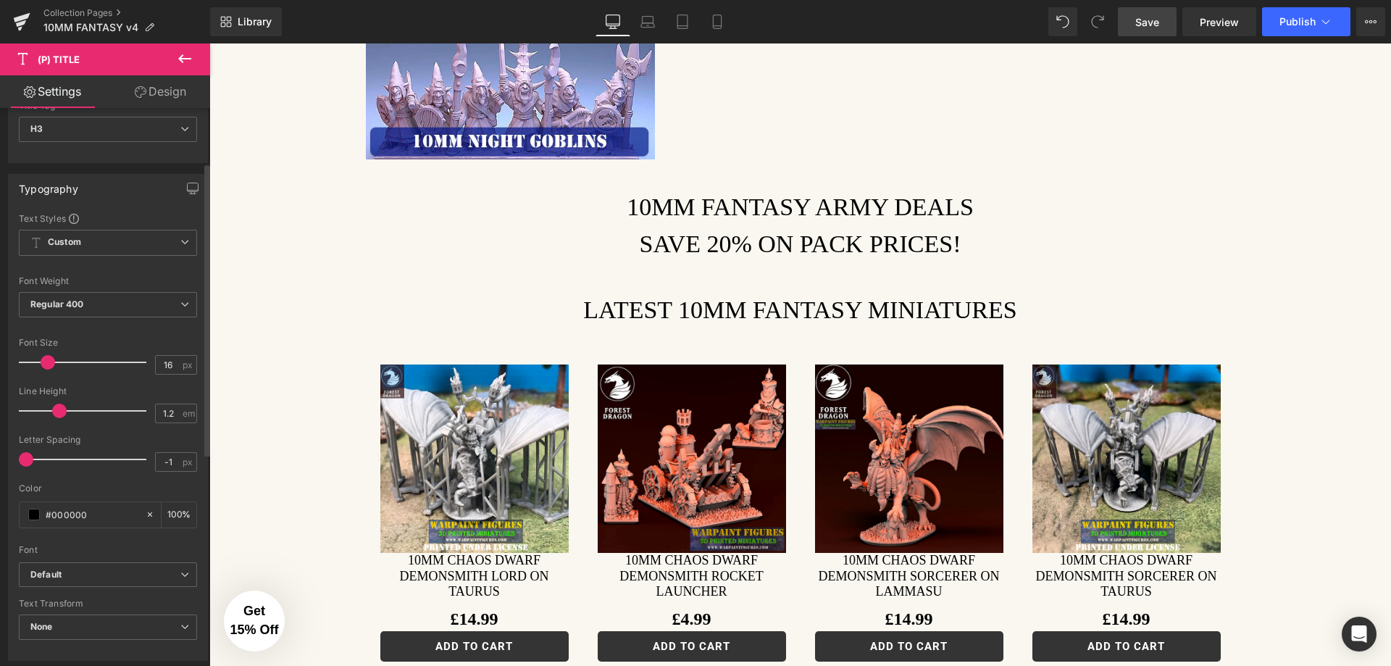
click at [46, 362] on span at bounding box center [48, 362] width 14 height 14
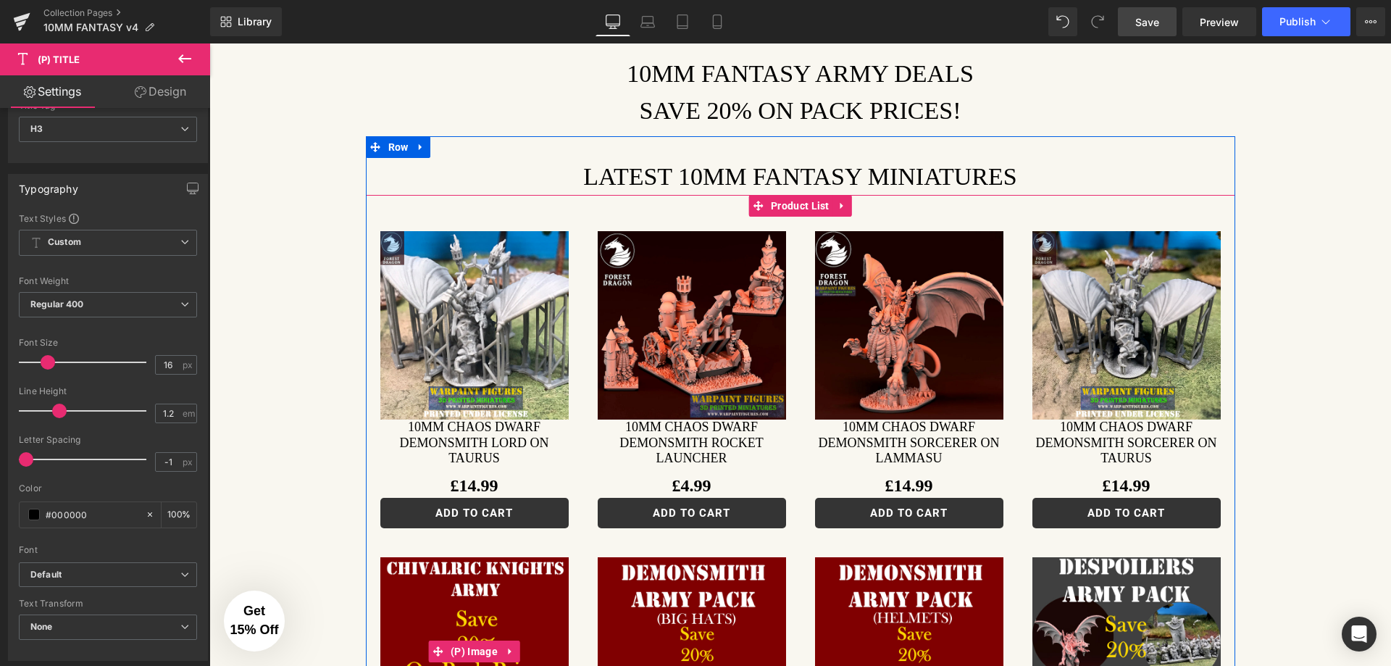
scroll to position [362, 0]
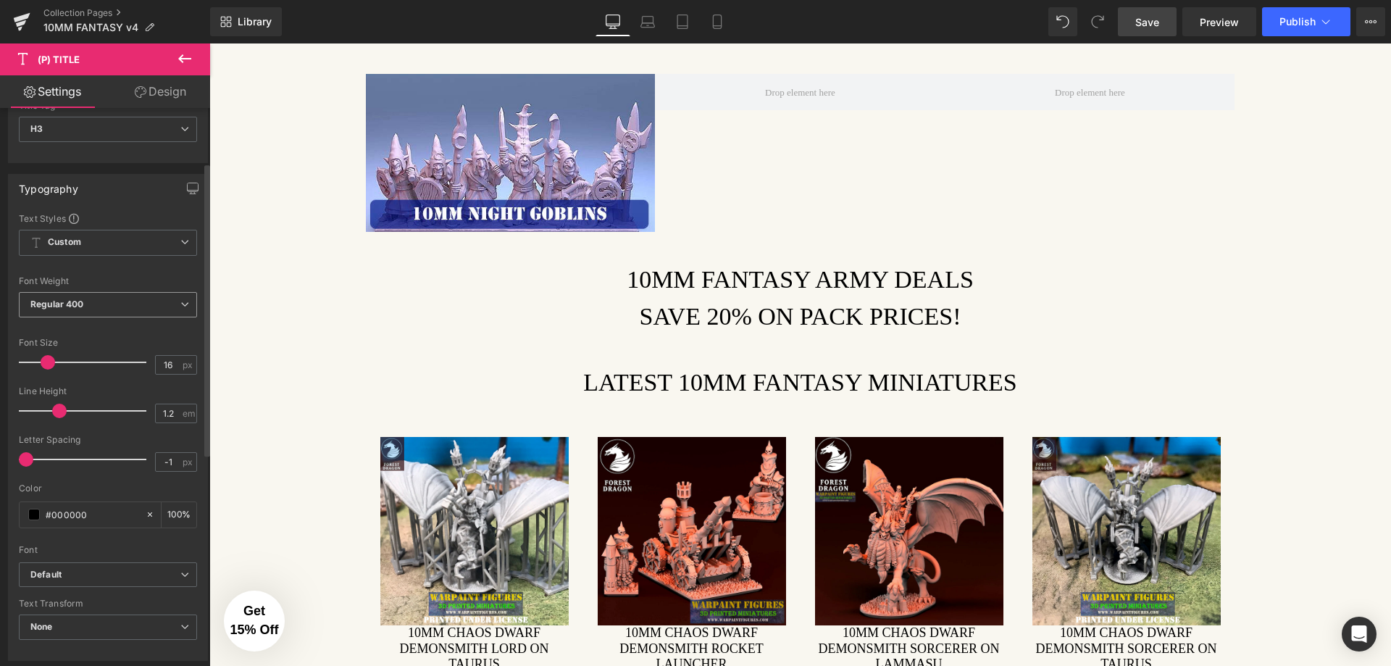
click at [133, 309] on span "Regular 400" at bounding box center [108, 304] width 178 height 25
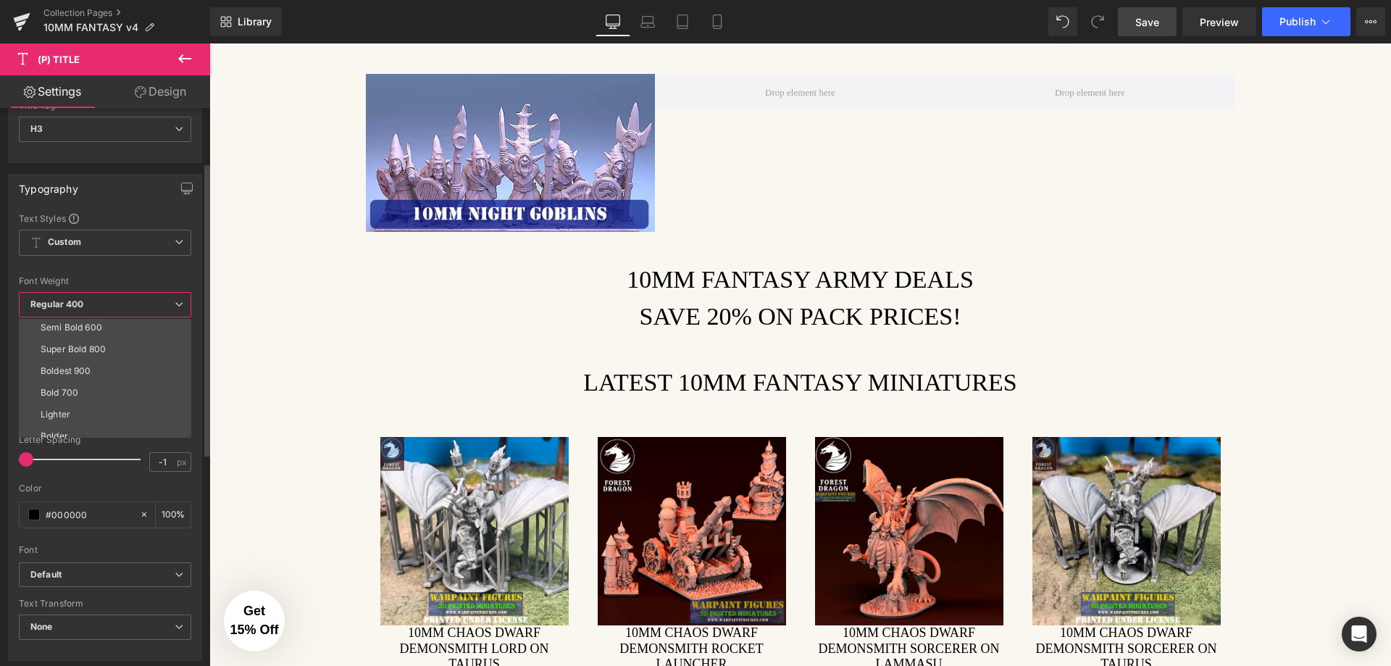
scroll to position [120, 0]
click at [117, 377] on li "Bold 700" at bounding box center [108, 383] width 179 height 22
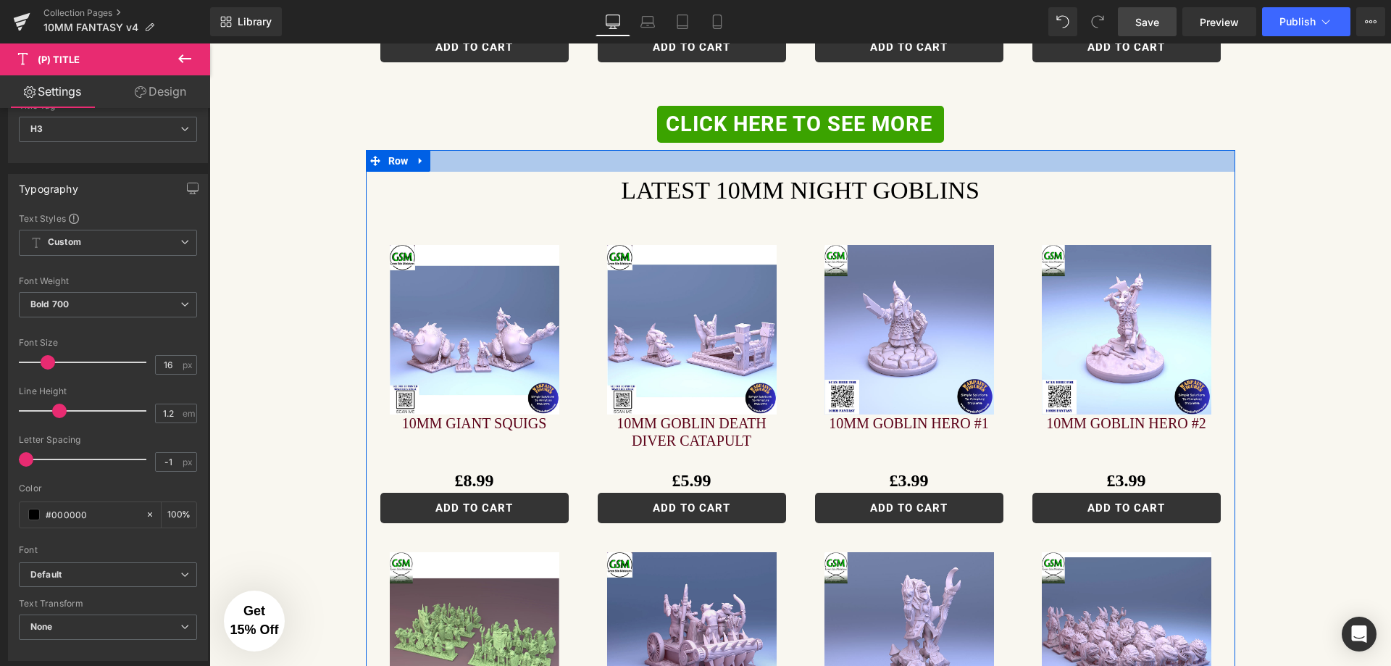
scroll to position [1377, 0]
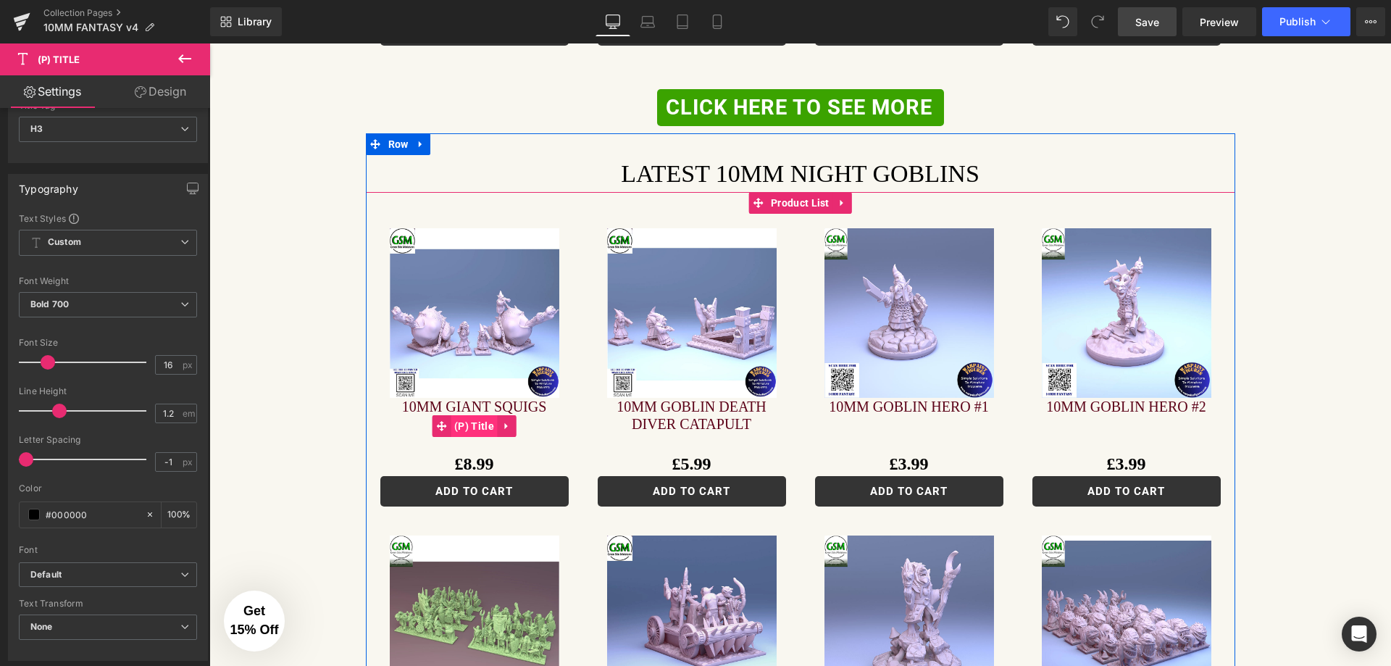
click at [475, 415] on span "(P) Title" at bounding box center [474, 426] width 47 height 22
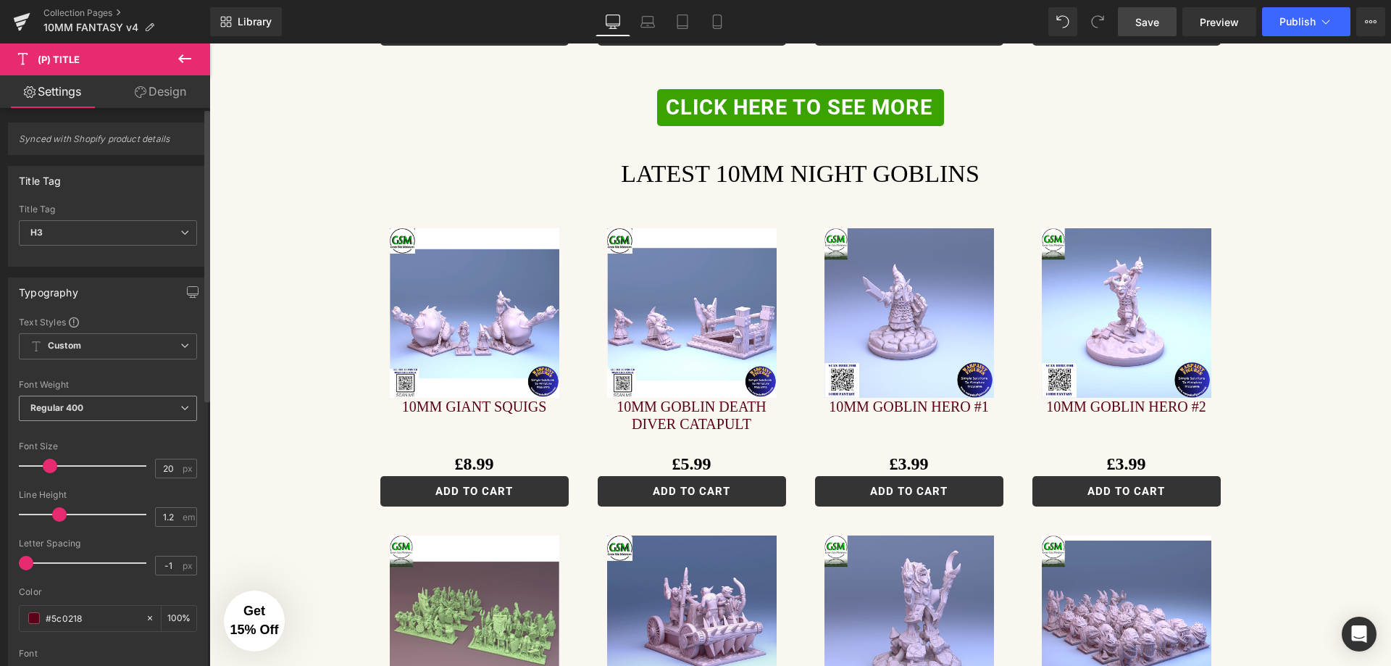
click at [106, 409] on span "Regular 400" at bounding box center [108, 408] width 178 height 25
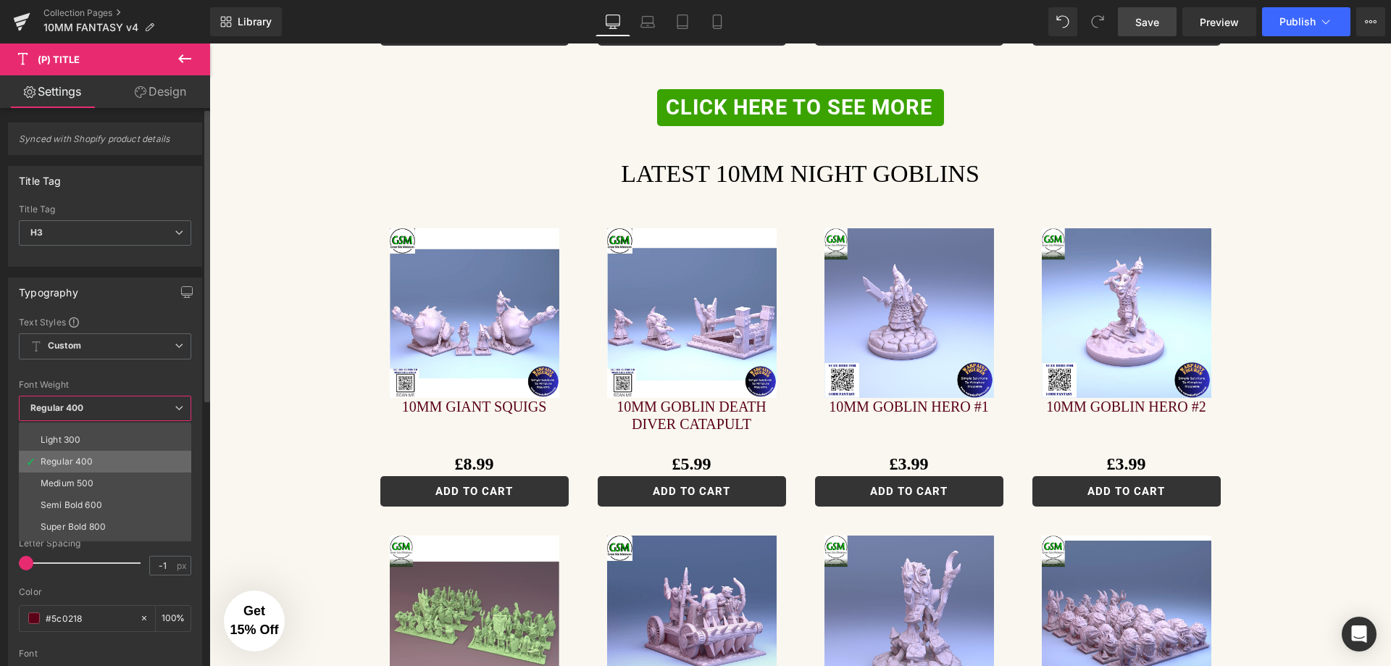
scroll to position [72, 0]
click at [82, 529] on li "Bold 700" at bounding box center [108, 535] width 179 height 22
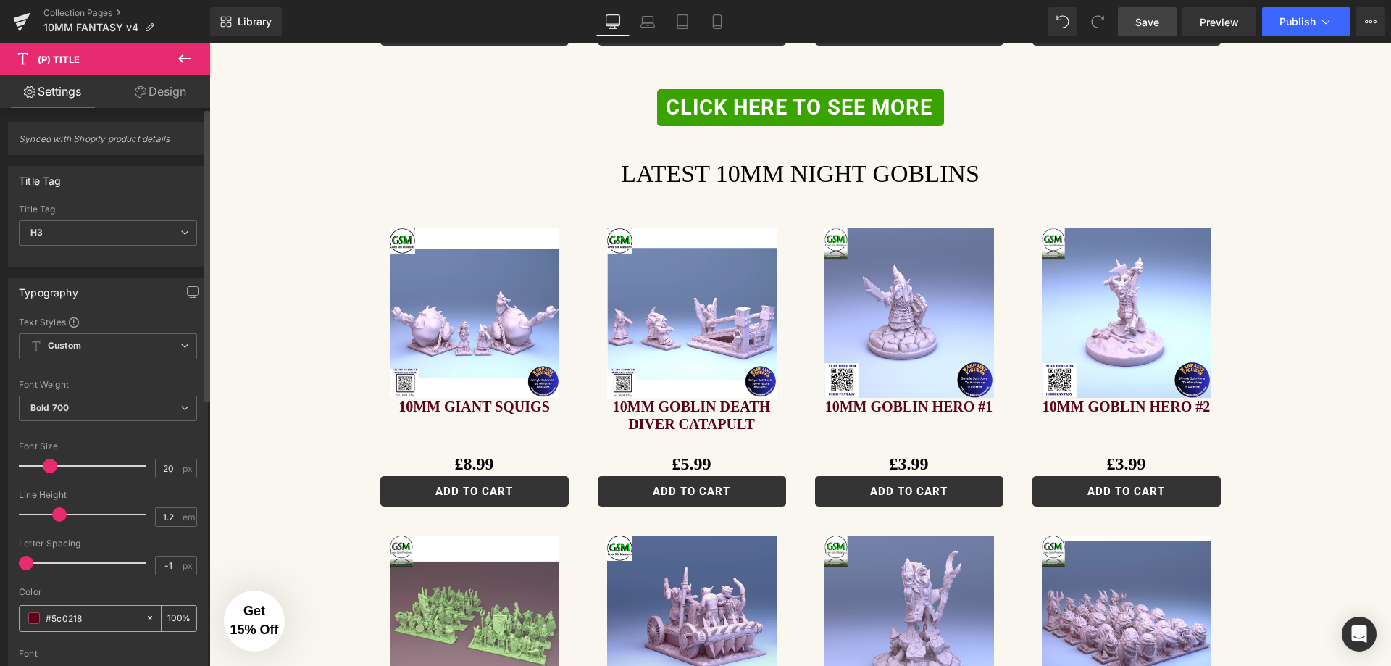
click at [33, 615] on span at bounding box center [34, 618] width 12 height 12
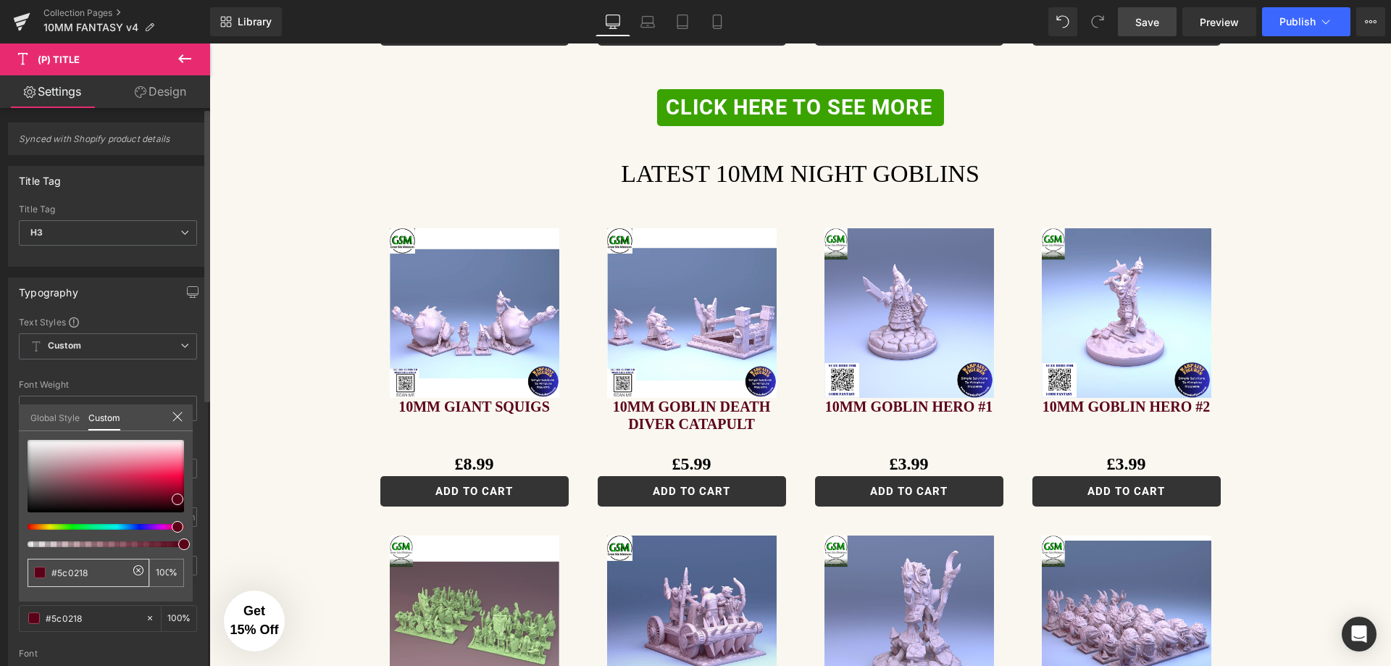
drag, startPoint x: 59, startPoint y: 572, endPoint x: 93, endPoint y: 575, distance: 34.2
click at [93, 575] on input "#5c0218" at bounding box center [89, 572] width 77 height 15
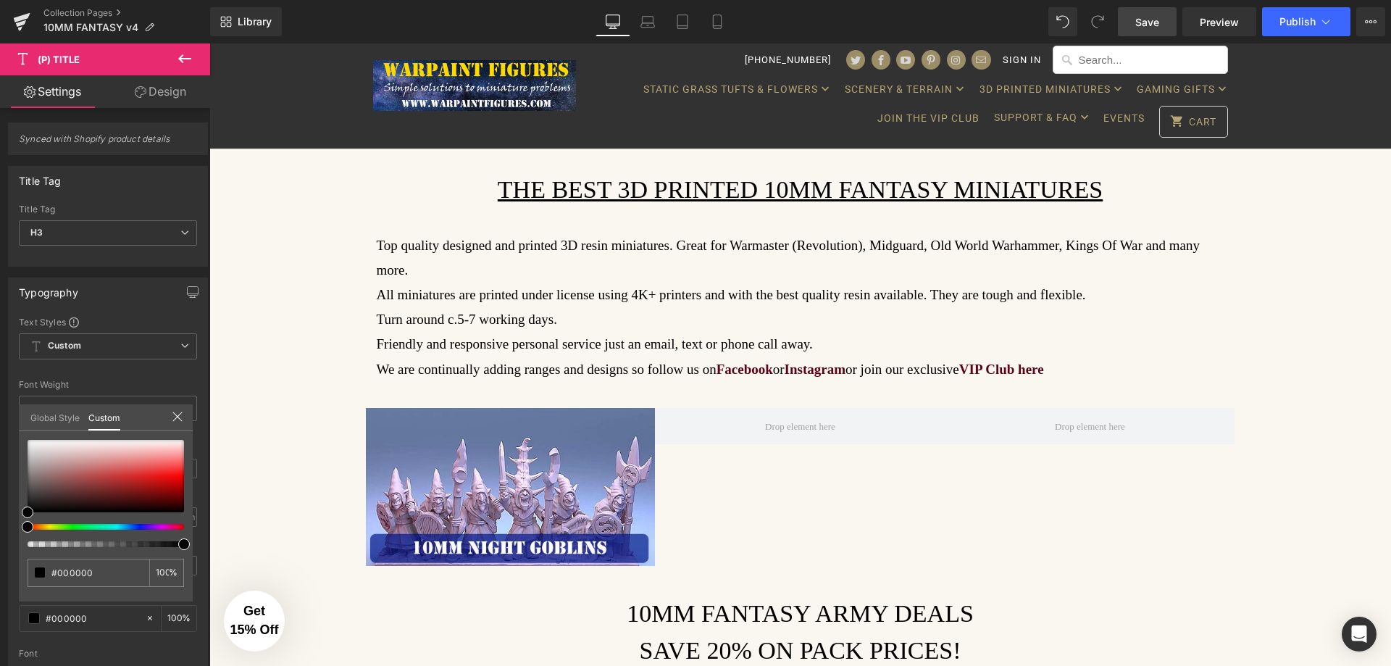
scroll to position [0, 0]
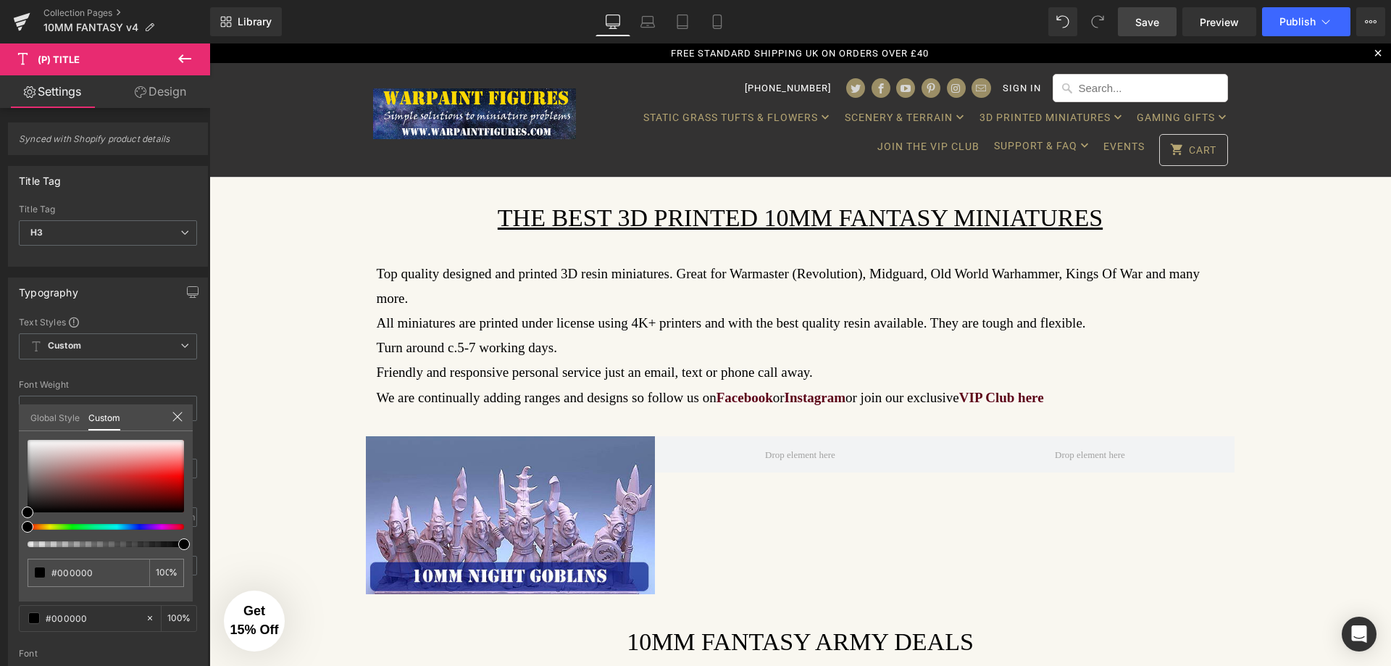
type input "#000000"
click at [1143, 20] on span "Save" at bounding box center [1148, 21] width 24 height 15
drag, startPoint x: 1149, startPoint y: 32, endPoint x: 997, endPoint y: 243, distance: 259.6
click at [1149, 32] on link "Save" at bounding box center [1147, 21] width 59 height 29
click at [1329, 19] on icon at bounding box center [1326, 21] width 14 height 14
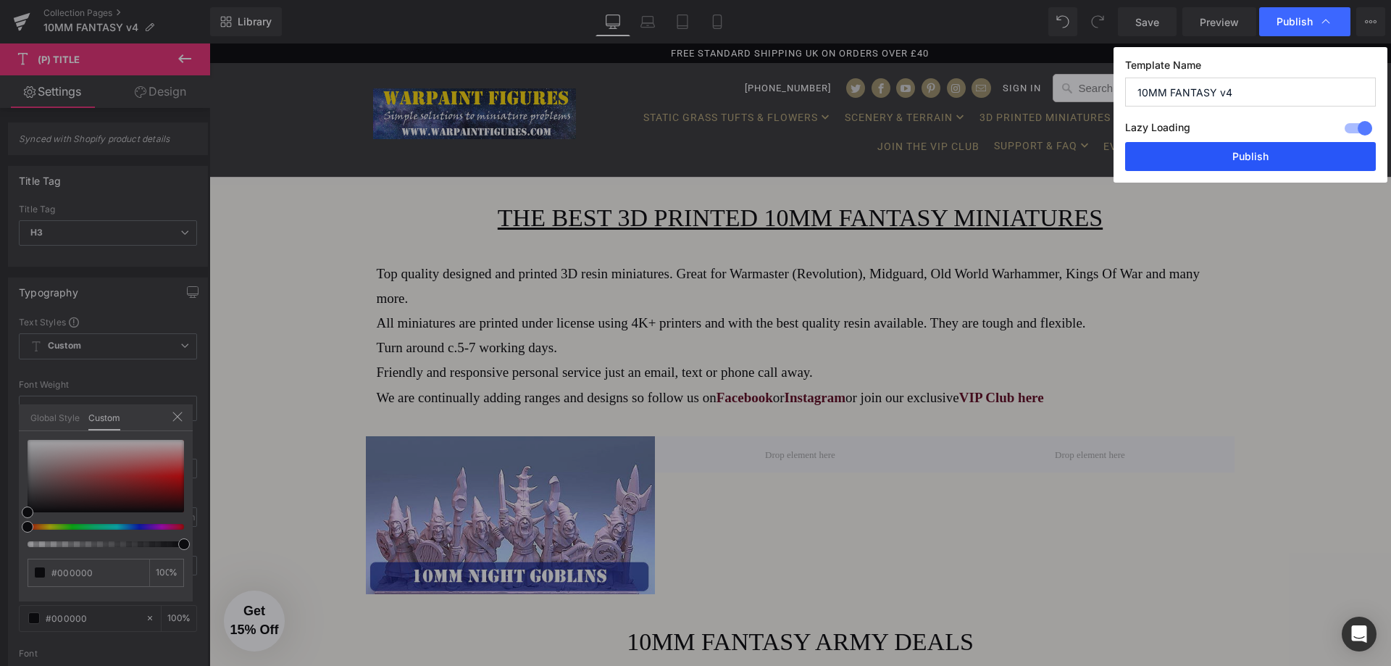
click at [1249, 157] on button "Publish" at bounding box center [1250, 156] width 251 height 29
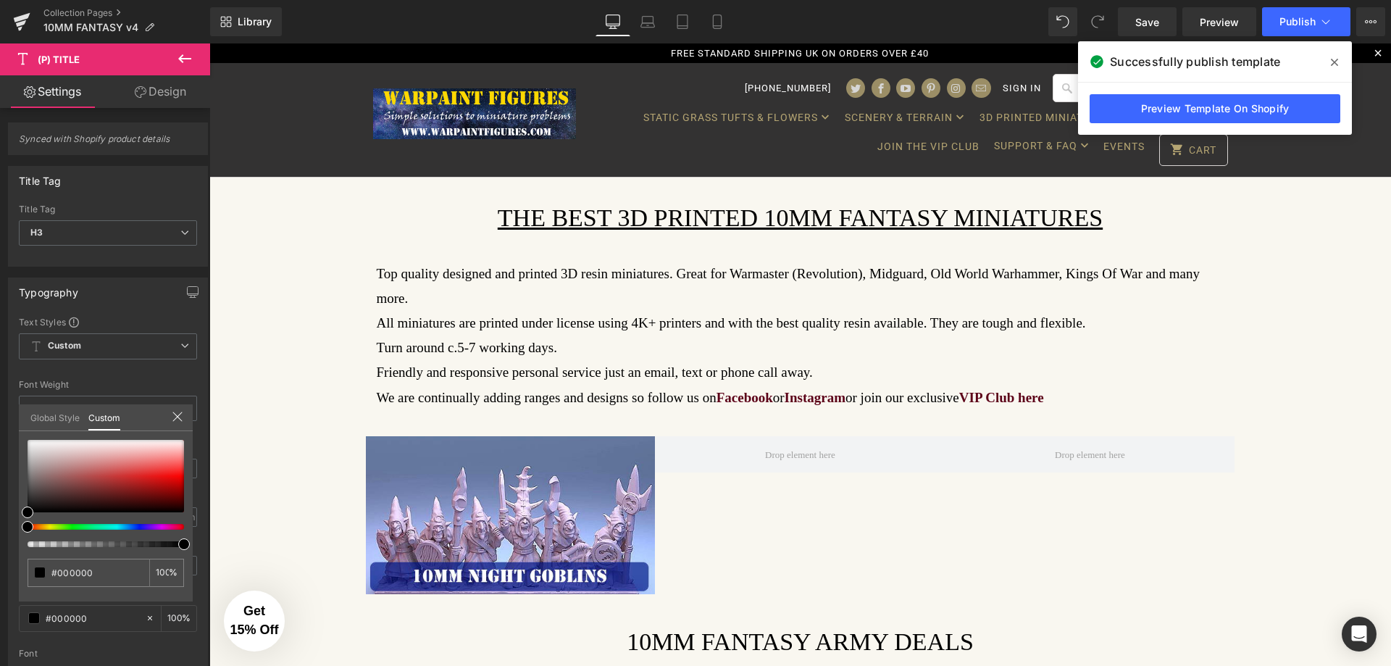
click at [1332, 60] on icon at bounding box center [1334, 62] width 7 height 7
